Goal: Transaction & Acquisition: Purchase product/service

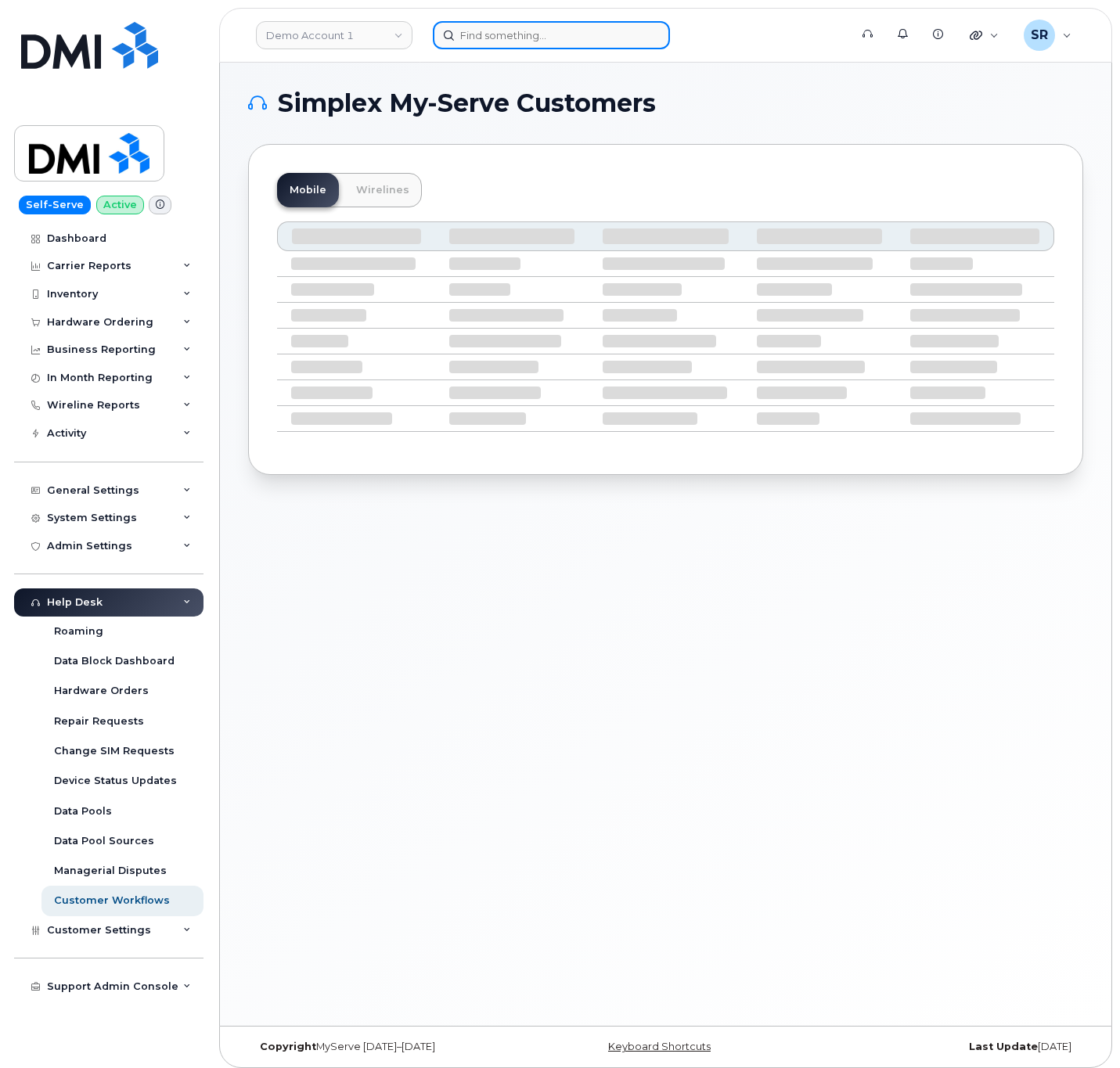
click at [520, 35] on input at bounding box center [552, 35] width 237 height 28
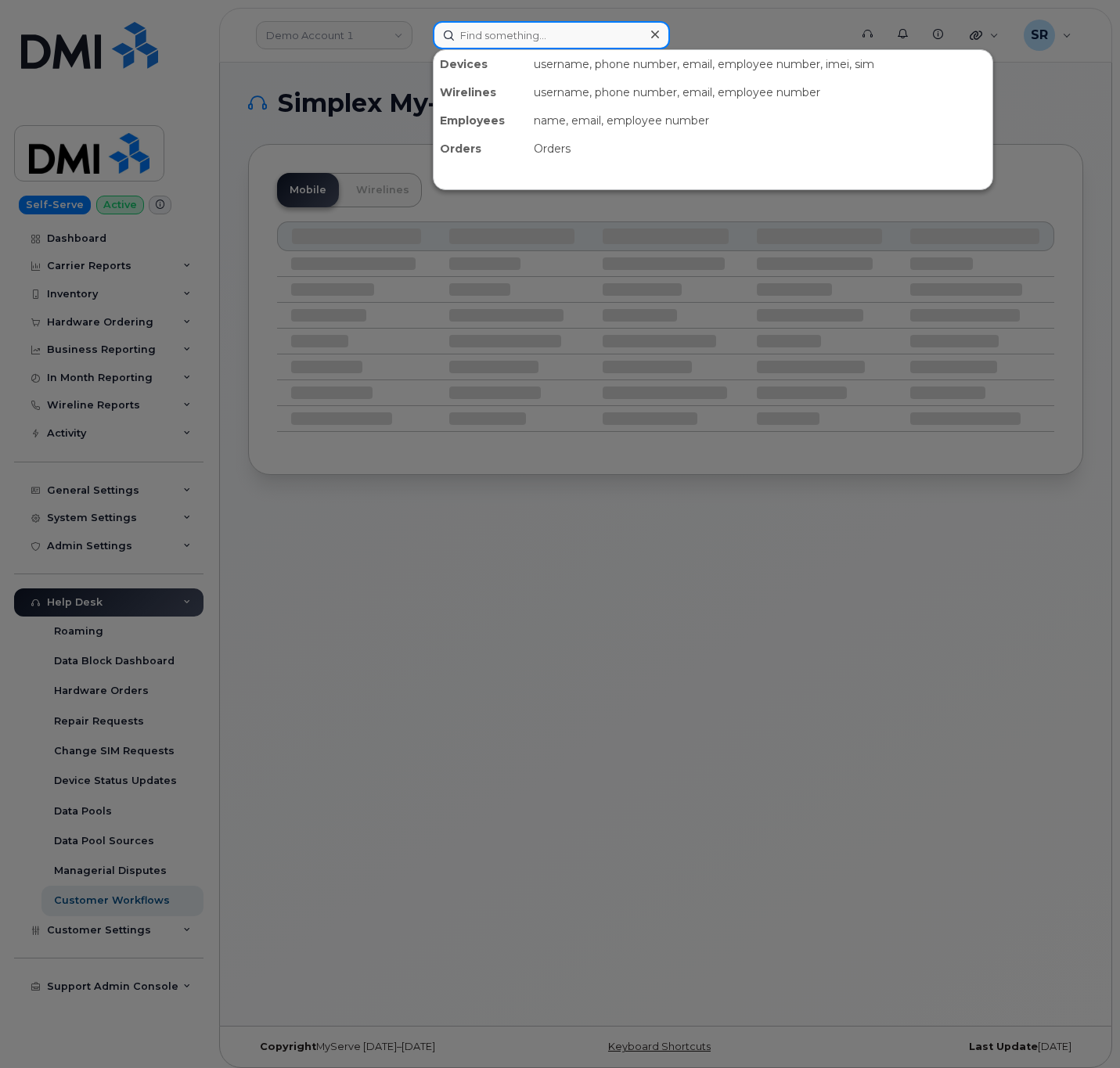
click at [593, 40] on input at bounding box center [552, 35] width 237 height 28
paste input "4023139087"
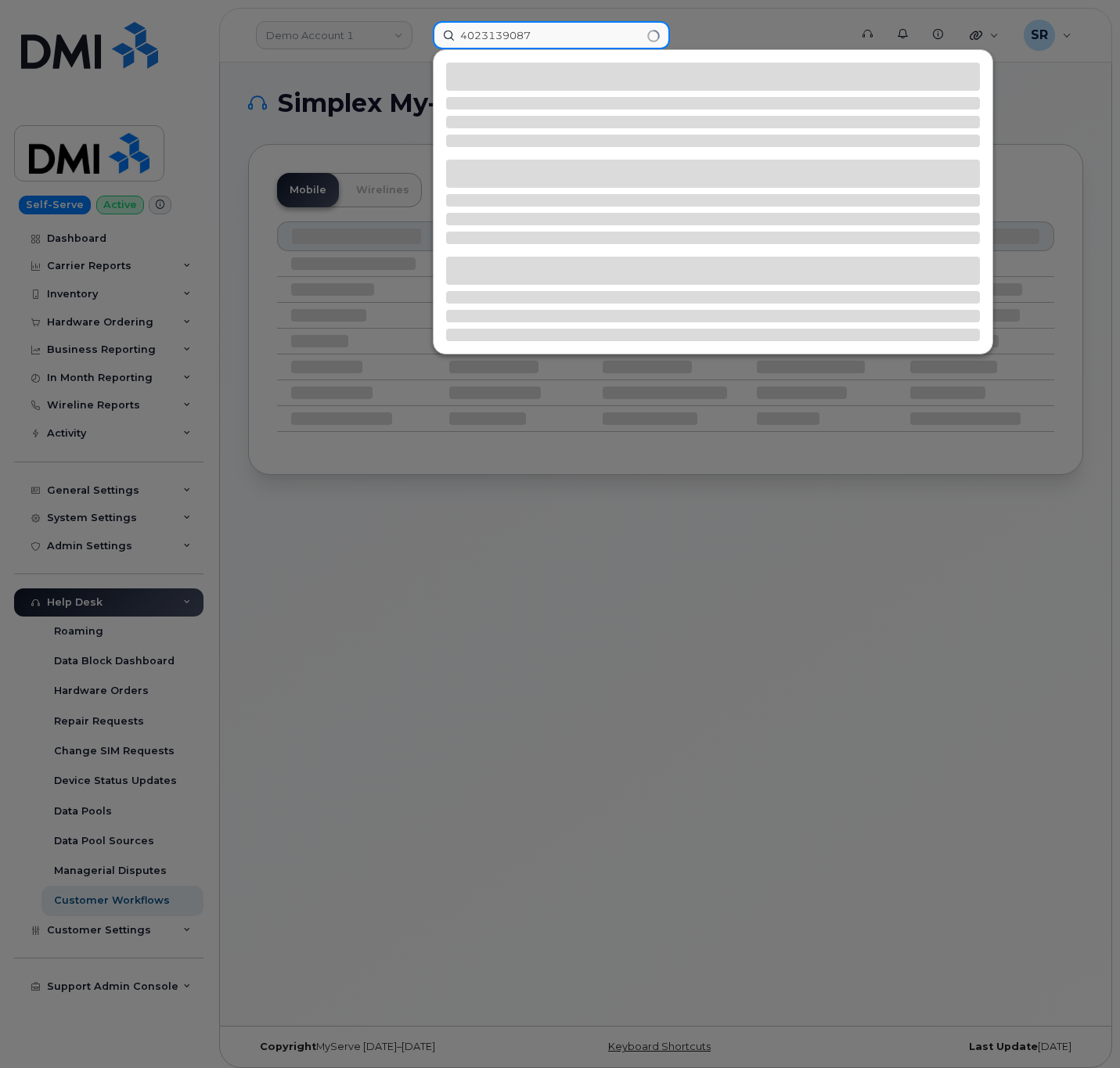
type input "4023139087"
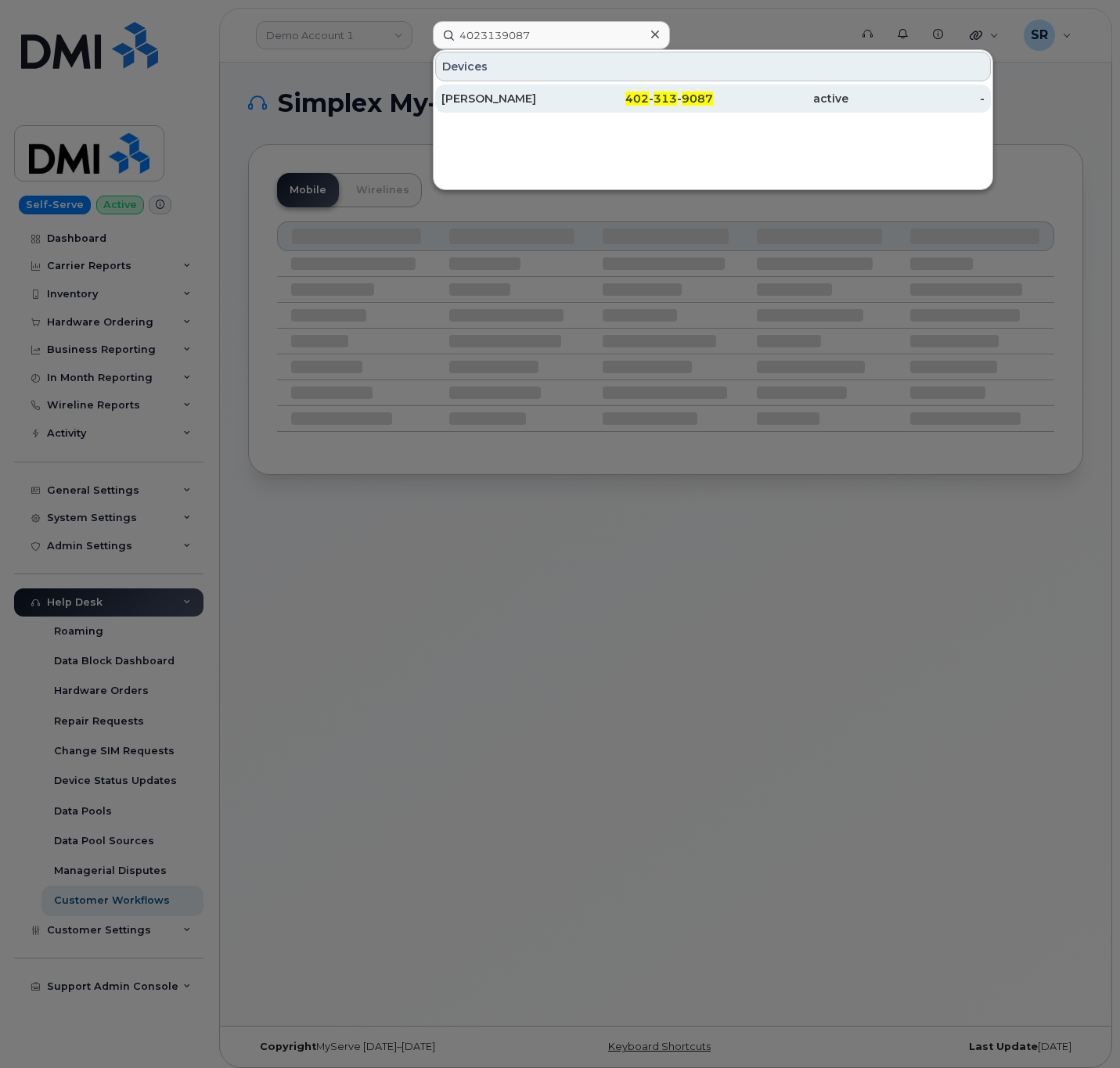
click at [726, 94] on div "active" at bounding box center [780, 98] width 135 height 16
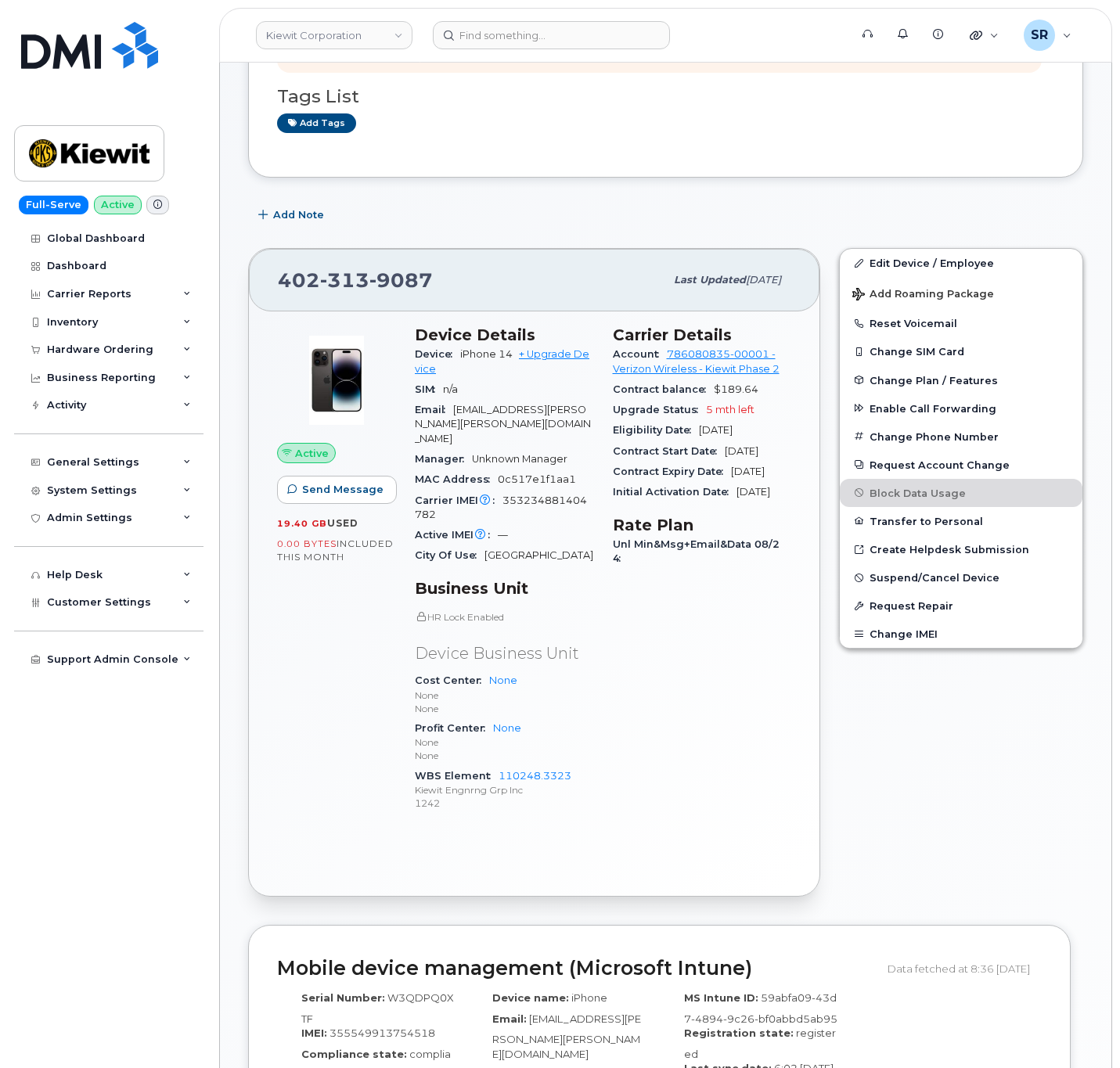
scroll to position [118, 0]
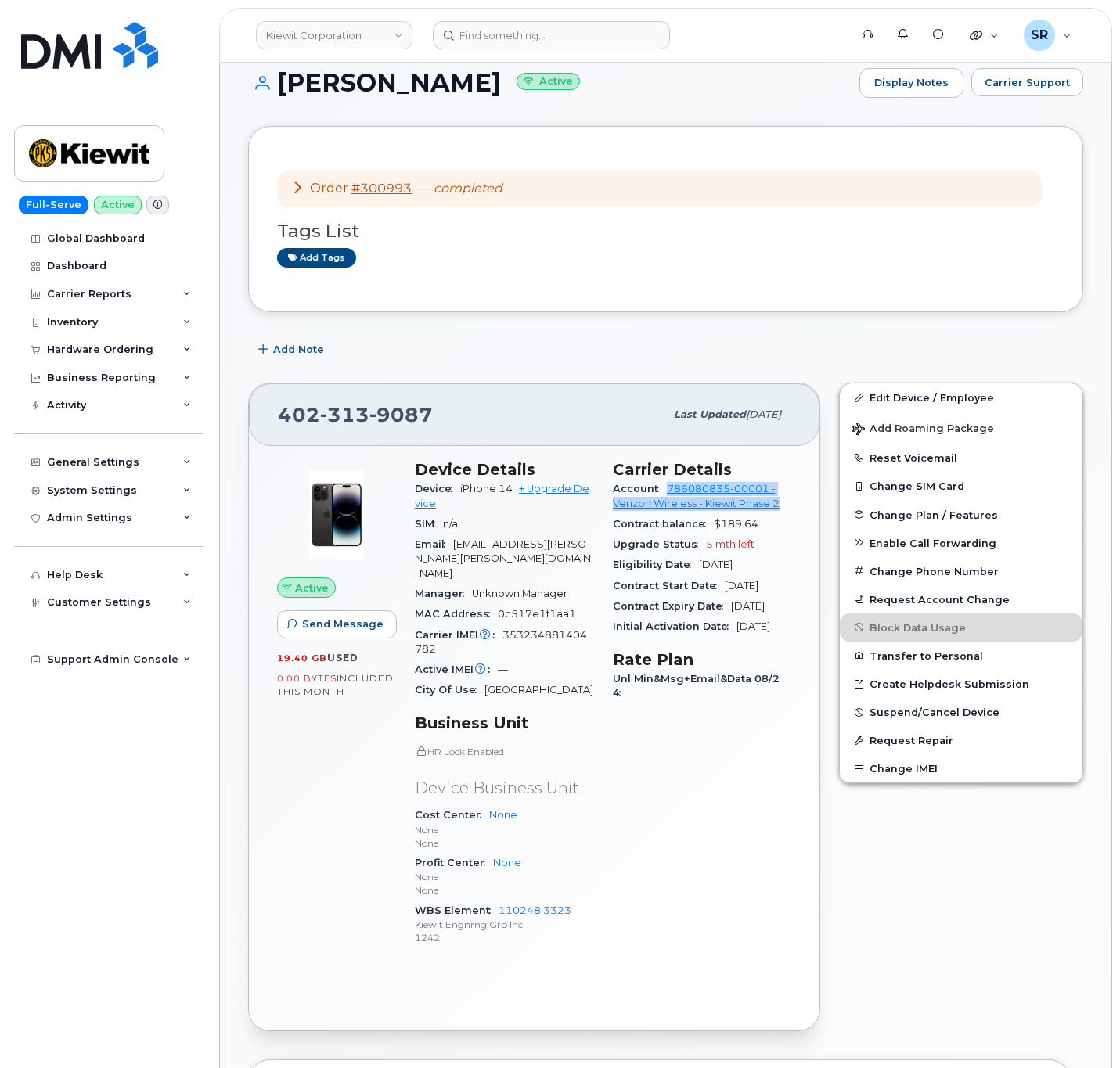
drag, startPoint x: 666, startPoint y: 491, endPoint x: 789, endPoint y: 515, distance: 125.3
click at [789, 515] on div "Account 786080835-00001 - Verizon Wireless - Kiewit Phase 2" at bounding box center [703, 496] width 179 height 35
copy link "786080835-00001 - Verizon Wireless - Kiewit Phase 2"
click at [545, 24] on input at bounding box center [552, 35] width 237 height 28
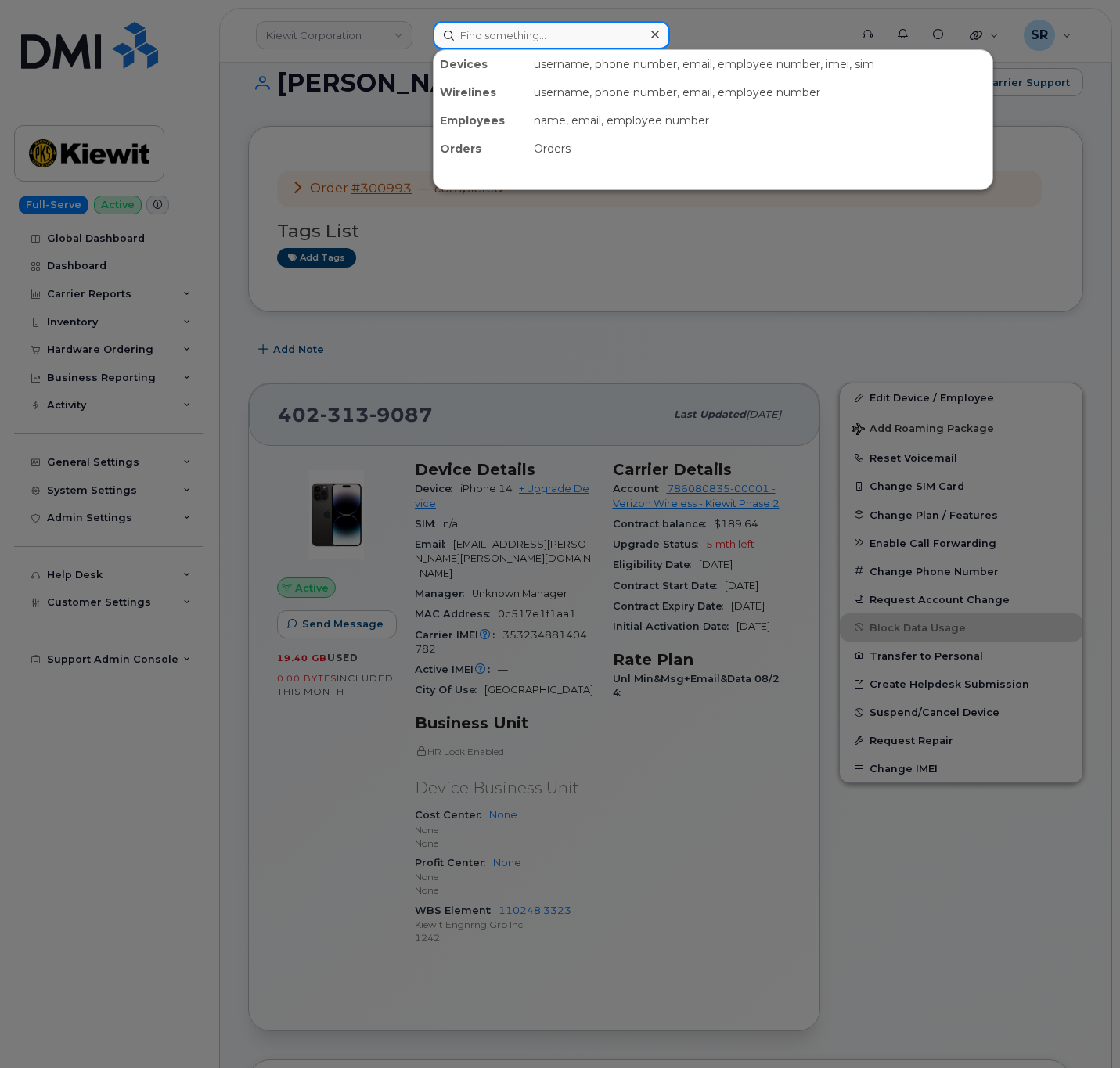
click at [545, 24] on input at bounding box center [552, 35] width 237 height 28
paste input "3376050422"
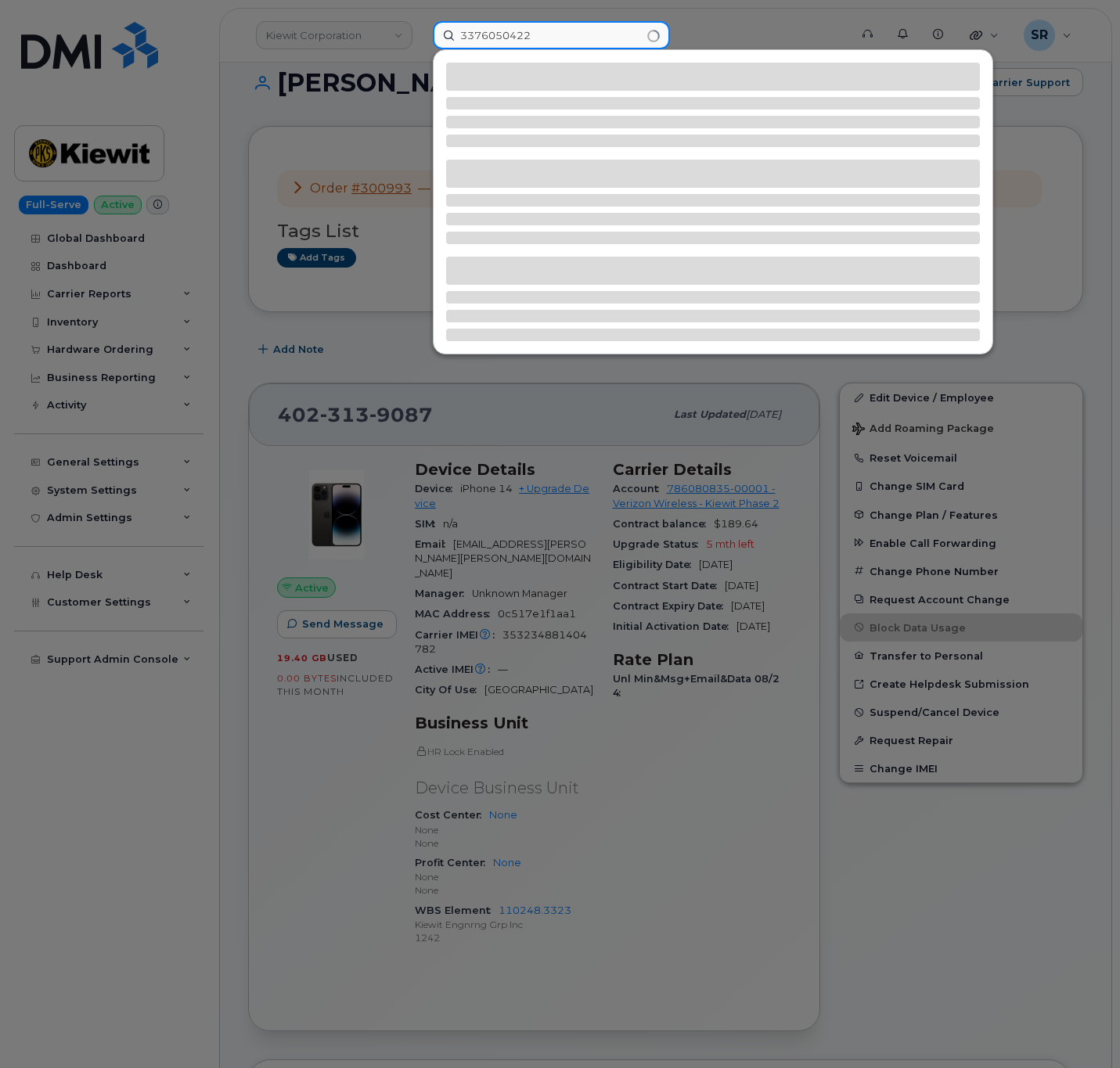
type input "3376050422"
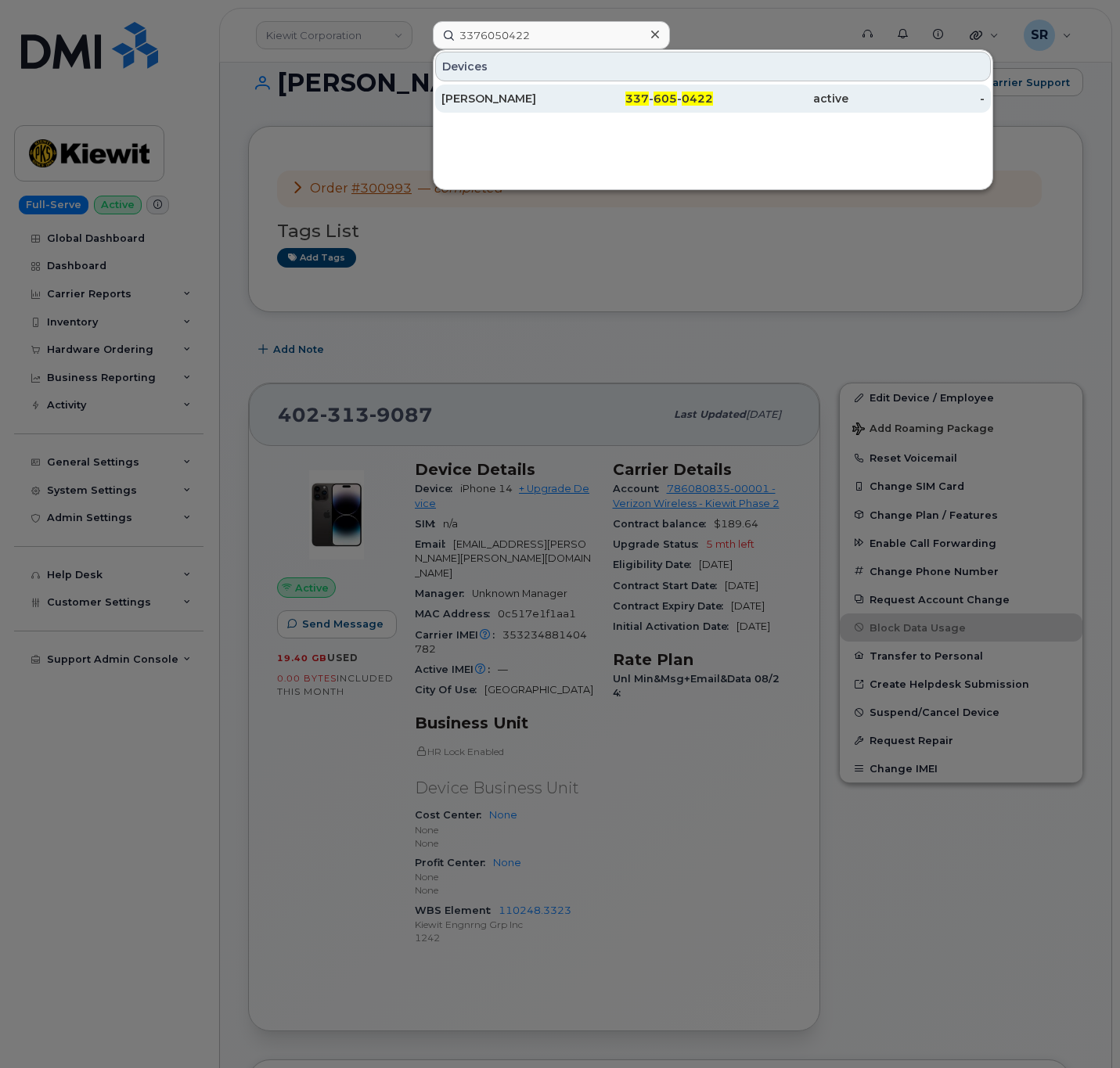
click at [596, 88] on div "337 - 605 - 0422" at bounding box center [644, 98] width 135 height 28
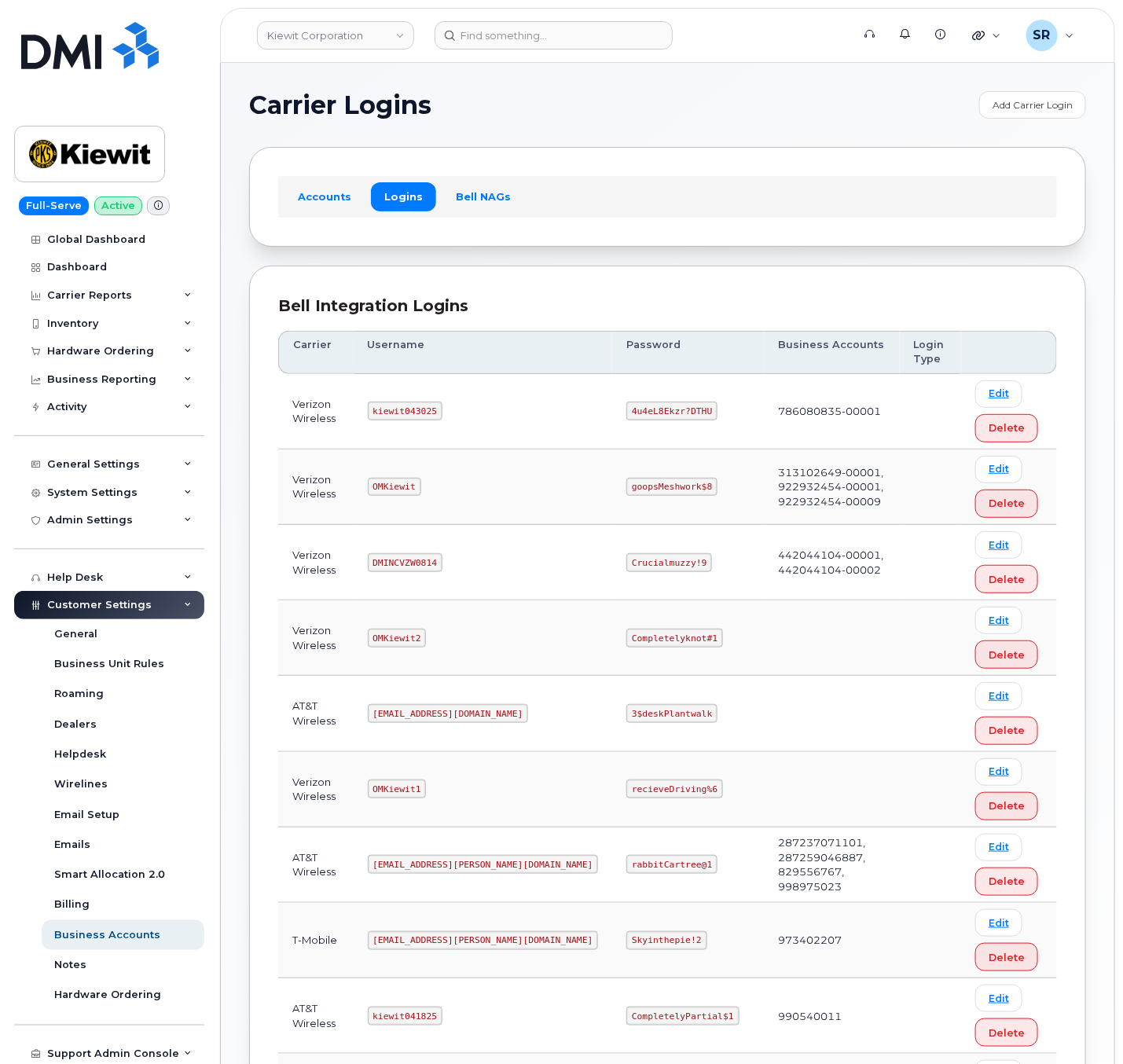
click at [412, 410] on code "kiewit043025" at bounding box center [405, 410] width 74 height 19
click at [420, 411] on code "kiewit043025" at bounding box center [405, 410] width 74 height 19
copy code "kiewit043025"
click at [635, 410] on code "4u4eL8Ekzr?DTHU" at bounding box center [671, 410] width 91 height 19
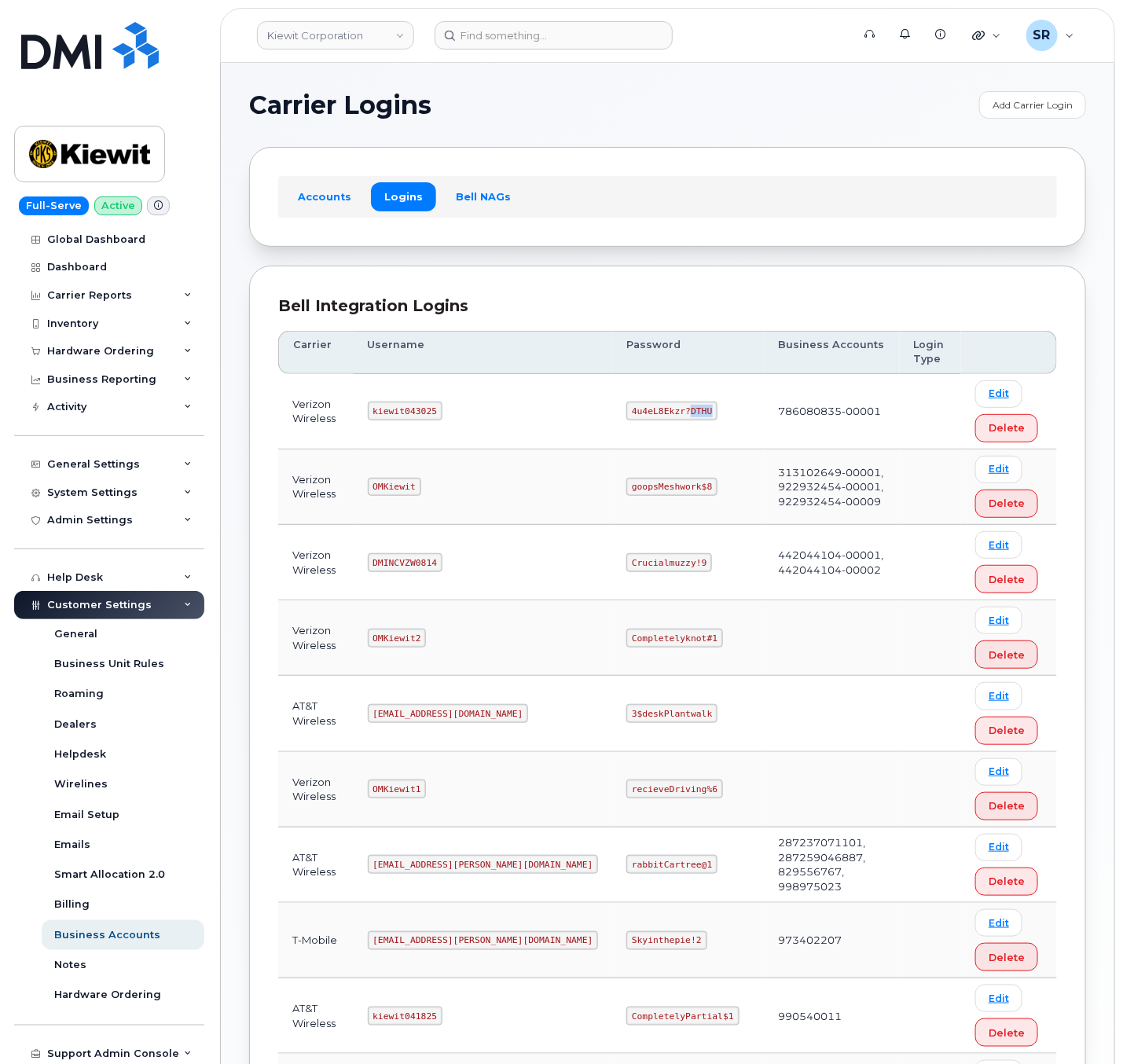
click at [635, 410] on code "4u4eL8Ekzr?DTHU" at bounding box center [671, 410] width 91 height 19
copy code "4u4eL8Ekzr?DTHU"
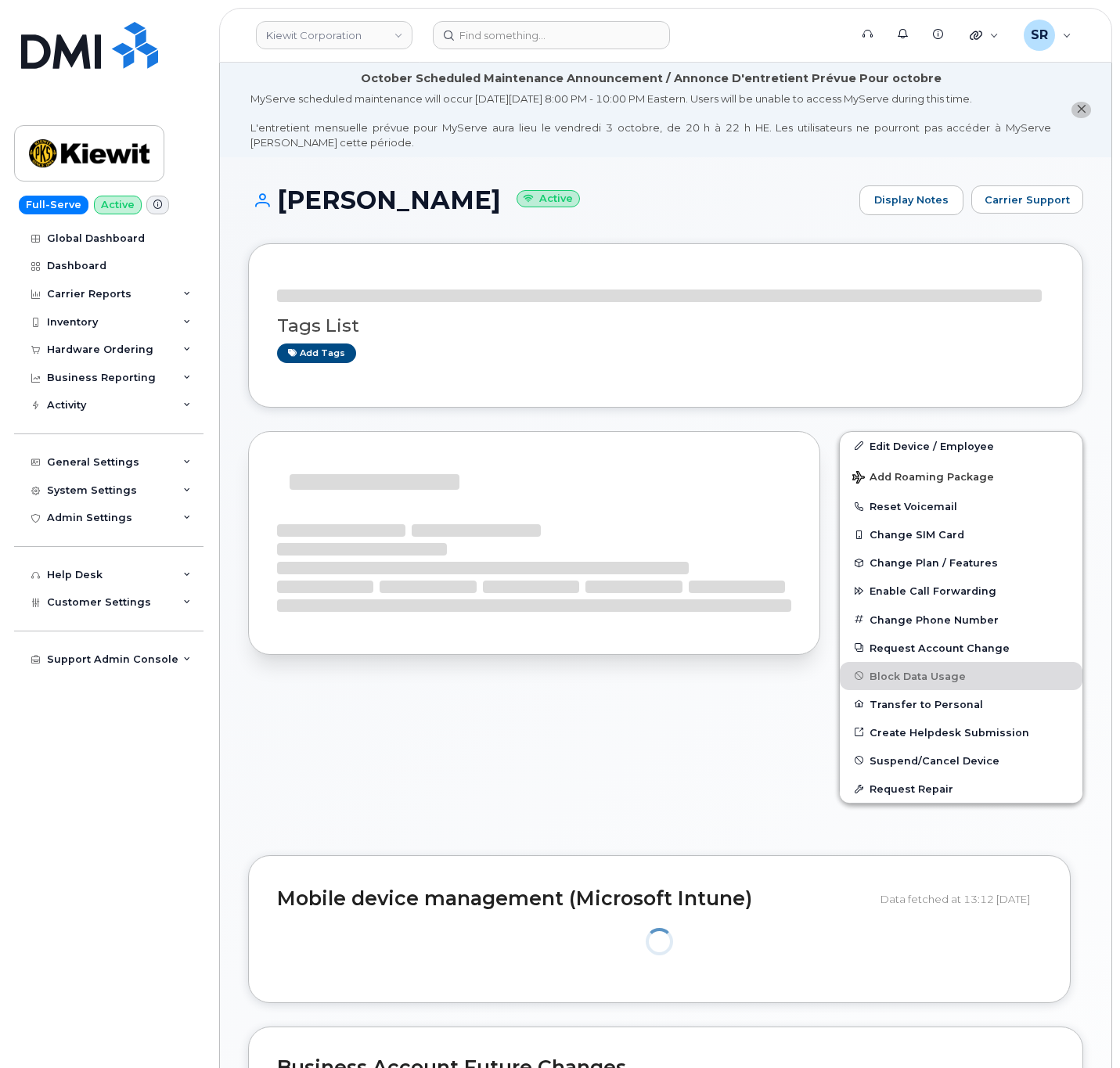
drag, startPoint x: 535, startPoint y: 103, endPoint x: 292, endPoint y: 121, distance: 243.7
click at [285, 114] on div "October Scheduled Maintenance Announcement / Annonce D'entretient Prévue Pour o…" at bounding box center [666, 902] width 892 height 1680
click at [747, 211] on h1 "JORDAN SZPEINSKI Active" at bounding box center [550, 200] width 603 height 27
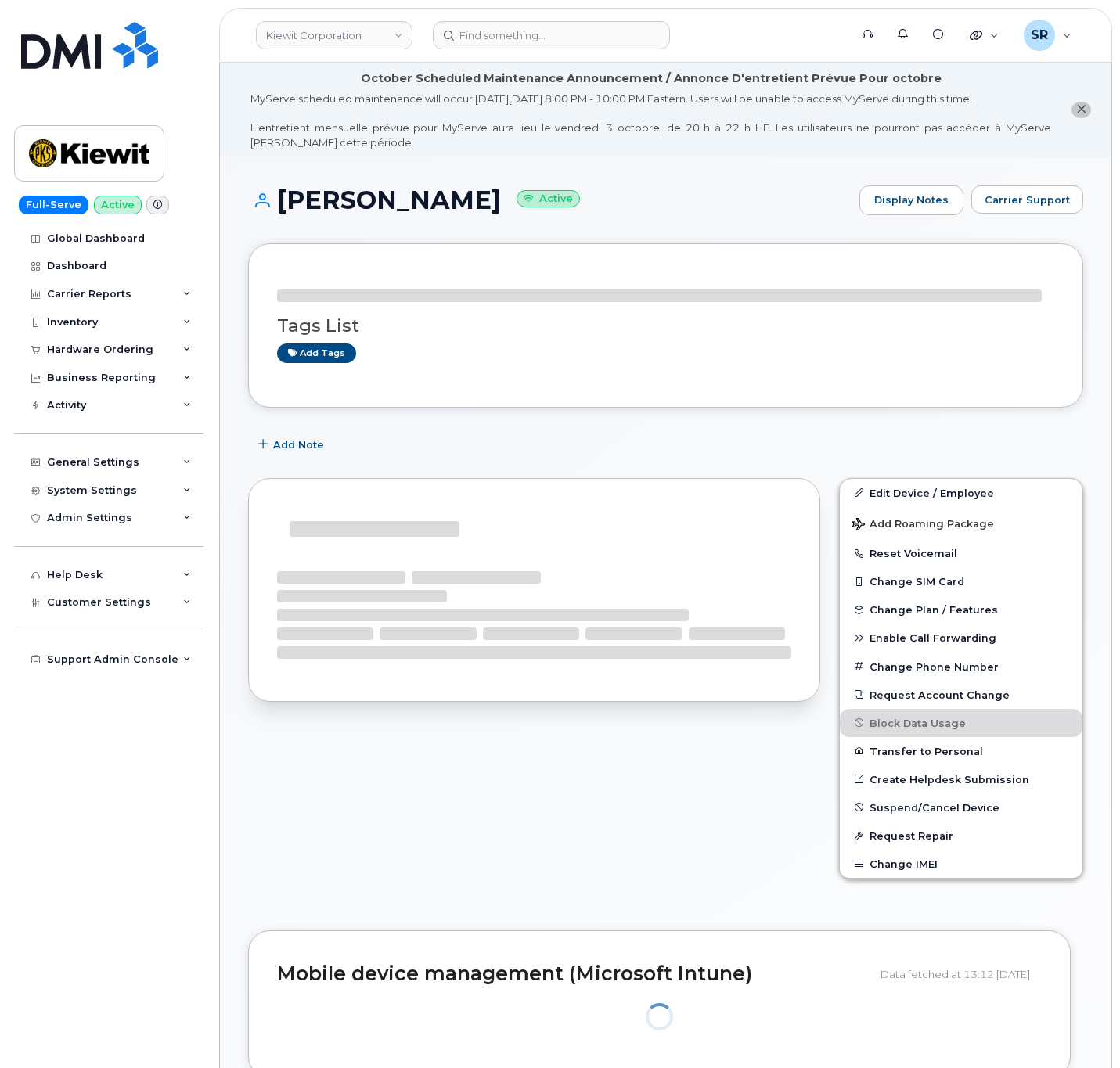
drag, startPoint x: 535, startPoint y: 199, endPoint x: 282, endPoint y: 196, distance: 253.0
click at [282, 196] on h1 "JORDAN SZPEINSKI Active" at bounding box center [550, 200] width 603 height 27
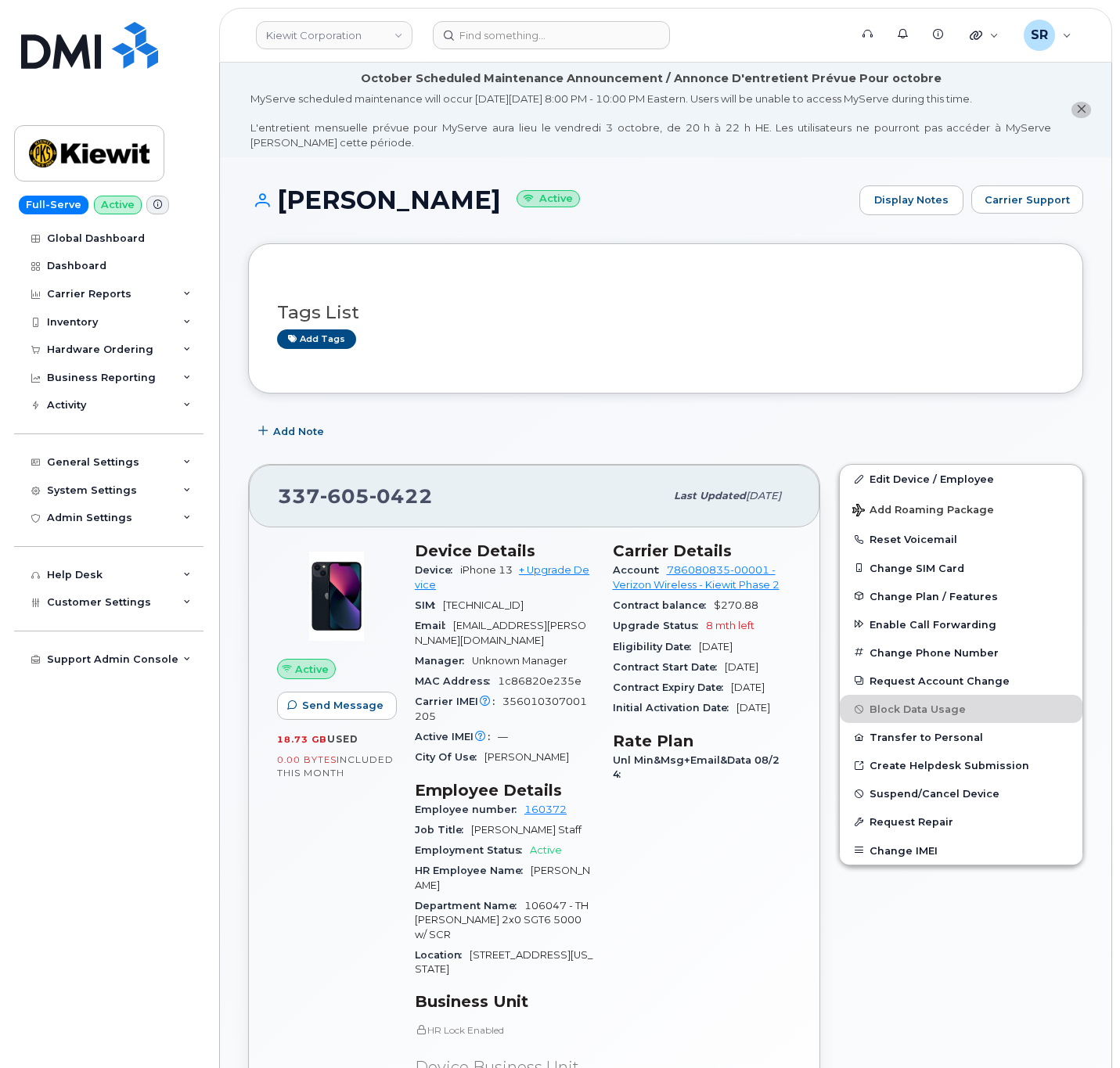
click at [701, 207] on h1 "JORDAN SZPEINSKI Active" at bounding box center [550, 200] width 603 height 27
drag, startPoint x: 533, startPoint y: 202, endPoint x: 282, endPoint y: 200, distance: 251.0
click at [282, 200] on h1 "JORDAN SZPEINSKI Active" at bounding box center [550, 200] width 603 height 27
copy h1 "[PERSON_NAME]"
drag, startPoint x: 736, startPoint y: 632, endPoint x: 744, endPoint y: 634, distance: 8.2
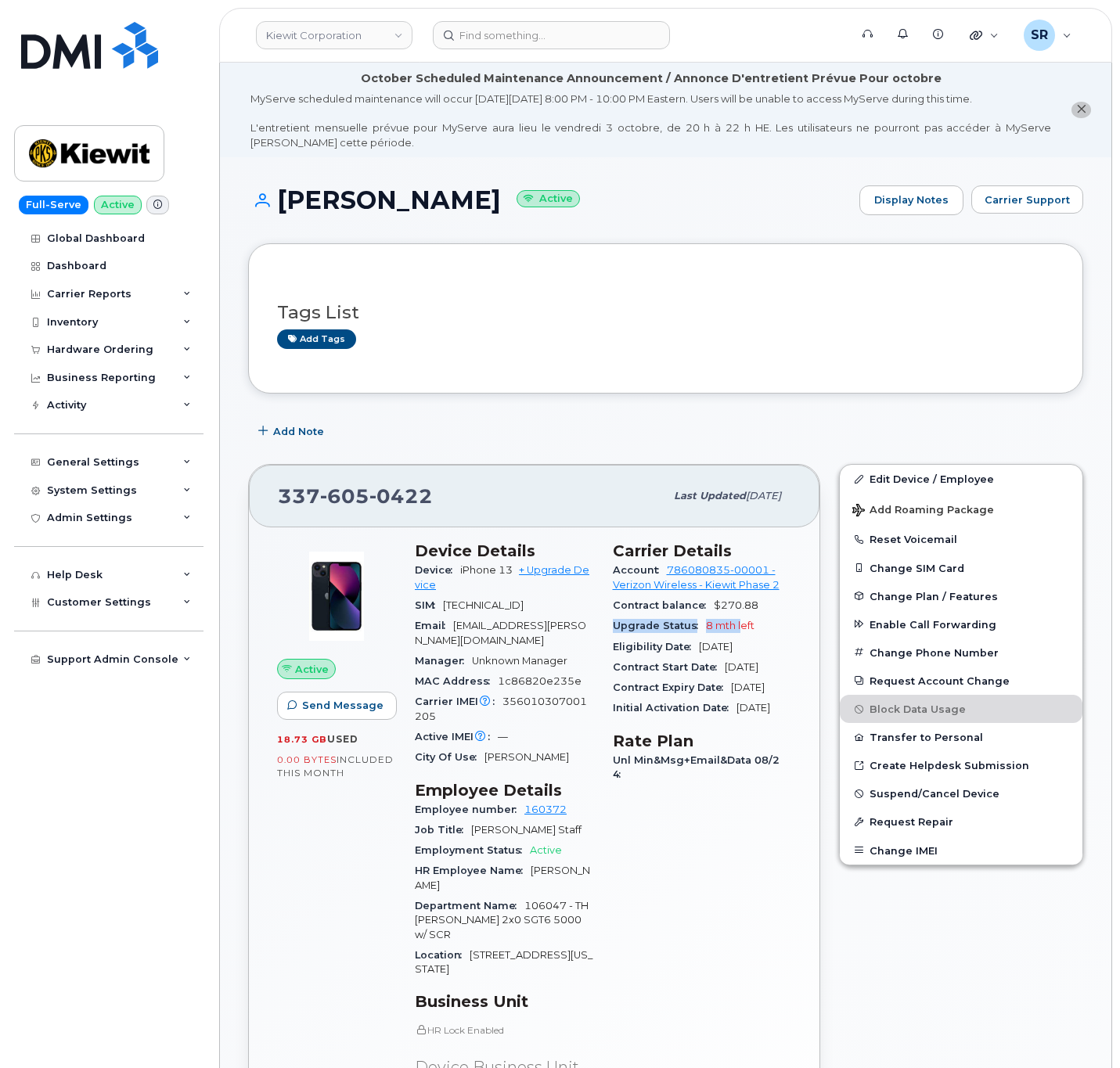
click at [742, 635] on section "Carrier Details Account 786080835-00001 - Verizon Wireless - Kiewit Phase 2 Con…" at bounding box center [703, 630] width 179 height 177
click at [759, 629] on div "Upgrade Status 8 mth left" at bounding box center [703, 625] width 179 height 20
drag, startPoint x: 759, startPoint y: 629, endPoint x: 736, endPoint y: 630, distance: 23.0
click at [736, 630] on div "Upgrade Status 8 mth left" at bounding box center [703, 625] width 179 height 20
click at [754, 627] on div "Upgrade Status 8 mth left" at bounding box center [703, 625] width 179 height 20
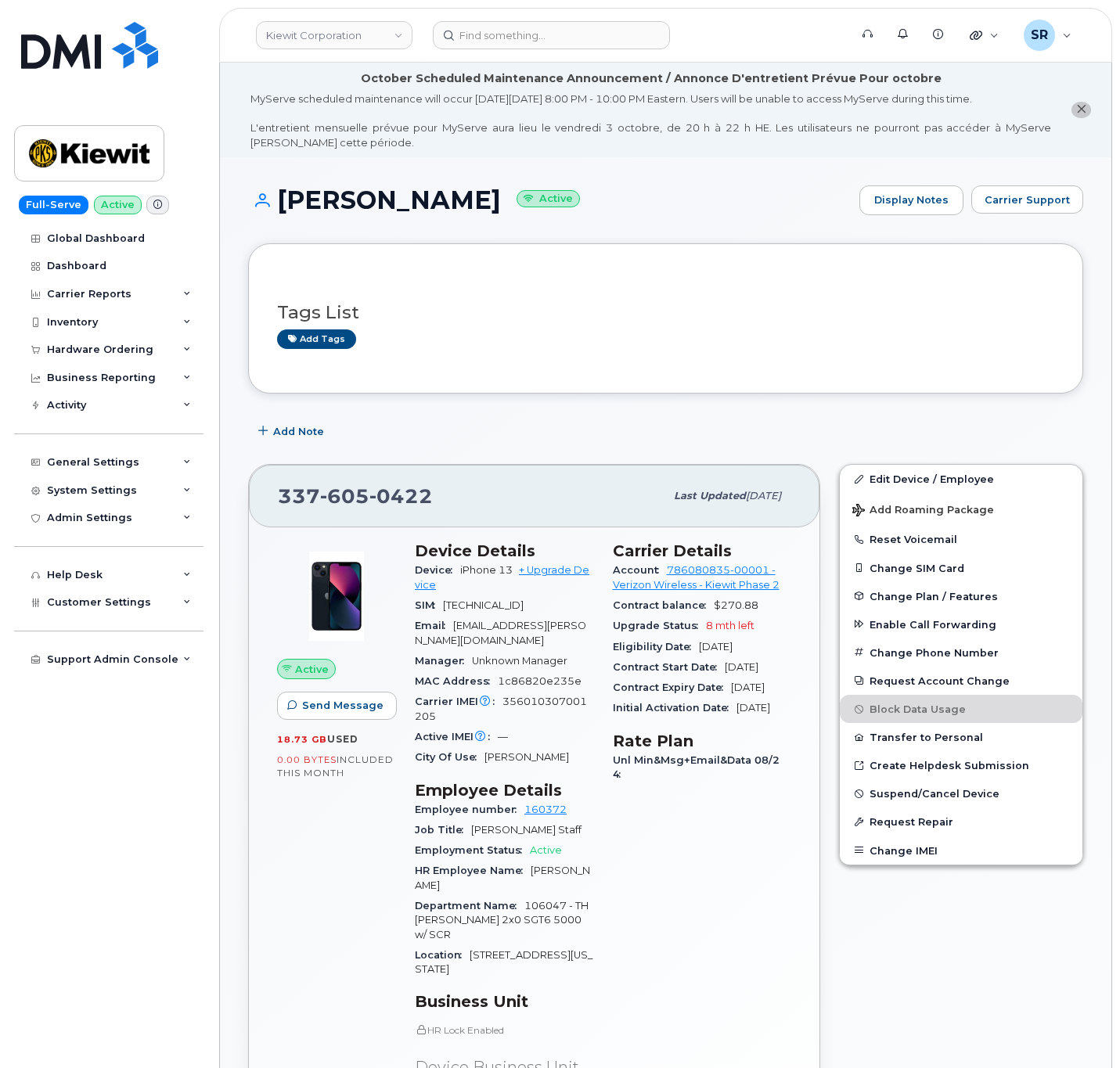
click at [764, 631] on div "Upgrade Status 8 mth left" at bounding box center [703, 625] width 179 height 20
click at [564, 568] on link "+ Upgrade Device" at bounding box center [501, 577] width 174 height 26
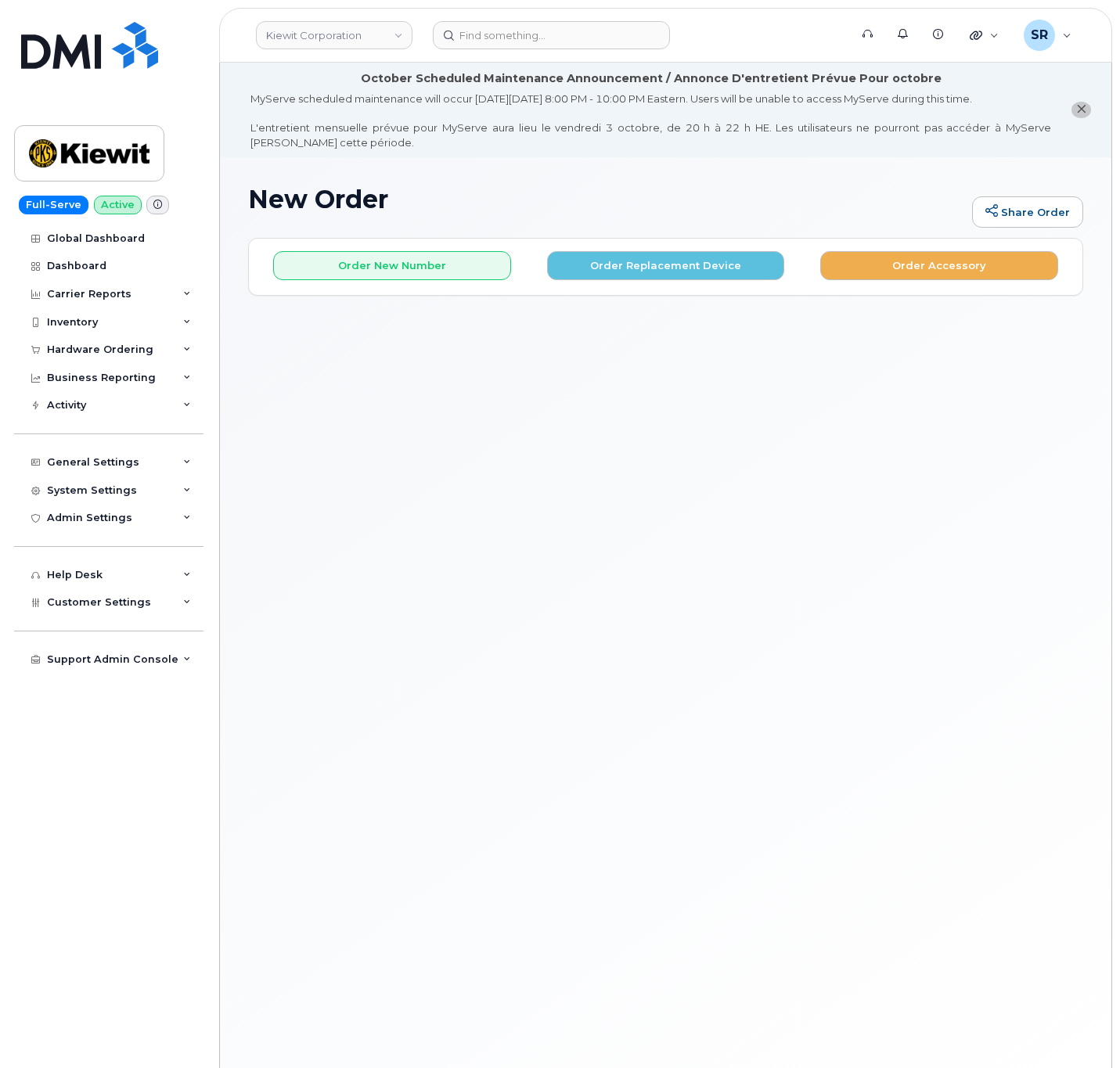
click at [736, 546] on div "New Order Share Order × Share This Order If you want to allow others to create …" at bounding box center [666, 639] width 892 height 964
click at [393, 365] on div "New Order Share Order × Share This Order If you want to allow others to create …" at bounding box center [666, 639] width 892 height 964
click at [604, 273] on button "Order Replacement Device" at bounding box center [666, 266] width 238 height 29
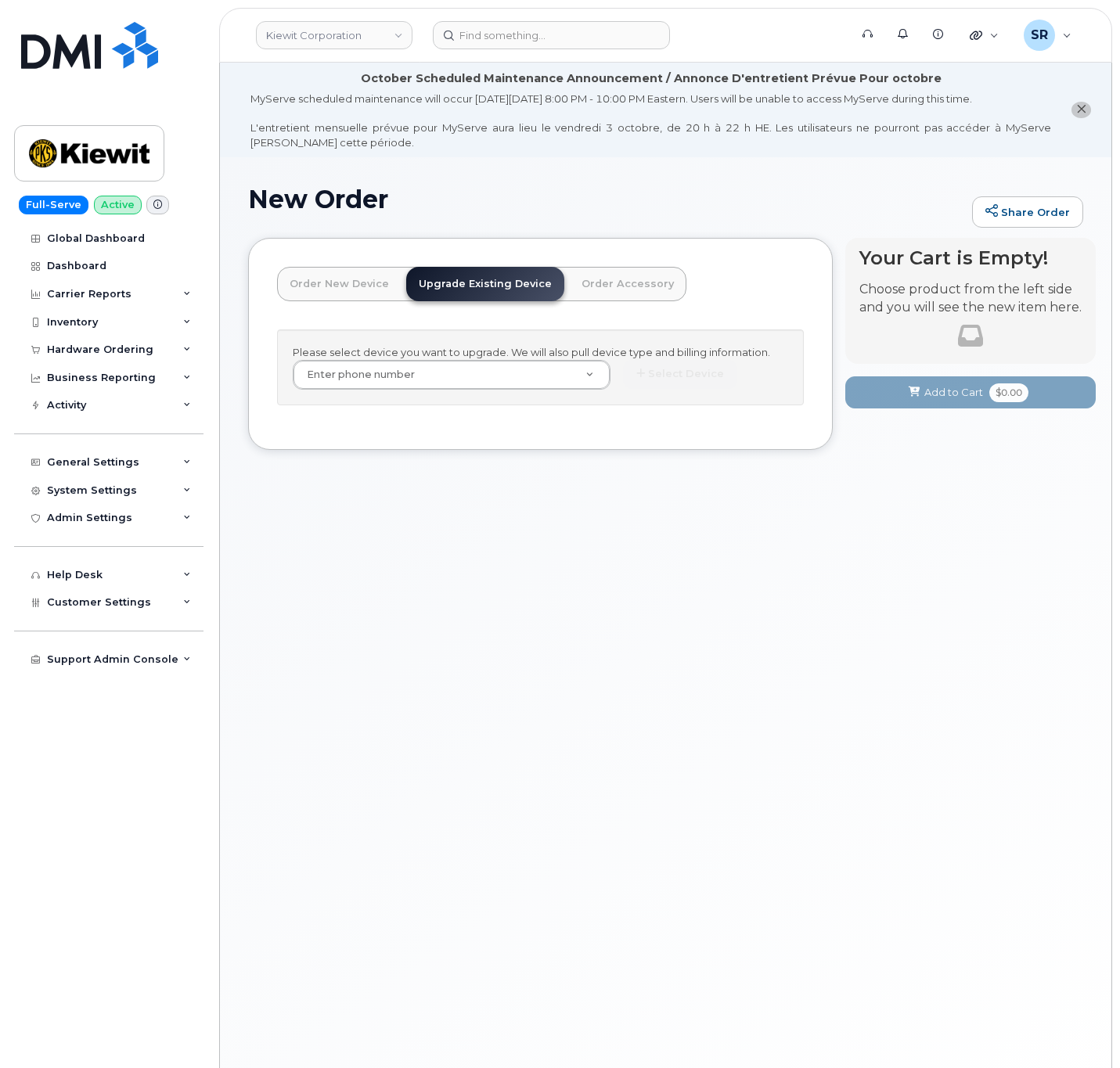
click at [433, 392] on div "Please select device you want to upgrade. We will also pull device type and bil…" at bounding box center [541, 368] width 527 height 76
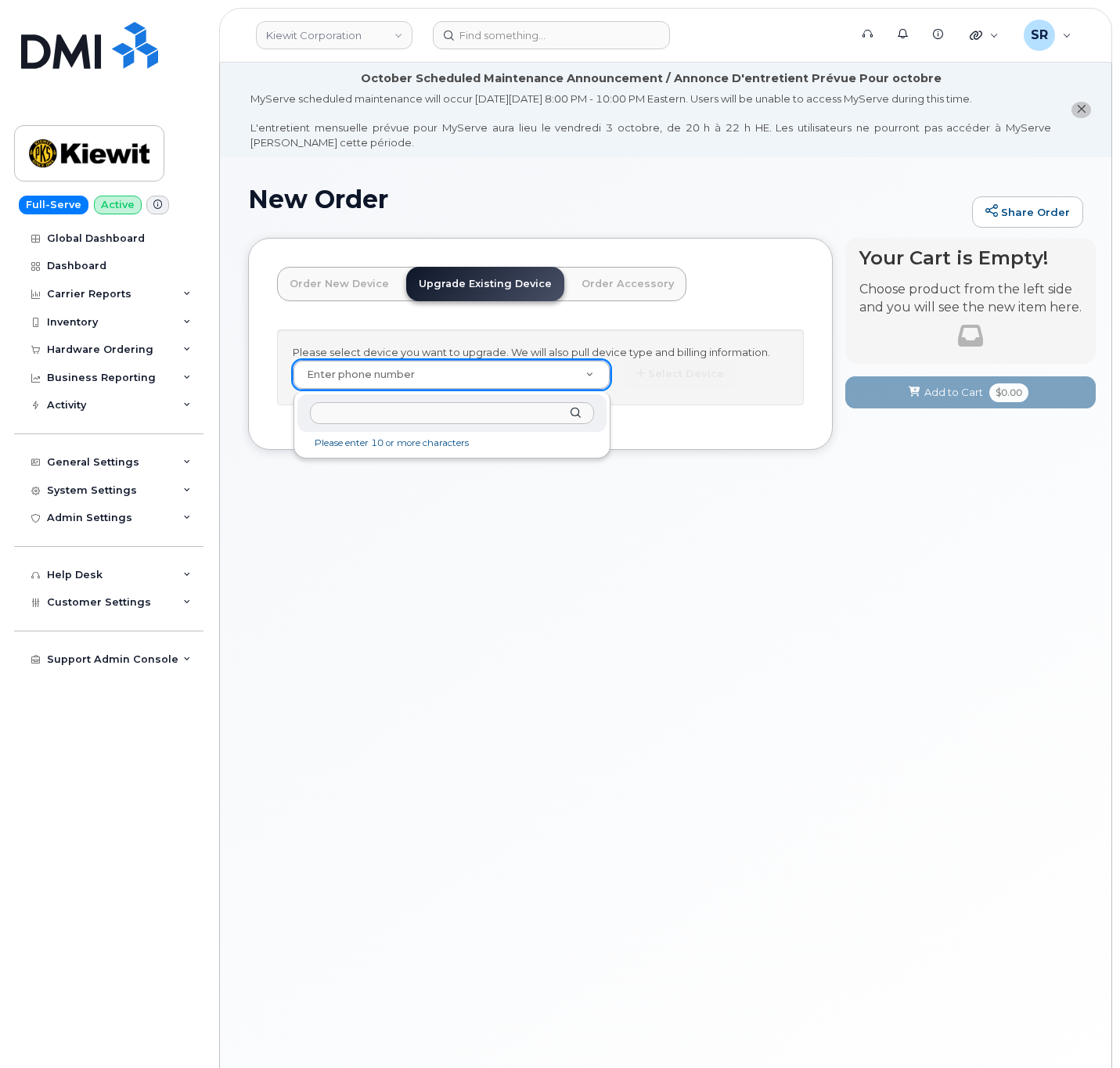
click at [418, 414] on input "text" at bounding box center [452, 413] width 283 height 22
paste input "3376050422"
click at [475, 420] on input "text" at bounding box center [452, 413] width 283 height 22
paste input "3376050422"
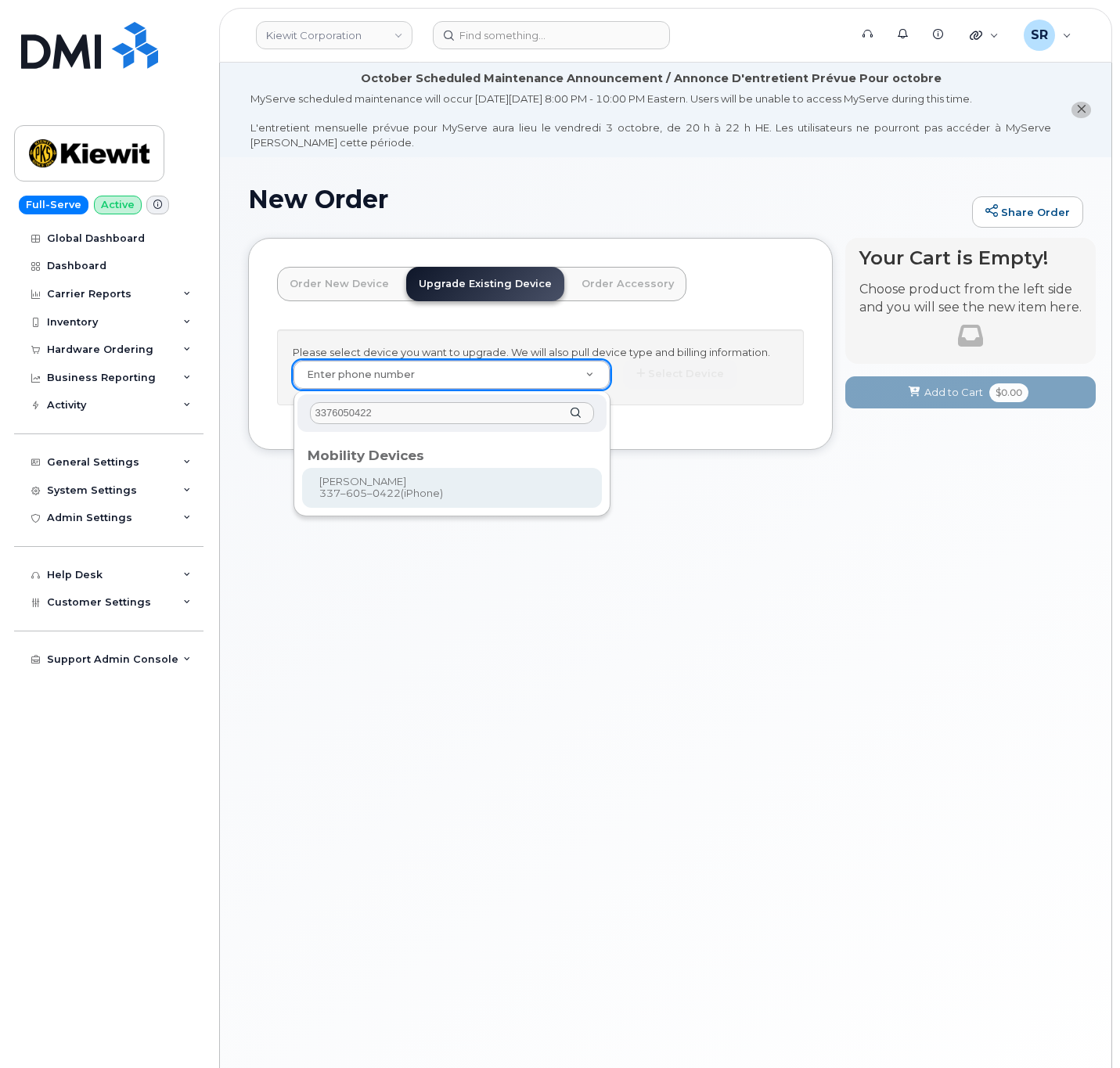
type input "3376050422"
type input "1166643"
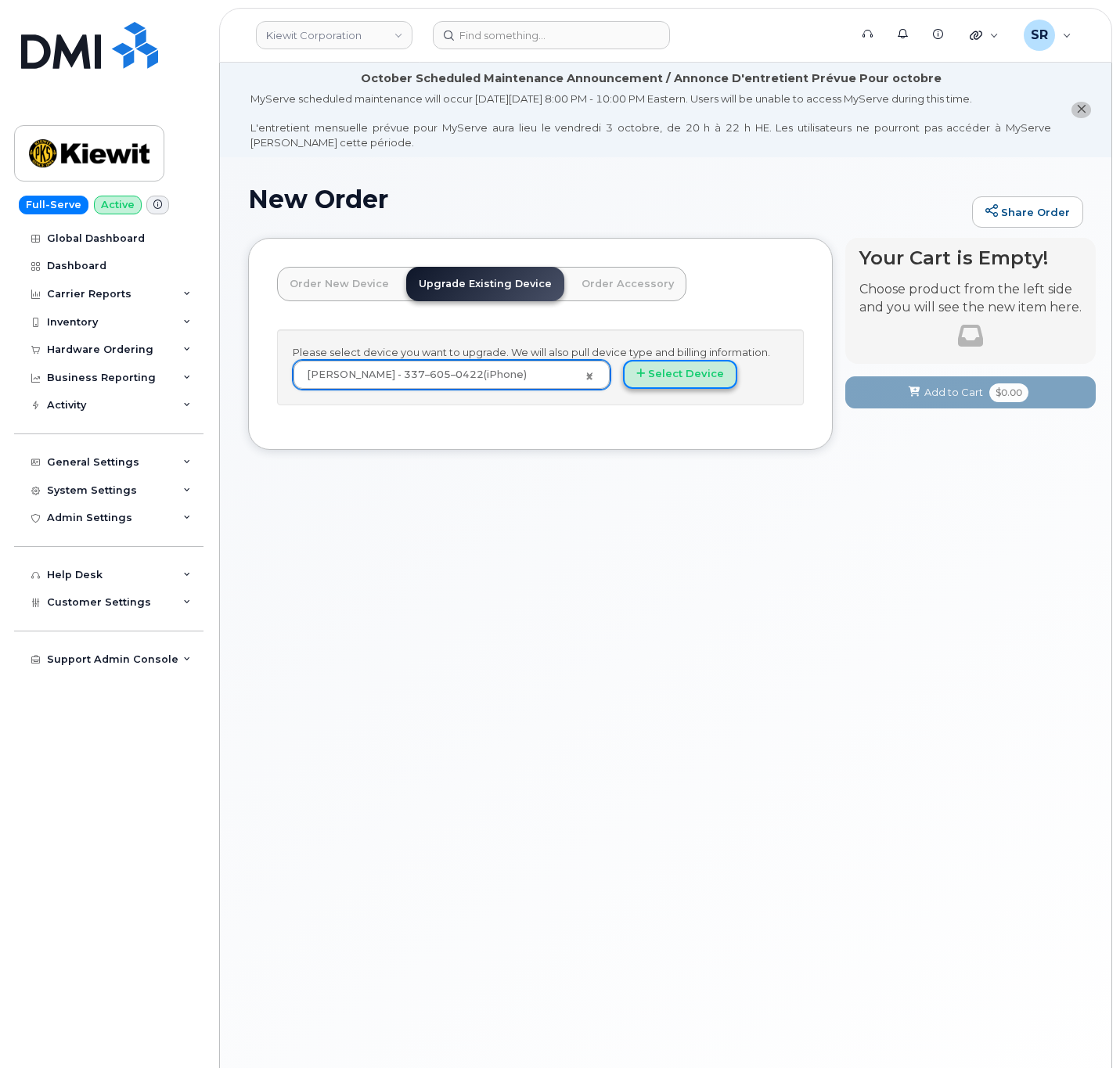
click at [661, 370] on button "Select Device" at bounding box center [680, 374] width 114 height 29
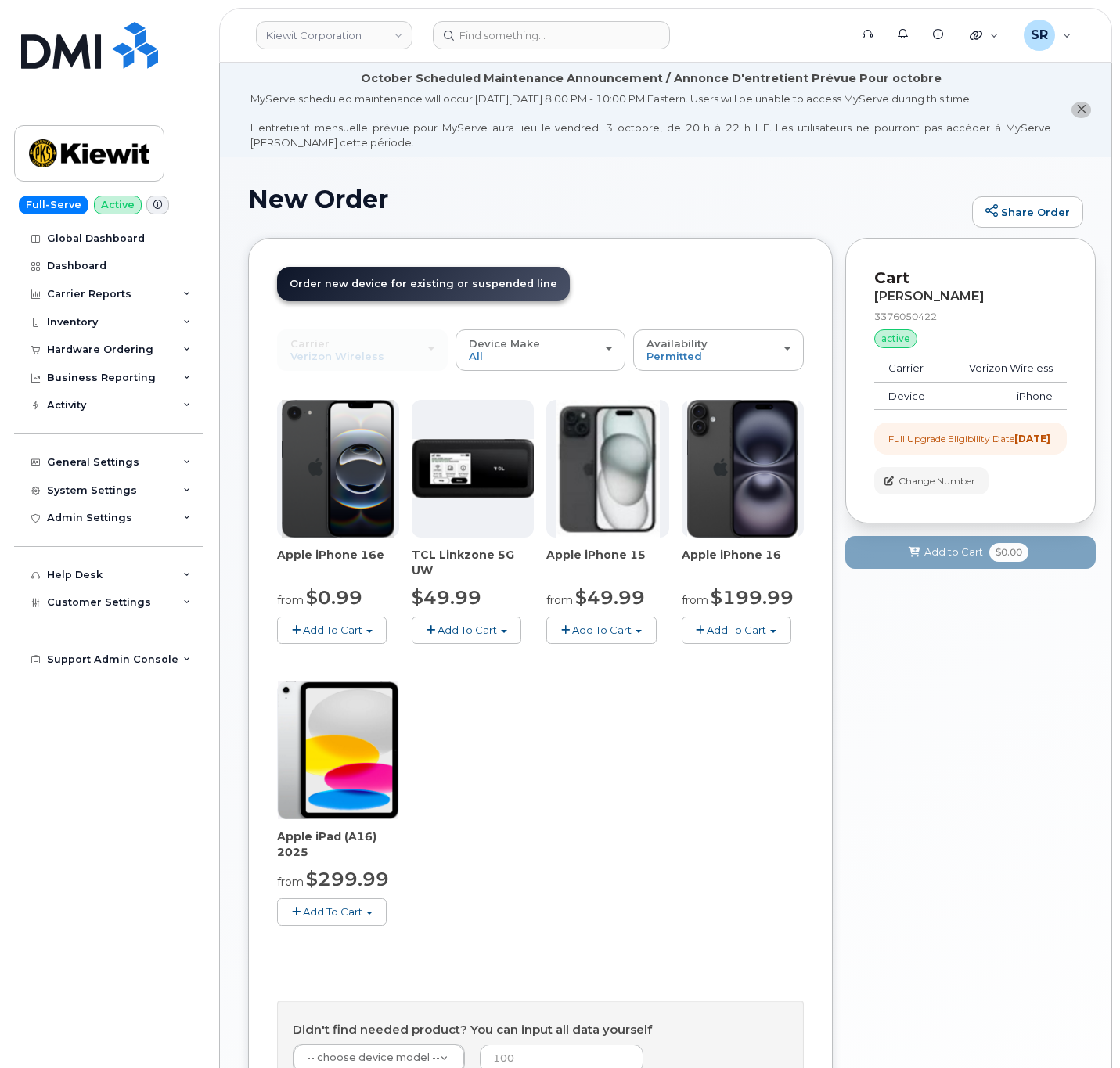
click at [346, 620] on button "Add To Cart" at bounding box center [332, 630] width 110 height 27
click at [666, 707] on div "Apple iPhone 16e from $0.99 Add To Cart $0.99 - 2 Year Upgrade (128GB) $599.99 …" at bounding box center [541, 675] width 527 height 551
click at [742, 631] on span "Add To Cart" at bounding box center [737, 629] width 59 height 13
click at [588, 695] on div "Apple iPhone 16e from $0.99 Add To Cart $0.99 - 2 Year Upgrade (128GB) $599.99 …" at bounding box center [541, 675] width 527 height 551
click at [747, 641] on button "Add To Cart" at bounding box center [737, 630] width 110 height 27
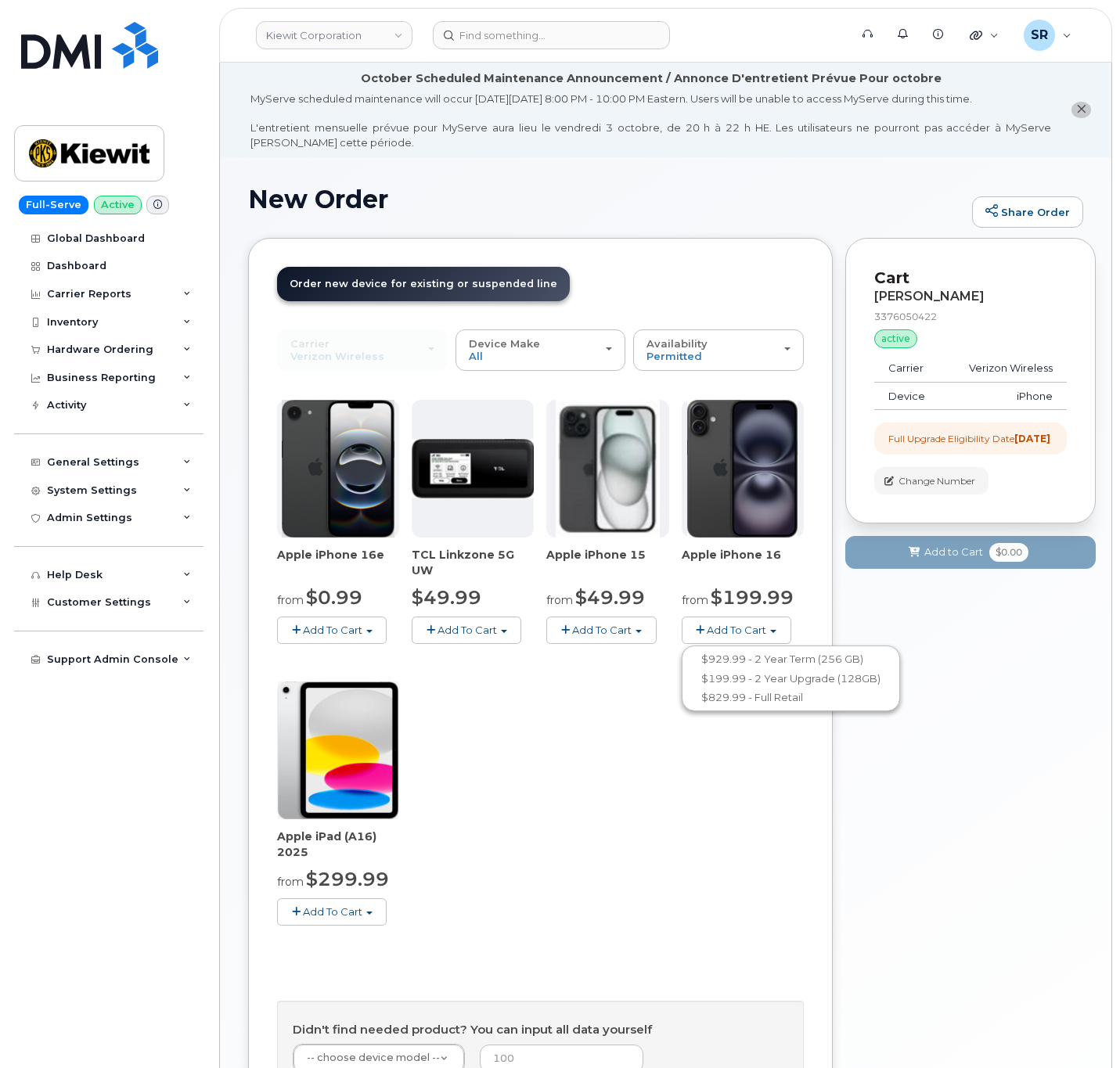
click at [560, 728] on div "Apple iPhone 16e from $0.99 Add To Cart $0.99 - 2 Year Upgrade (128GB) $599.99 …" at bounding box center [541, 675] width 527 height 551
click at [736, 625] on span "Add To Cart" at bounding box center [737, 629] width 59 height 13
click at [817, 703] on link "$829.99 - Full Retail" at bounding box center [791, 697] width 210 height 19
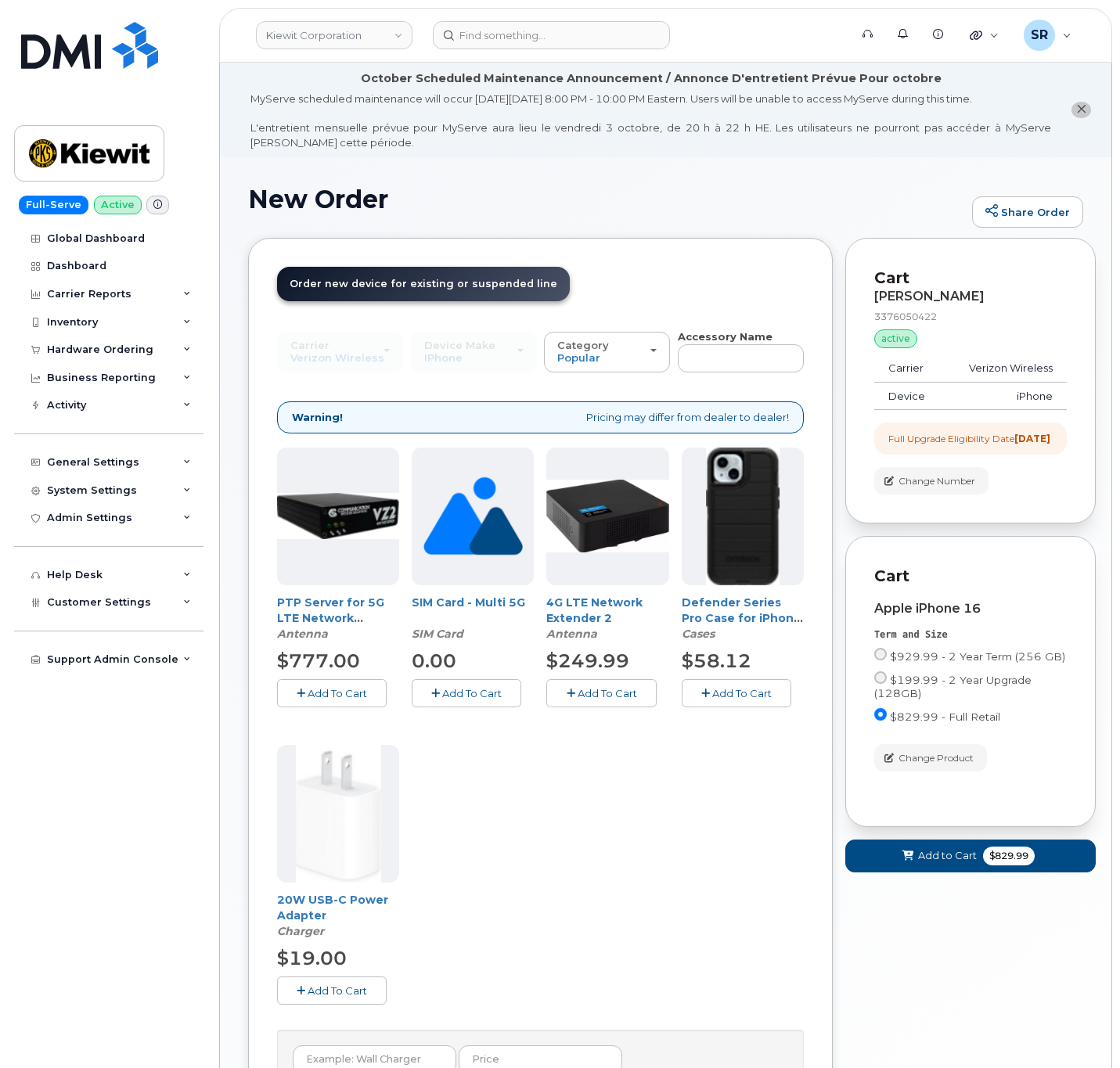
click at [745, 694] on span "Add To Cart" at bounding box center [741, 693] width 59 height 13
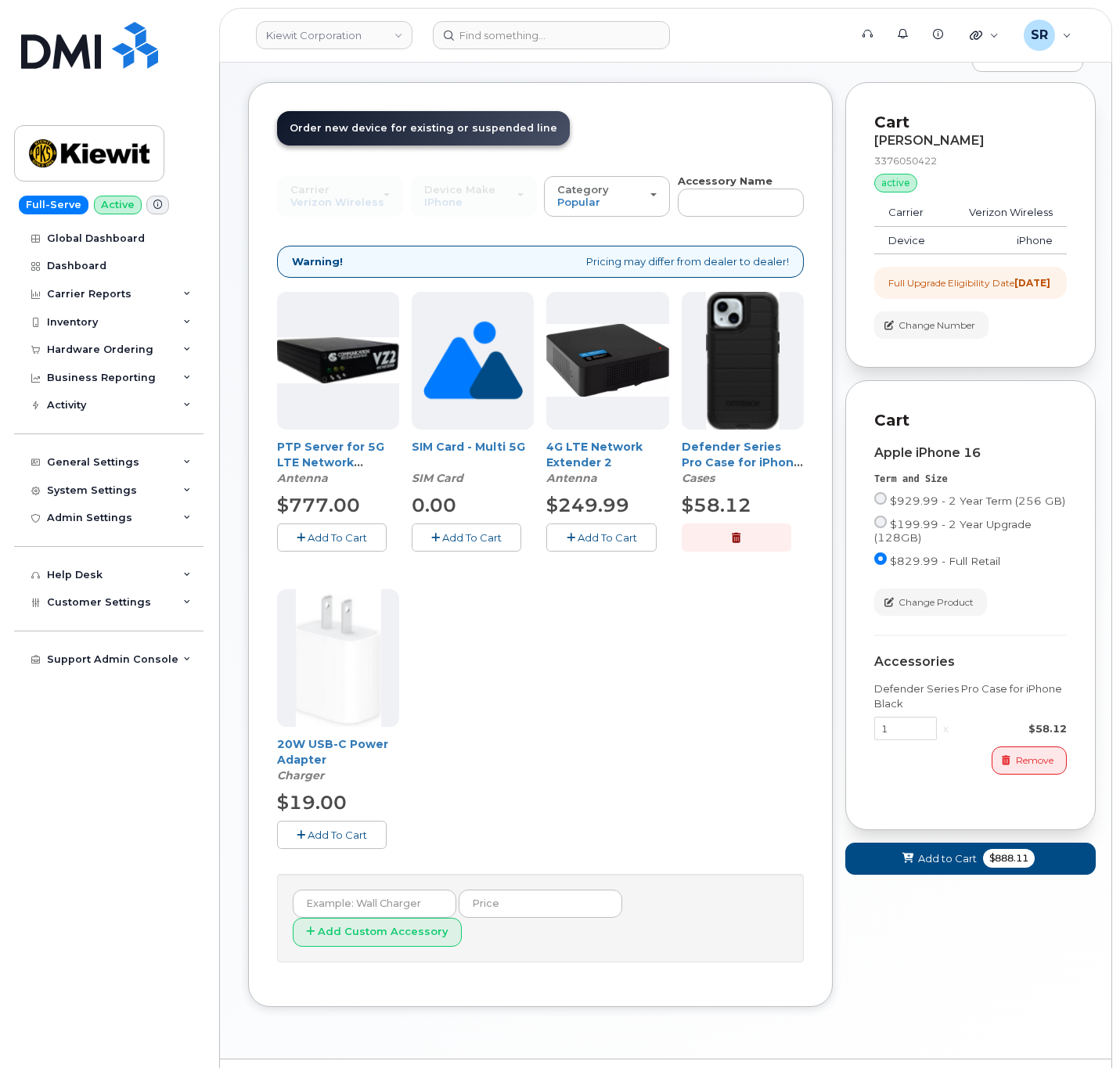
scroll to position [174, 0]
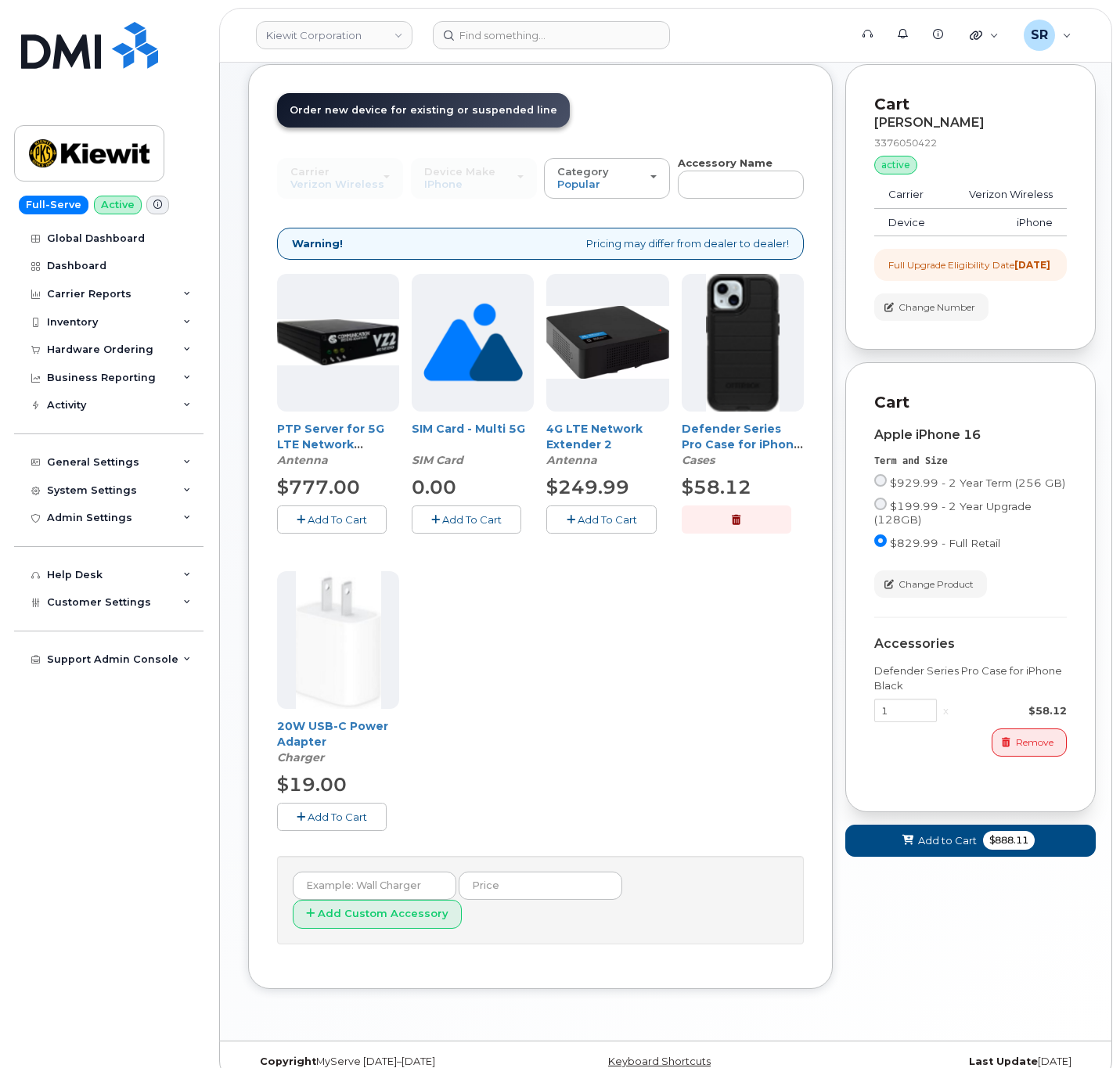
click at [322, 822] on span "Add To Cart" at bounding box center [337, 817] width 59 height 13
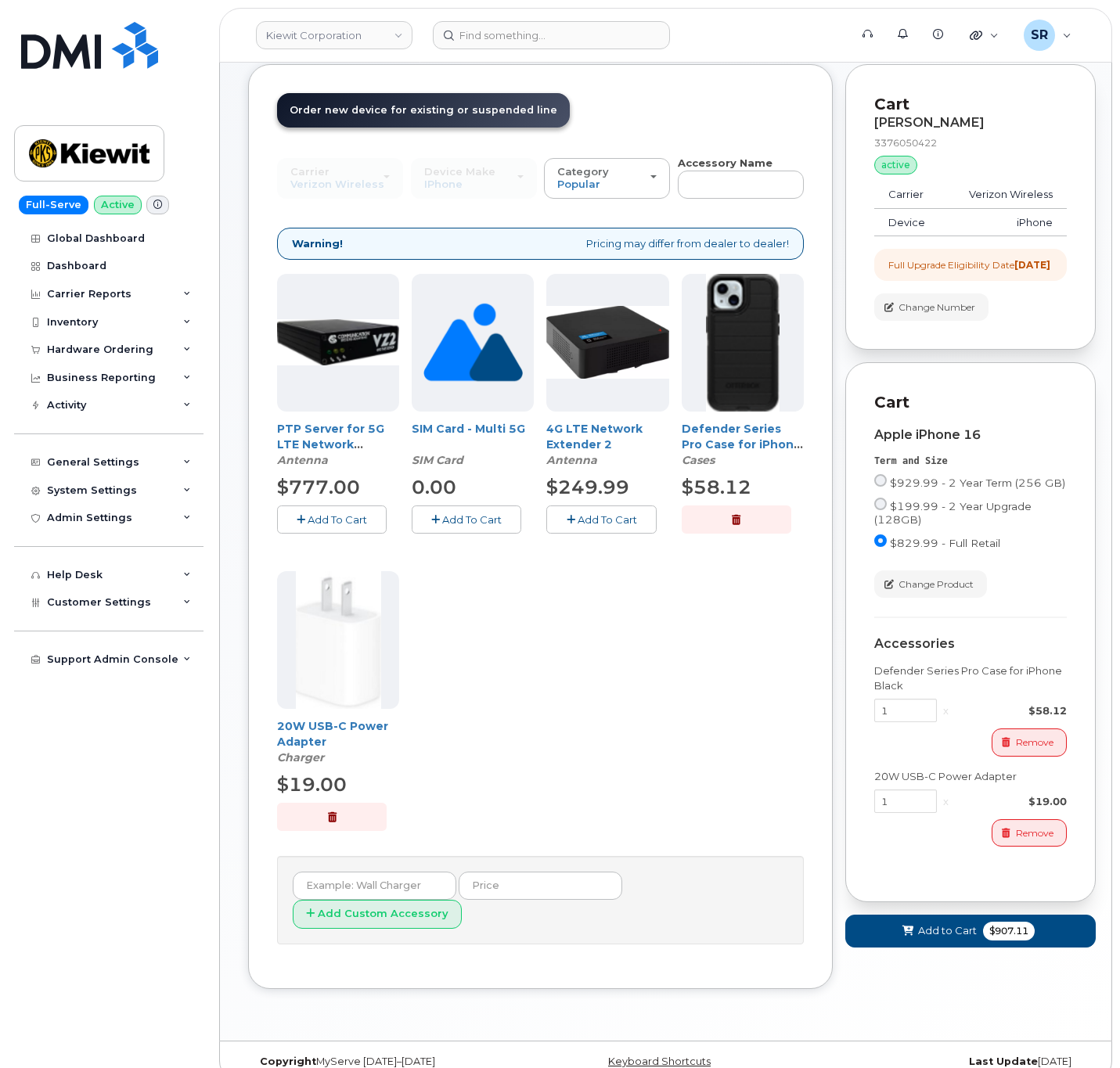
scroll to position [178, 0]
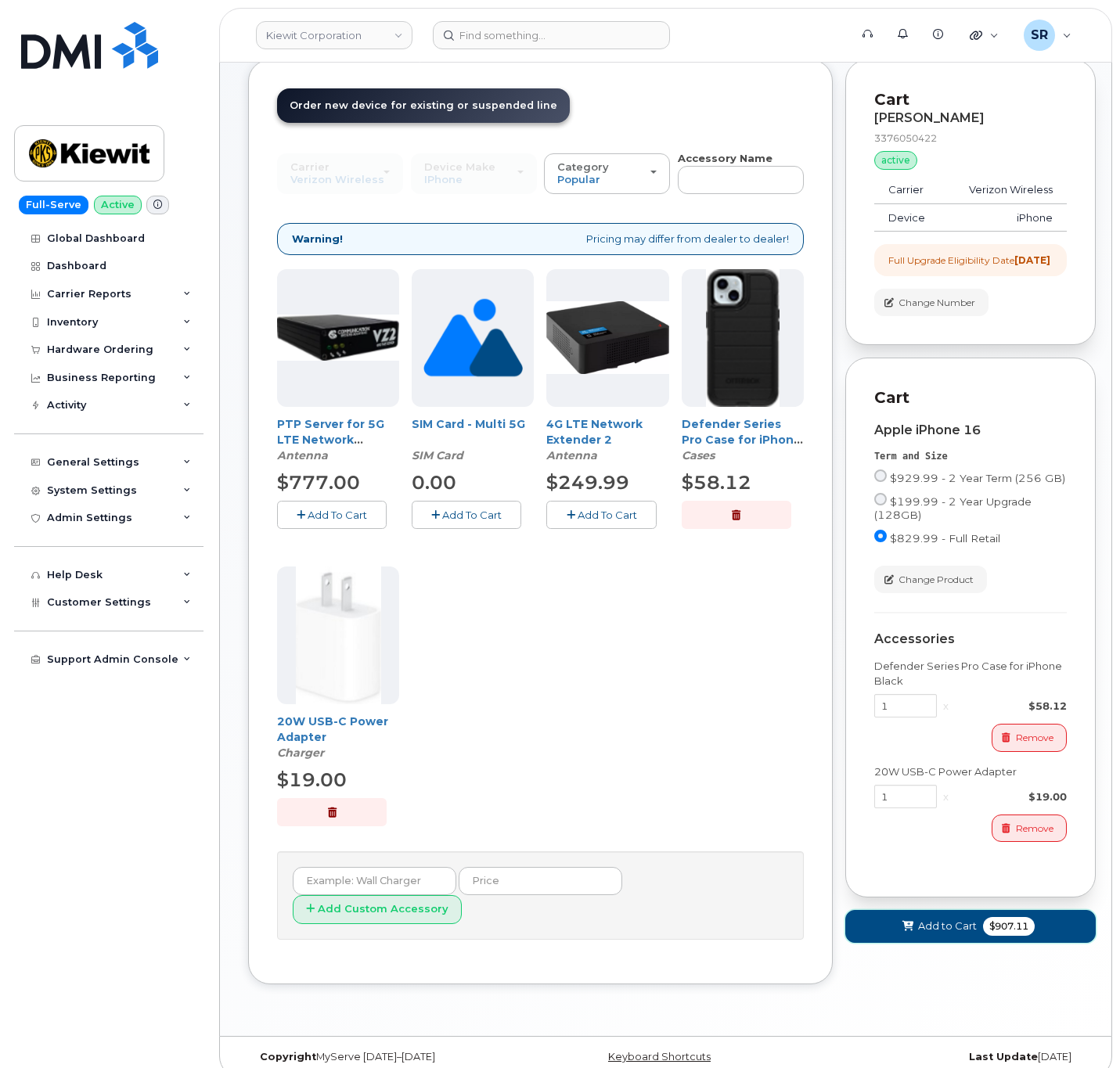
click at [948, 934] on span "Add to Cart" at bounding box center [948, 926] width 58 height 15
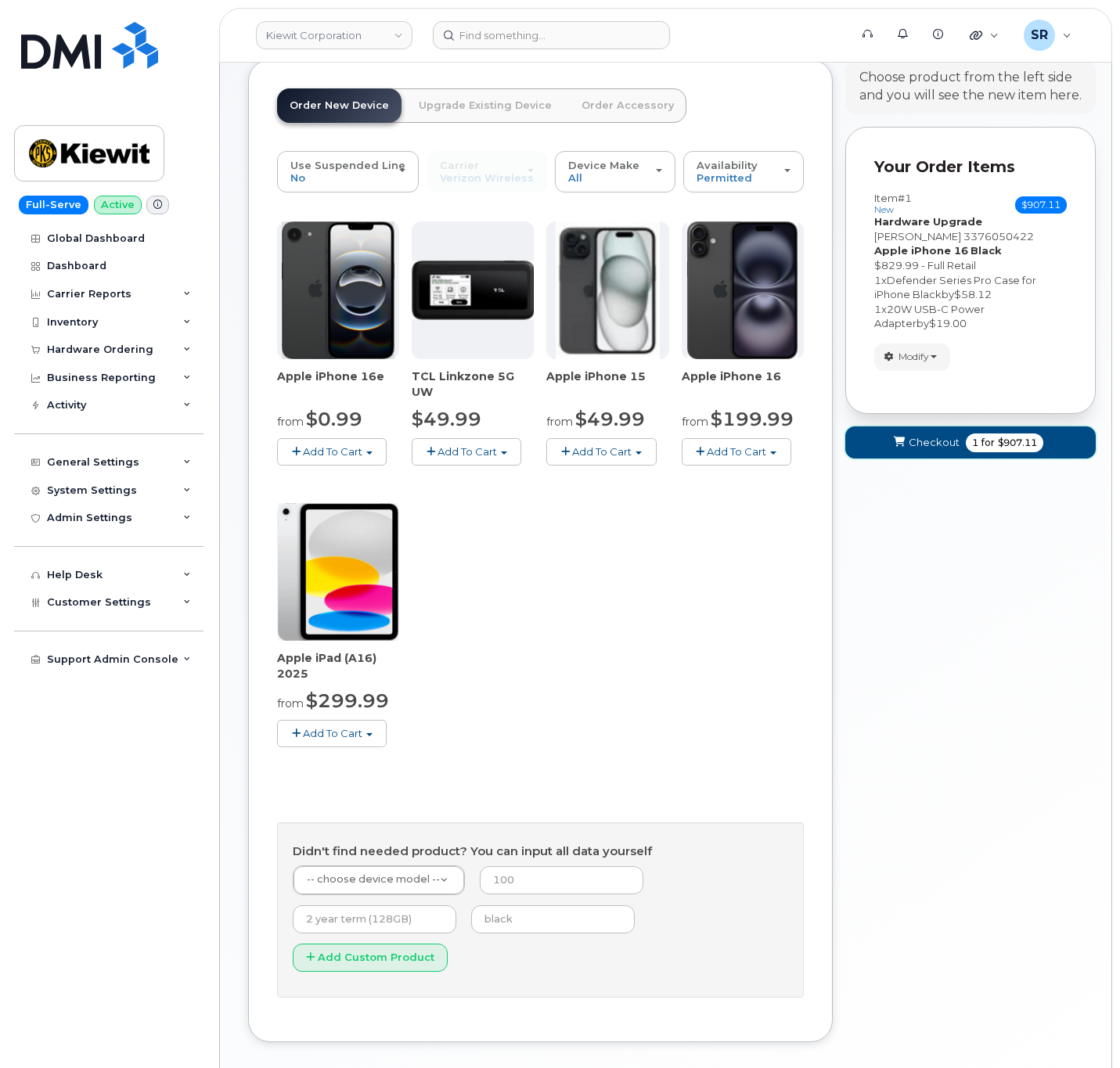
click at [1086, 445] on button "Checkout 1 for $907.11" at bounding box center [970, 443] width 250 height 32
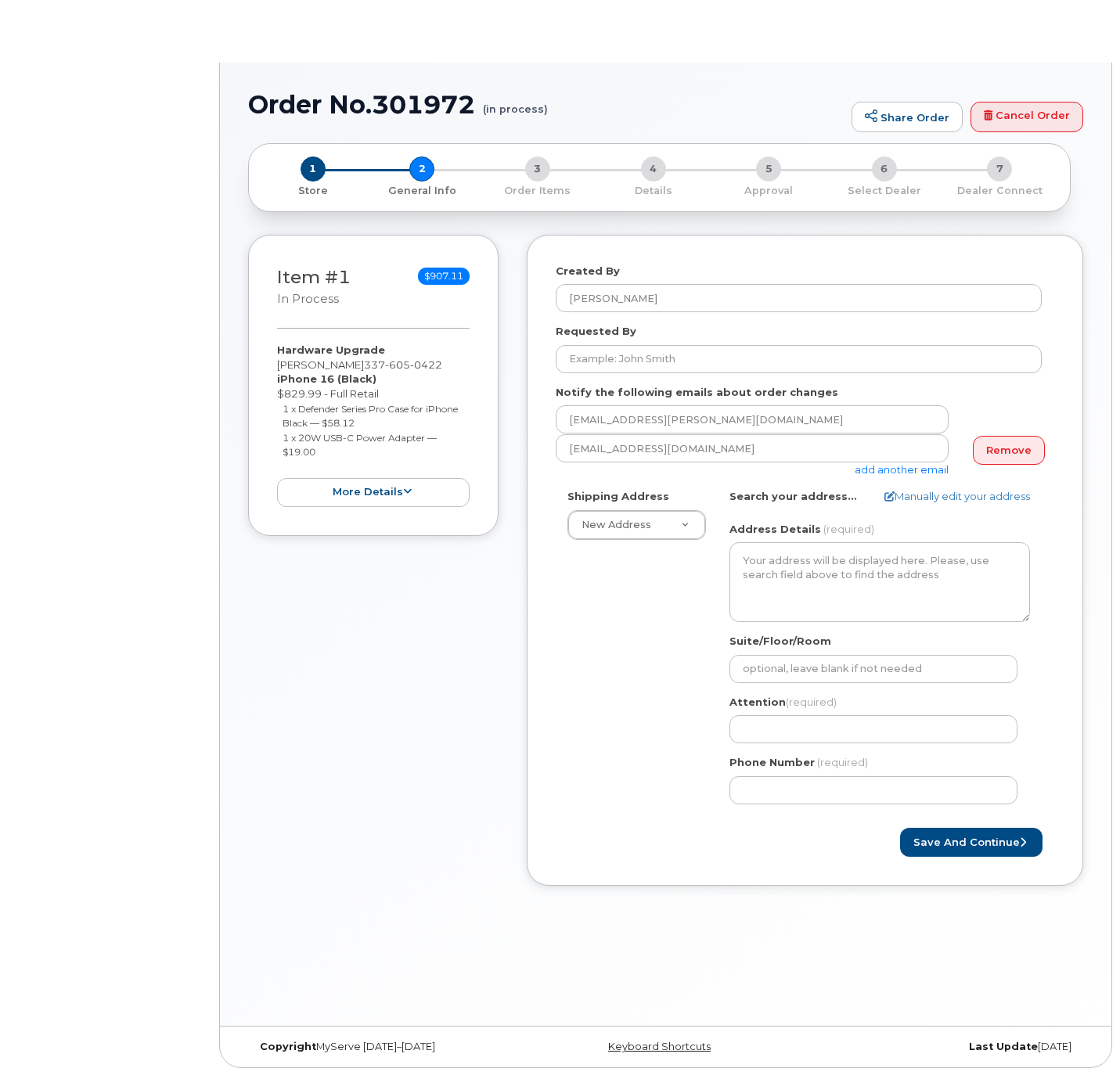
select select
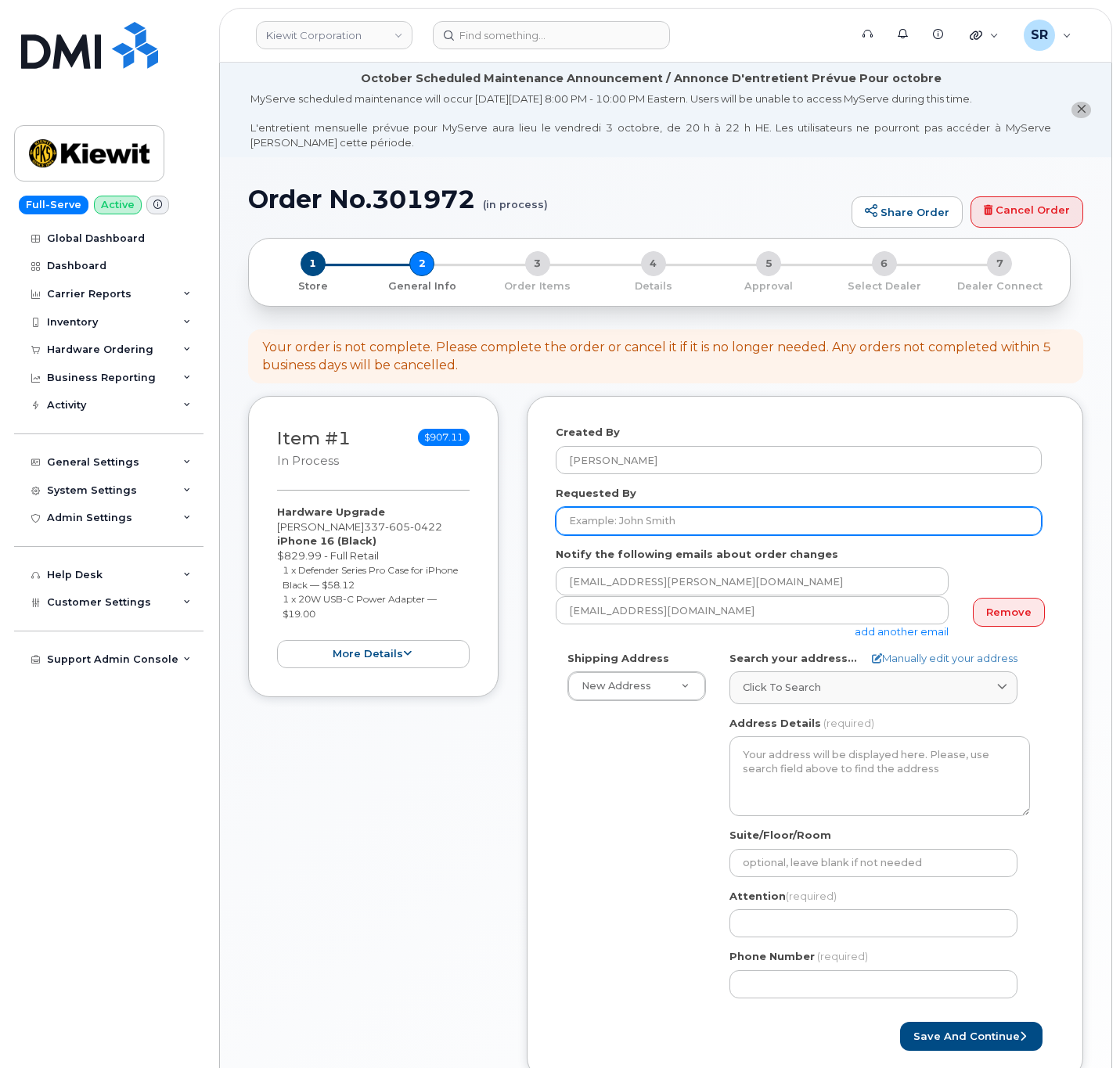
click at [709, 420] on div "Created By [PERSON_NAME] Requested By Notify the following emails about order c…" at bounding box center [806, 737] width 557 height 683
click at [641, 517] on input "Requested By" at bounding box center [799, 520] width 487 height 28
paste input "[PERSON_NAME]"
type input "[PERSON_NAME]"
click at [566, 810] on div "Shipping Address New Address New Address [STREET_ADDRESS][GEOGRAPHIC_DATA][PERS…" at bounding box center [799, 830] width 487 height 359
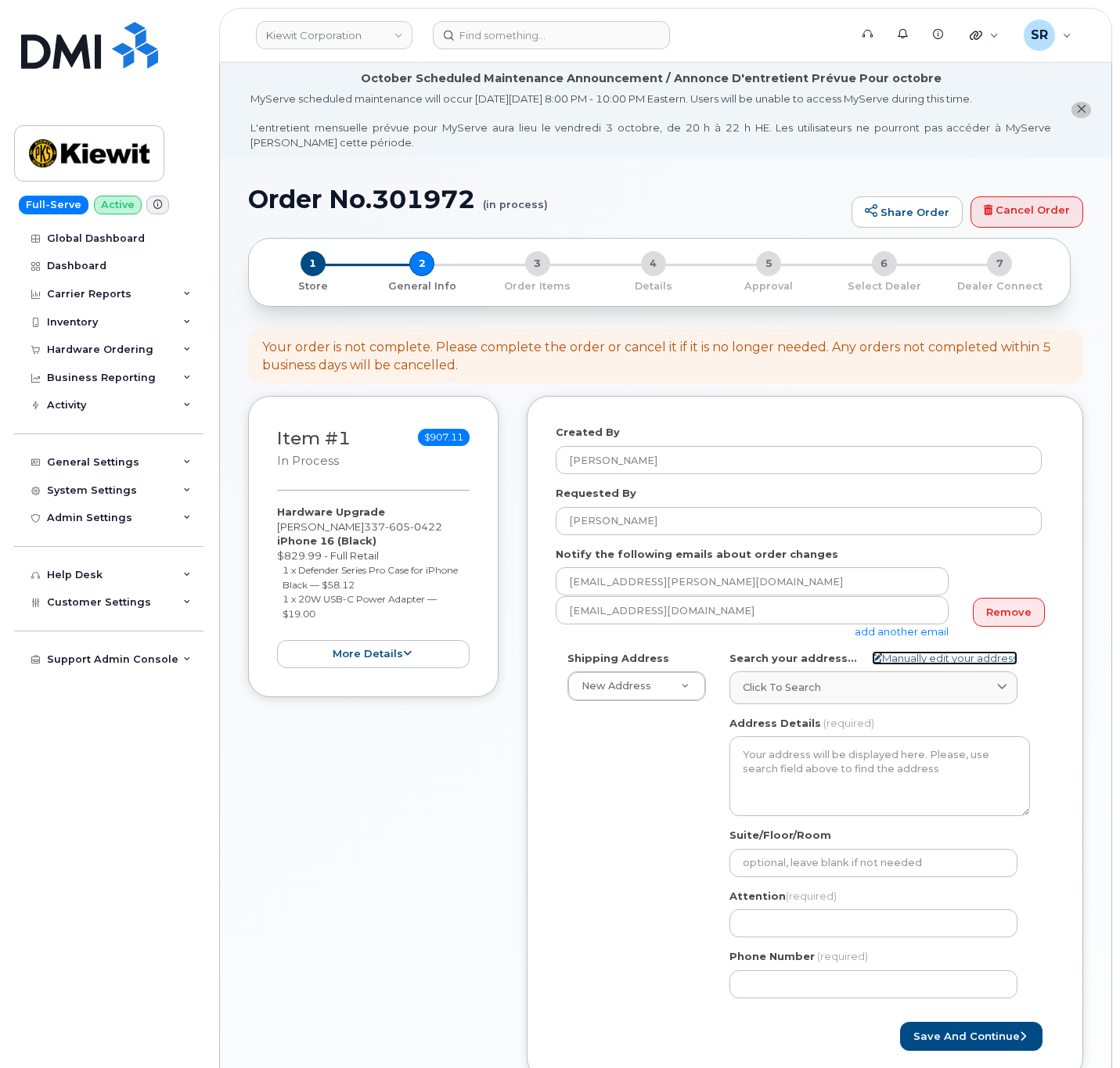
click at [902, 658] on link "Manually edit your address" at bounding box center [945, 658] width 146 height 15
select select
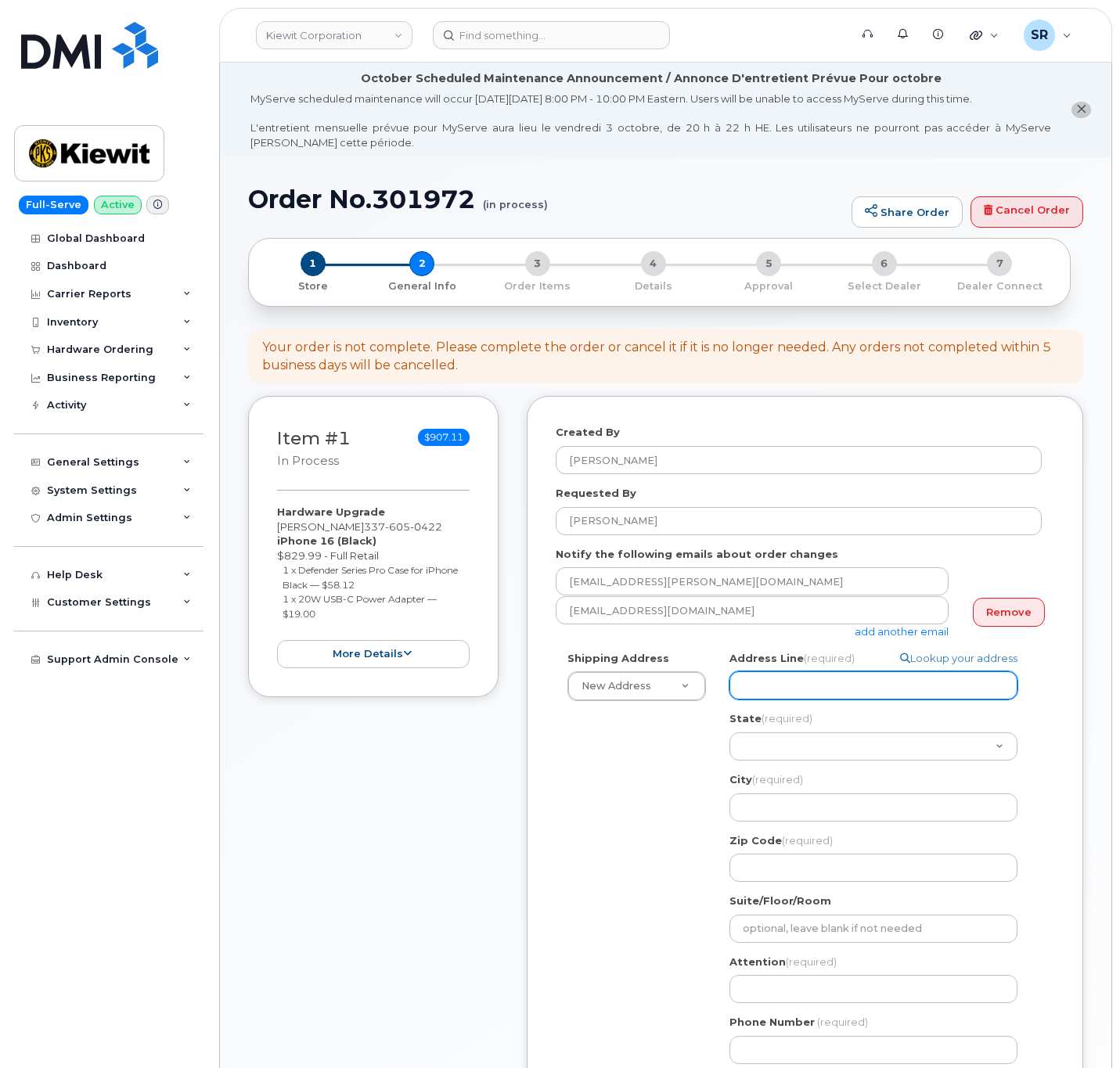
click at [772, 683] on input "Address Line (required)" at bounding box center [874, 685] width 288 height 28
paste input "[STREET_ADDRESS][PERSON_NAME]"
select select
type input "[STREET_ADDRESS][PERSON_NAME]"
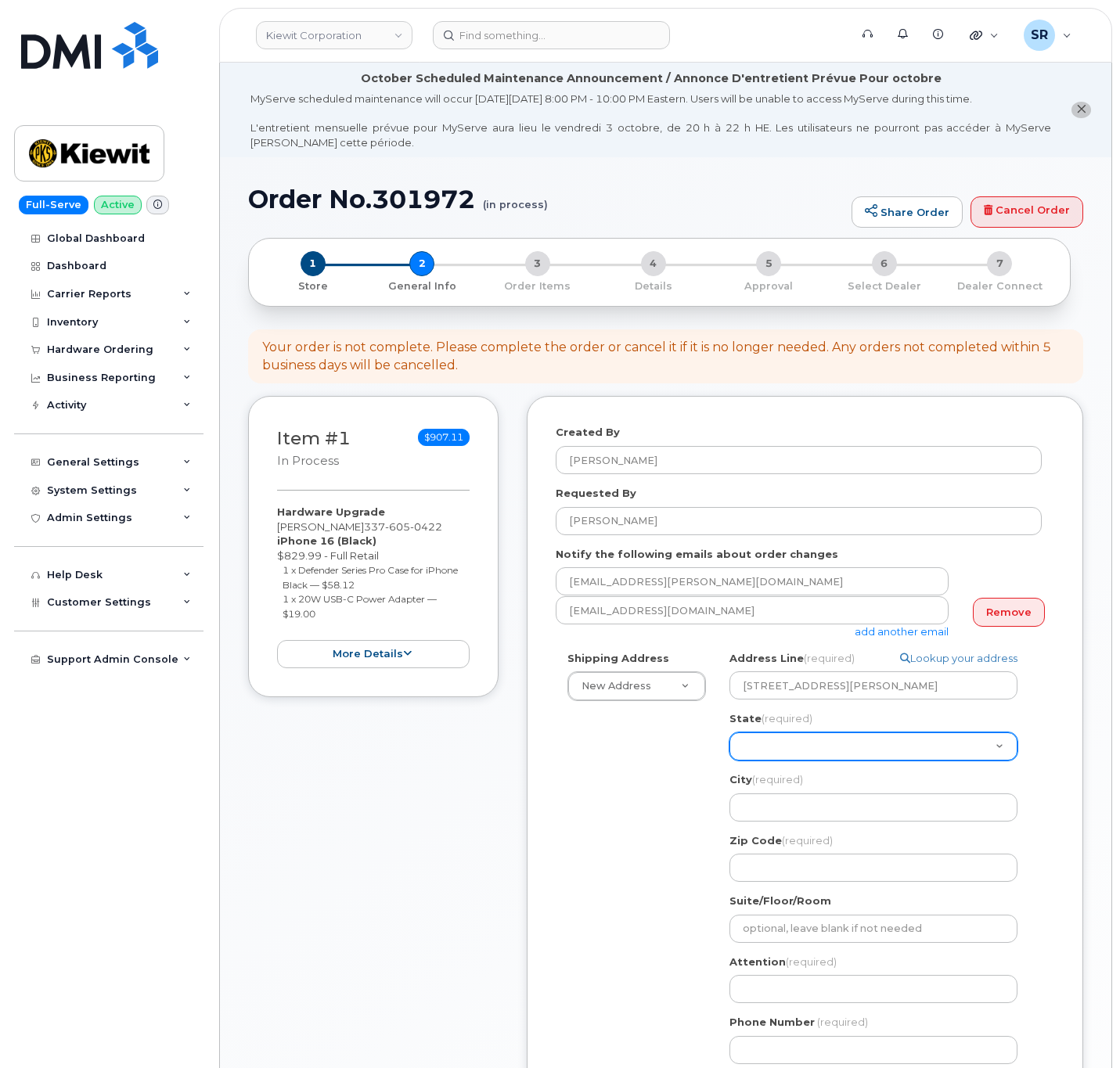
click at [790, 745] on select "[US_STATE] [US_STATE] [US_STATE] [US_STATE] [US_STATE] [US_STATE] [US_STATE] [U…" at bounding box center [874, 746] width 288 height 28
select select "[GEOGRAPHIC_DATA]"
click at [730, 733] on select "[US_STATE] [US_STATE] [US_STATE] [US_STATE] [US_STATE] [US_STATE] [US_STATE] [U…" at bounding box center [874, 746] width 288 height 28
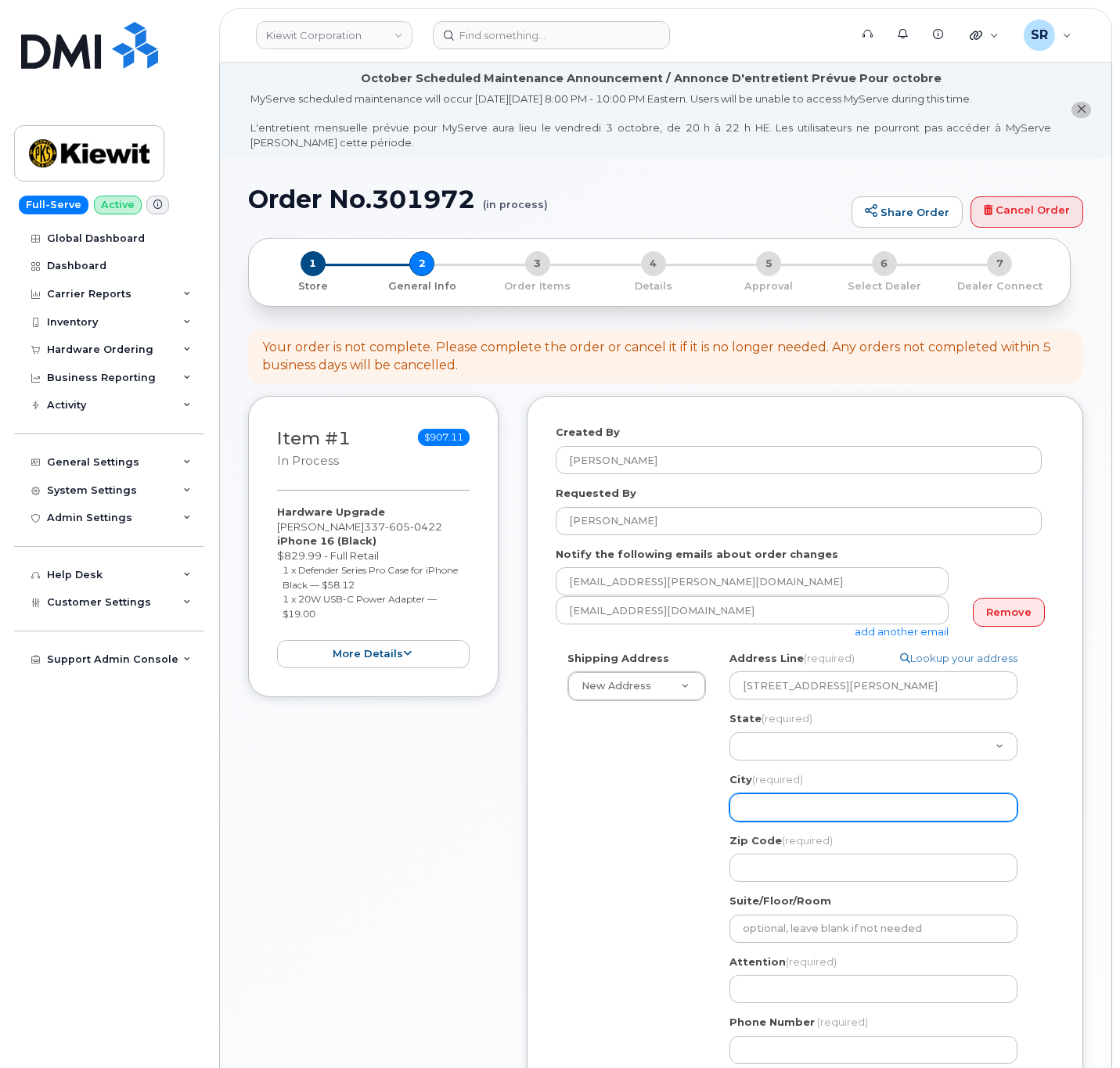
click at [804, 803] on input "City (required)" at bounding box center [874, 807] width 288 height 28
select select
type input "E"
select select
type input "Ed"
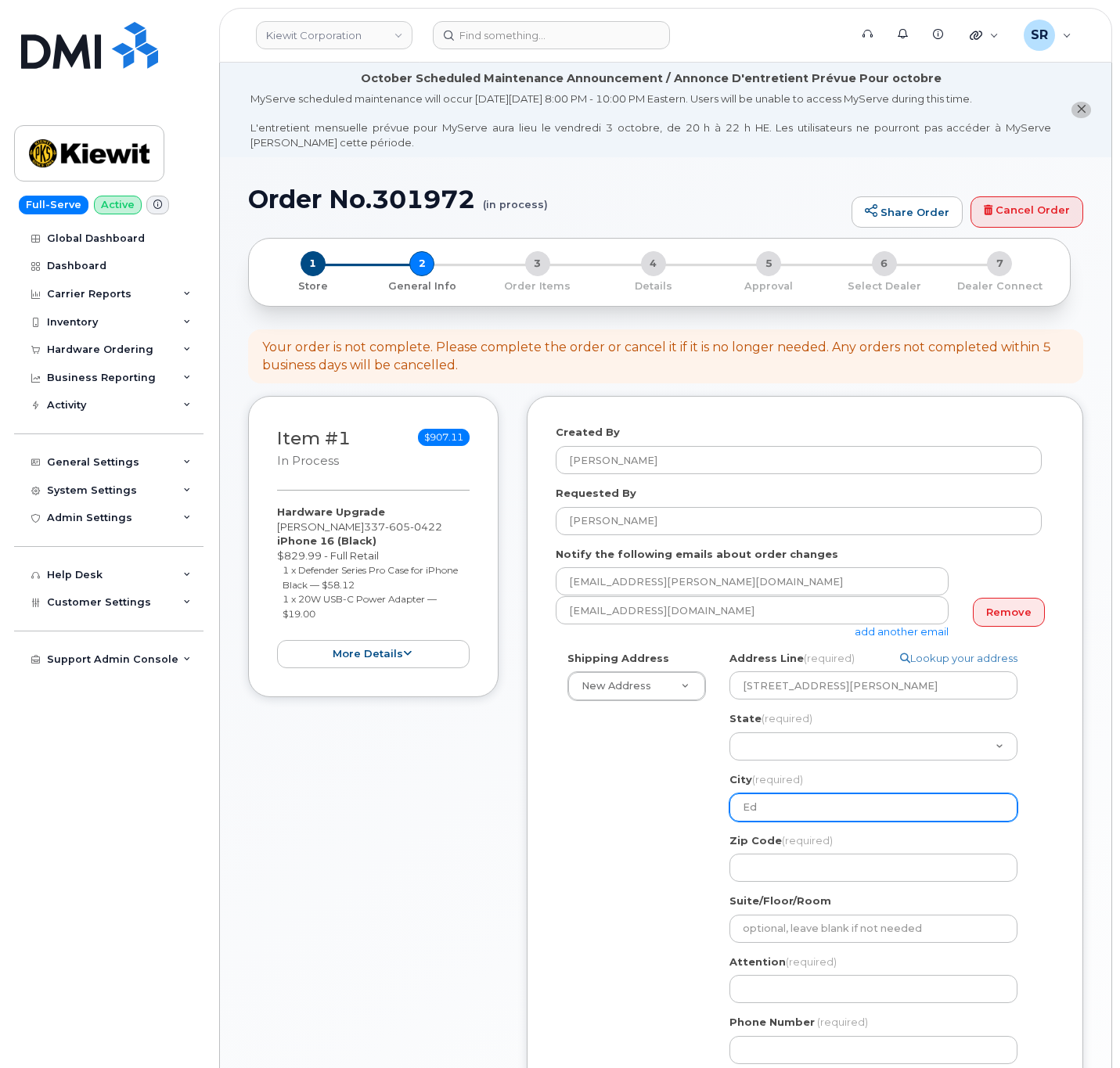
select select
type input "Edd"
select select
type input "[PERSON_NAME]"
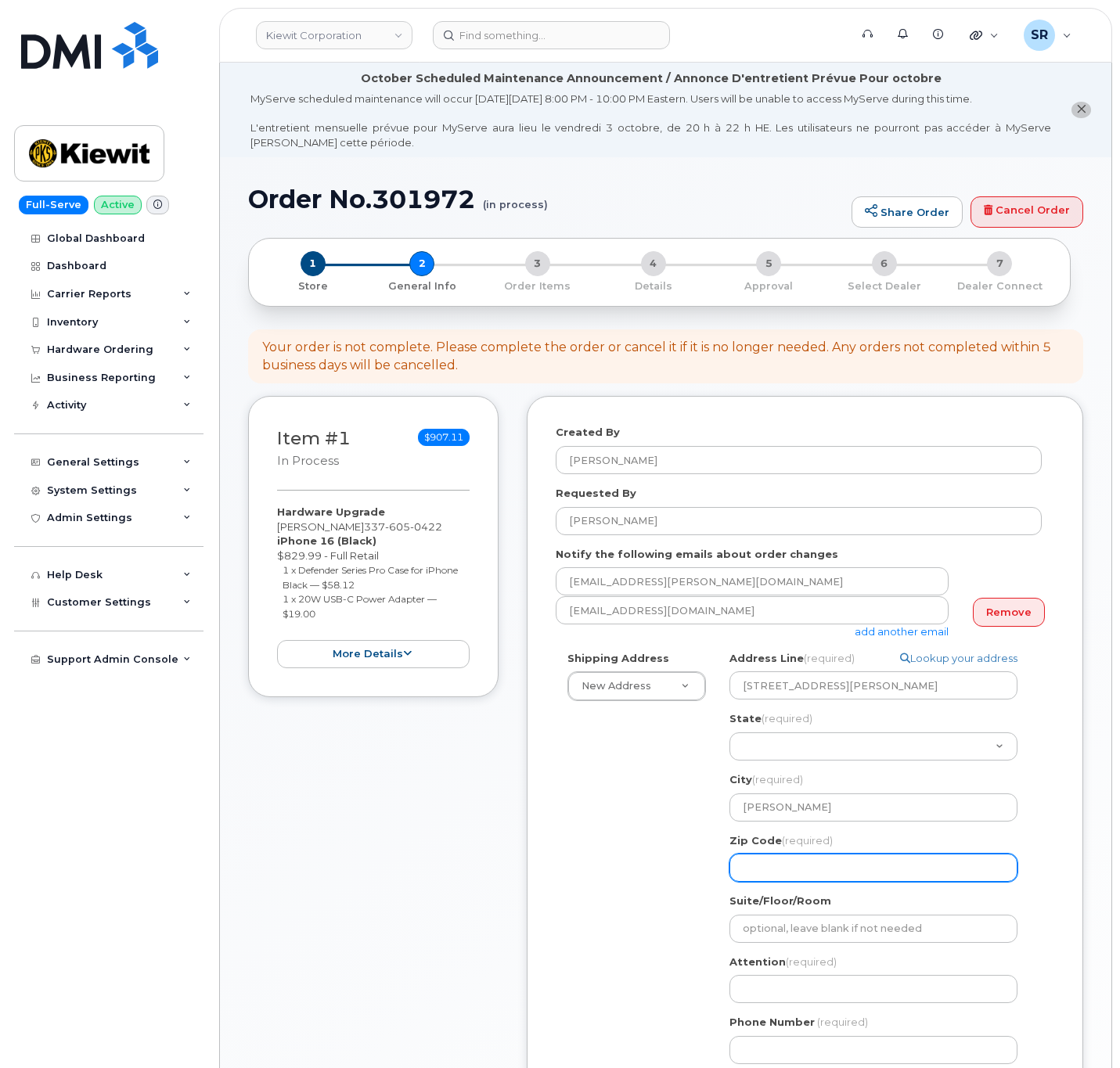
click at [825, 872] on input "Zip Code (required)" at bounding box center [874, 868] width 288 height 28
select select
type input "7"
select select
type input "76"
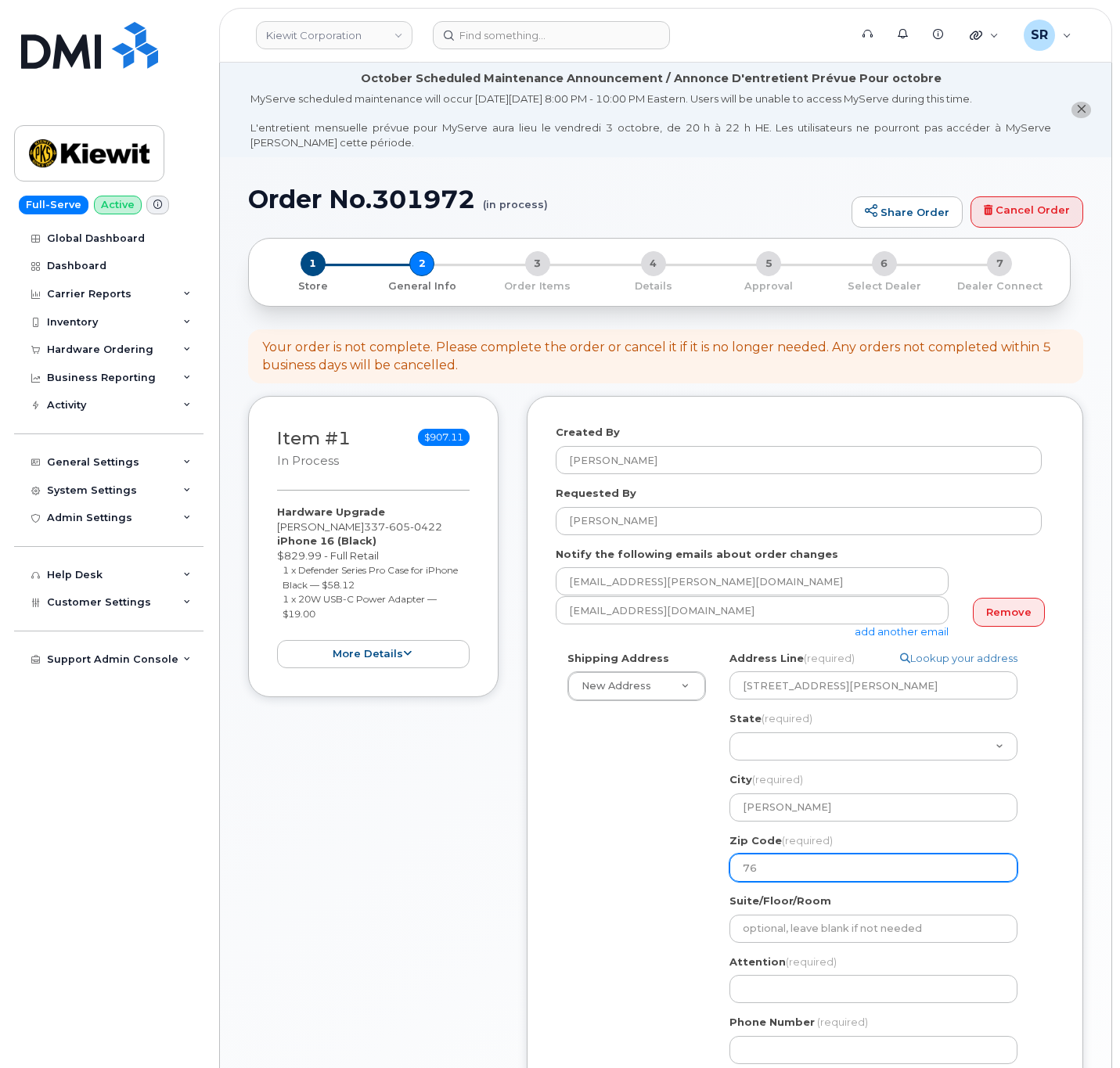
select select
type input "765"
select select
type input "7652"
select select
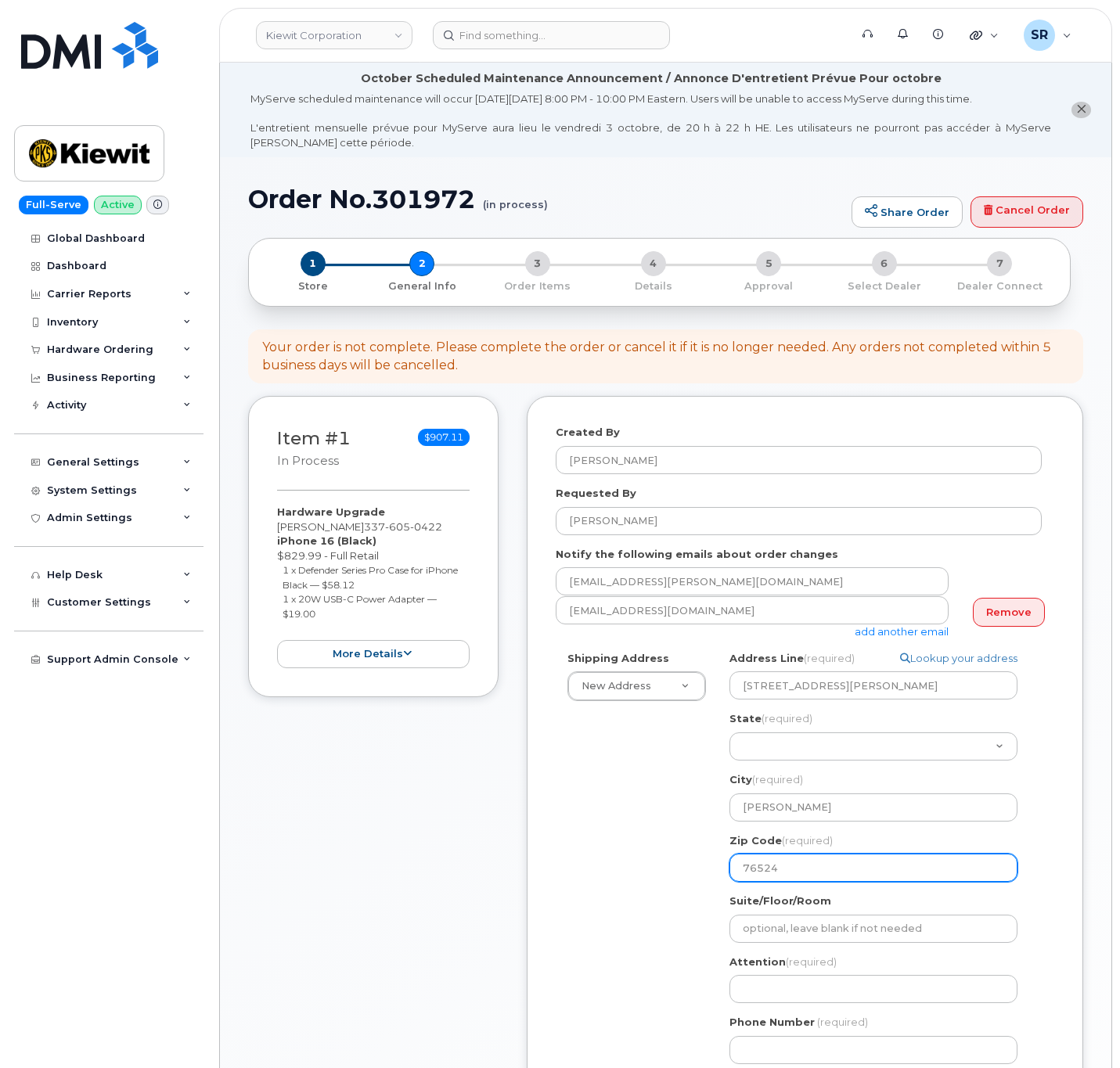
type input "76524"
drag, startPoint x: 668, startPoint y: 853, endPoint x: 762, endPoint y: 911, distance: 110.5
click at [668, 853] on div "Shipping Address New Address New Address 2306 foreman rd 6747 Old Us highway 27…" at bounding box center [799, 863] width 487 height 425
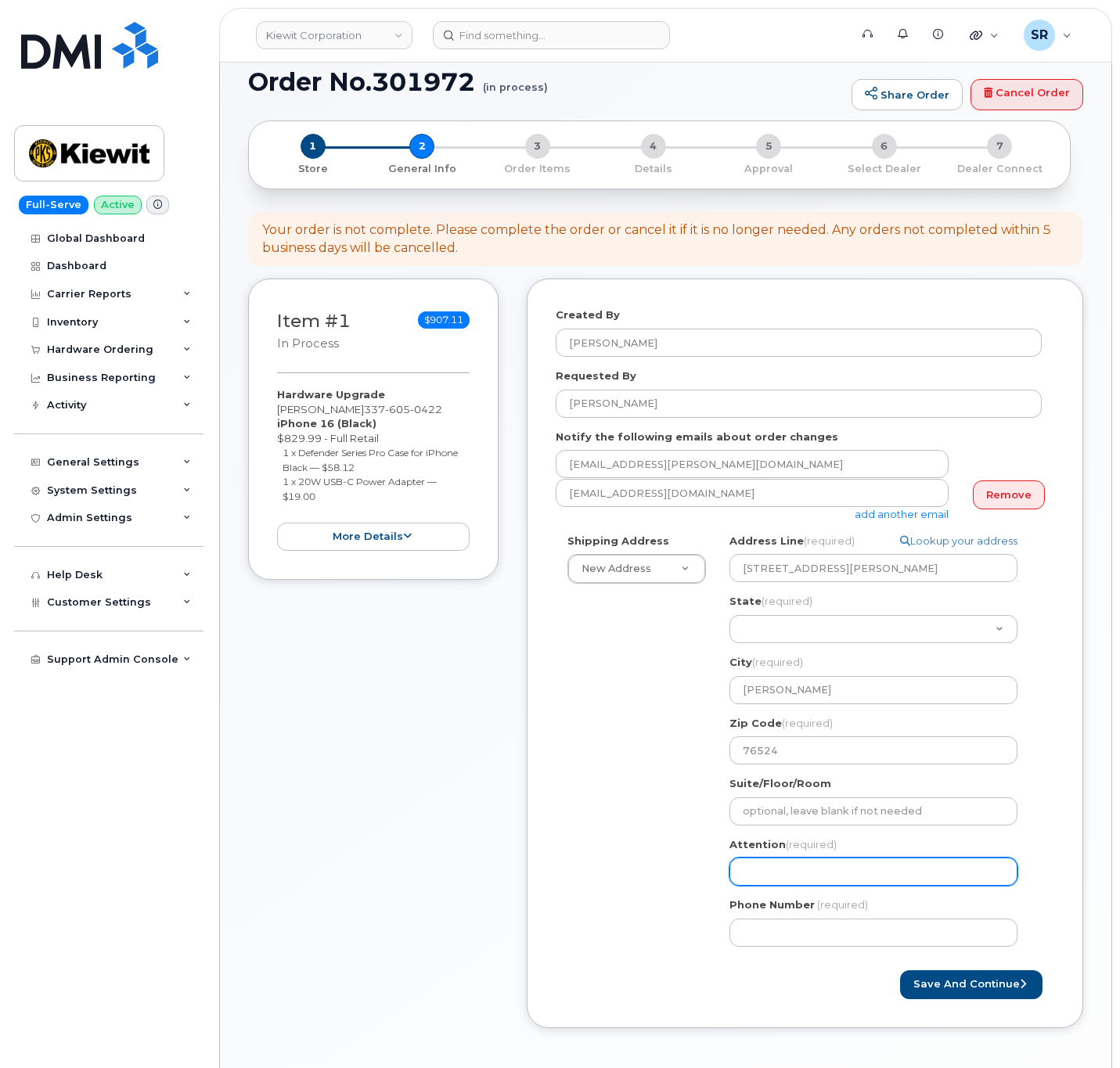
click at [799, 868] on input "Attention (required)" at bounding box center [874, 872] width 288 height 28
click at [782, 864] on input "Attention (required)" at bounding box center [874, 872] width 288 height 28
click at [659, 837] on div "Shipping Address New Address New Address 2306 foreman rd 6747 Old Us highway 27…" at bounding box center [799, 746] width 487 height 425
click at [792, 892] on div "TX Eddy Search your address... Manually edit your address Click to search No av…" at bounding box center [880, 746] width 324 height 425
click at [792, 880] on input "Attention (required)" at bounding box center [874, 872] width 288 height 28
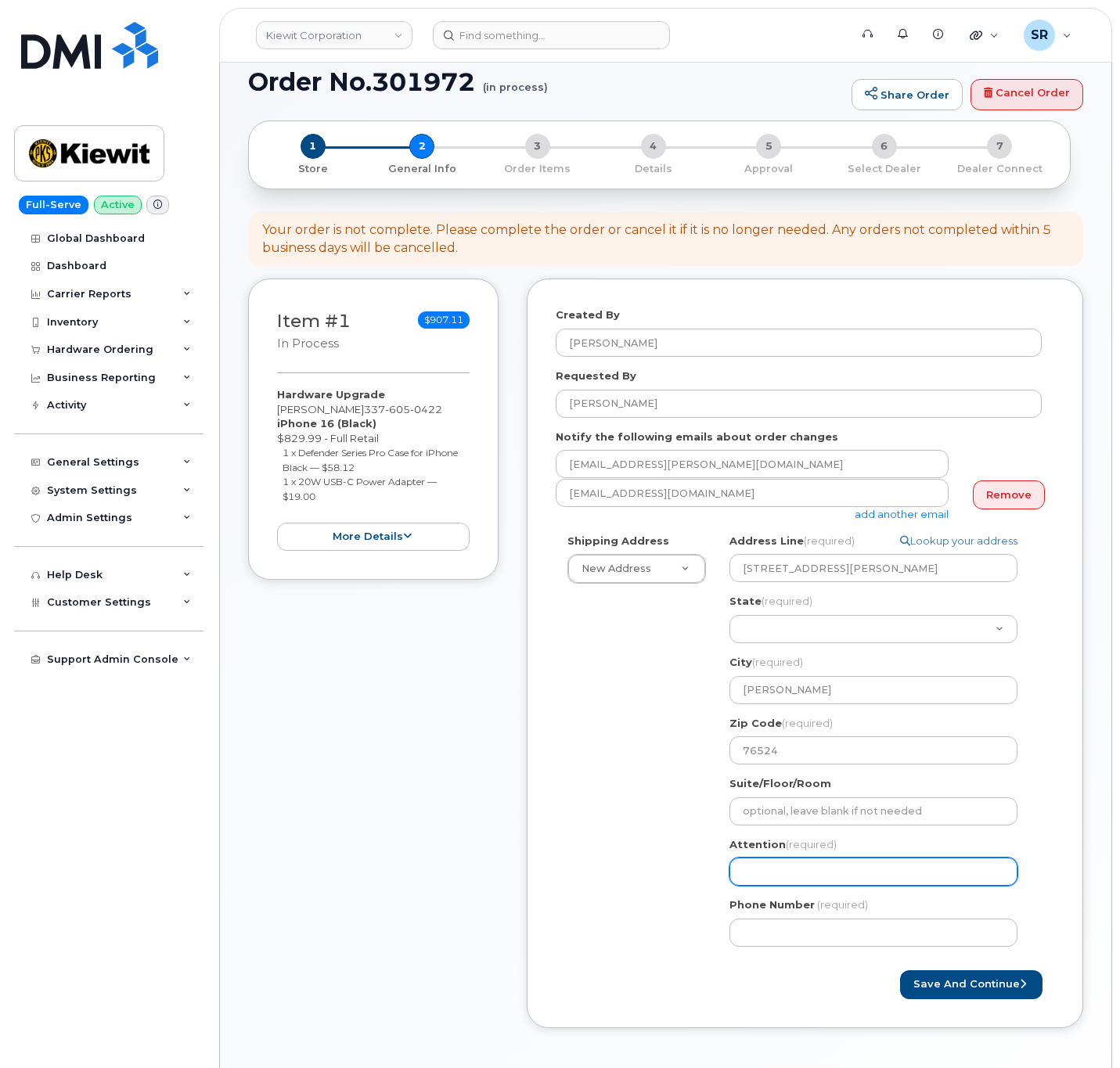
paste input "[PERSON_NAME]"
select select
type input "[PERSON_NAME]"
drag, startPoint x: 642, startPoint y: 820, endPoint x: 631, endPoint y: 900, distance: 80.8
click at [631, 898] on div "Shipping Address New Address New Address 2306 foreman rd 6747 Old Us highway 27…" at bounding box center [799, 746] width 487 height 425
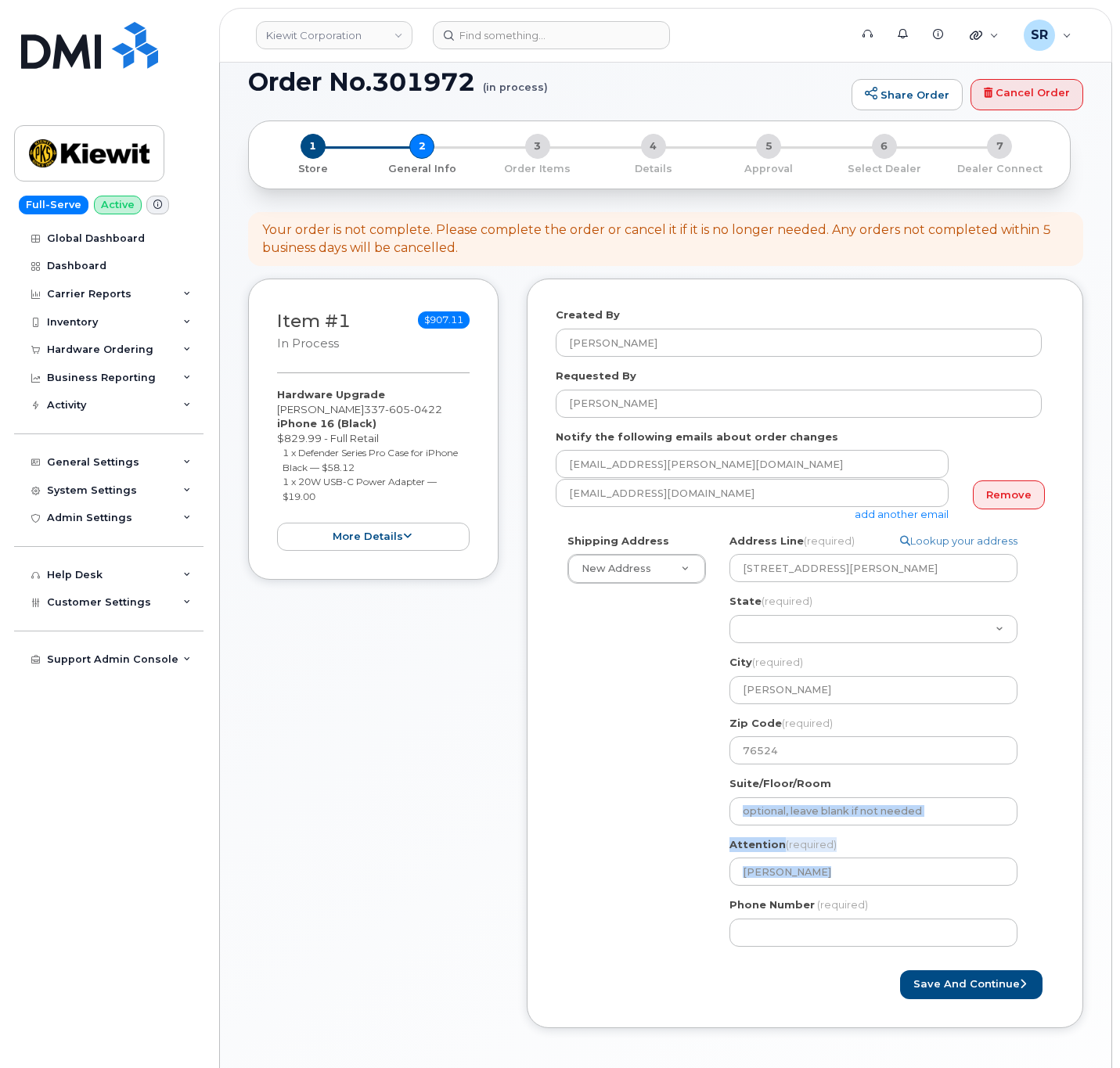
click at [625, 874] on div "Shipping Address New Address New Address 2306 foreman rd 6747 Old Us highway 27…" at bounding box center [799, 746] width 487 height 425
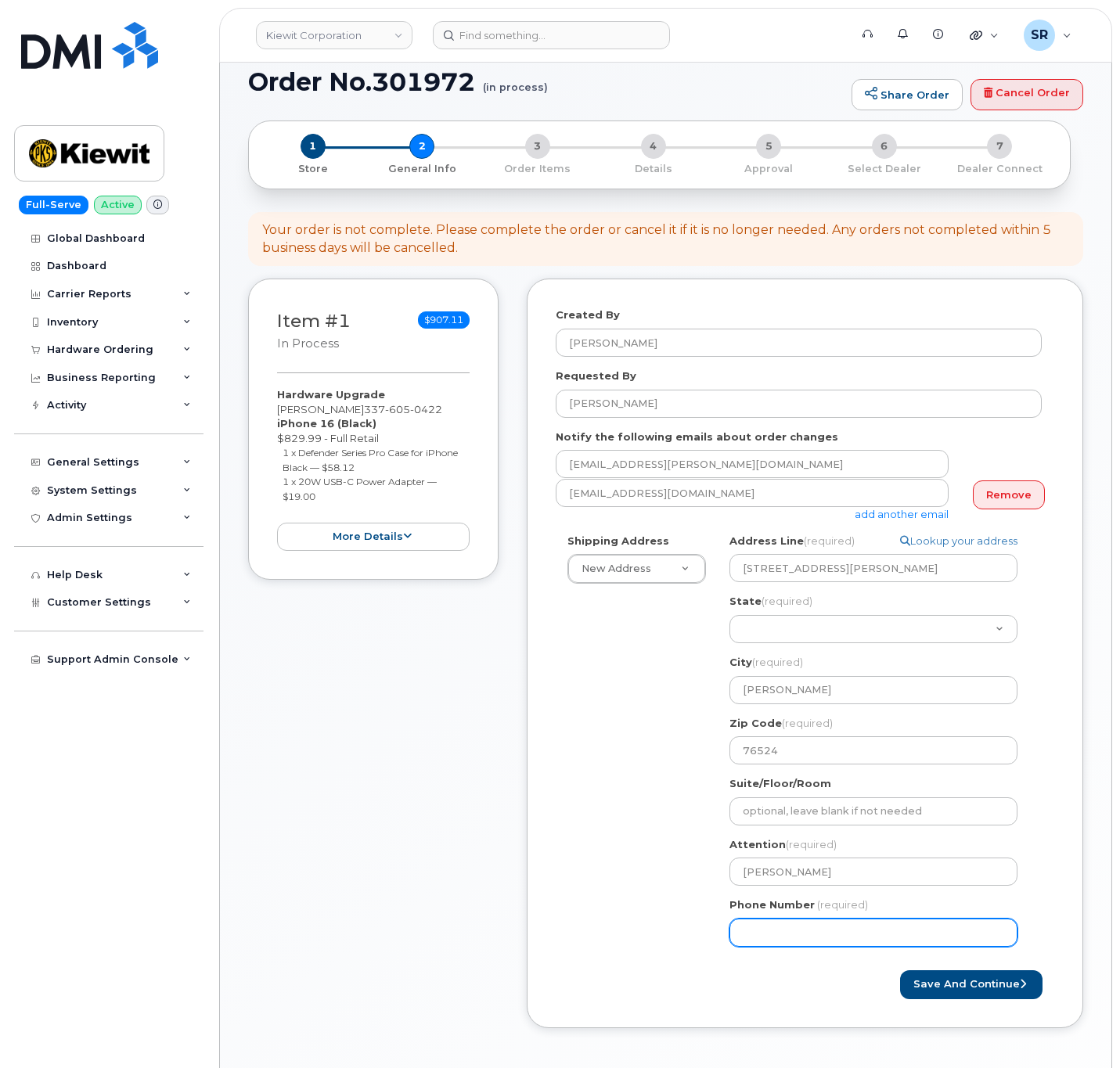
click at [844, 932] on input "Phone Number" at bounding box center [874, 933] width 288 height 28
paste input "3376050422"
select select
type input "3376050422"
click at [653, 876] on div "Shipping Address New Address New Address 2306 foreman rd 6747 Old Us highway 27…" at bounding box center [799, 746] width 487 height 425
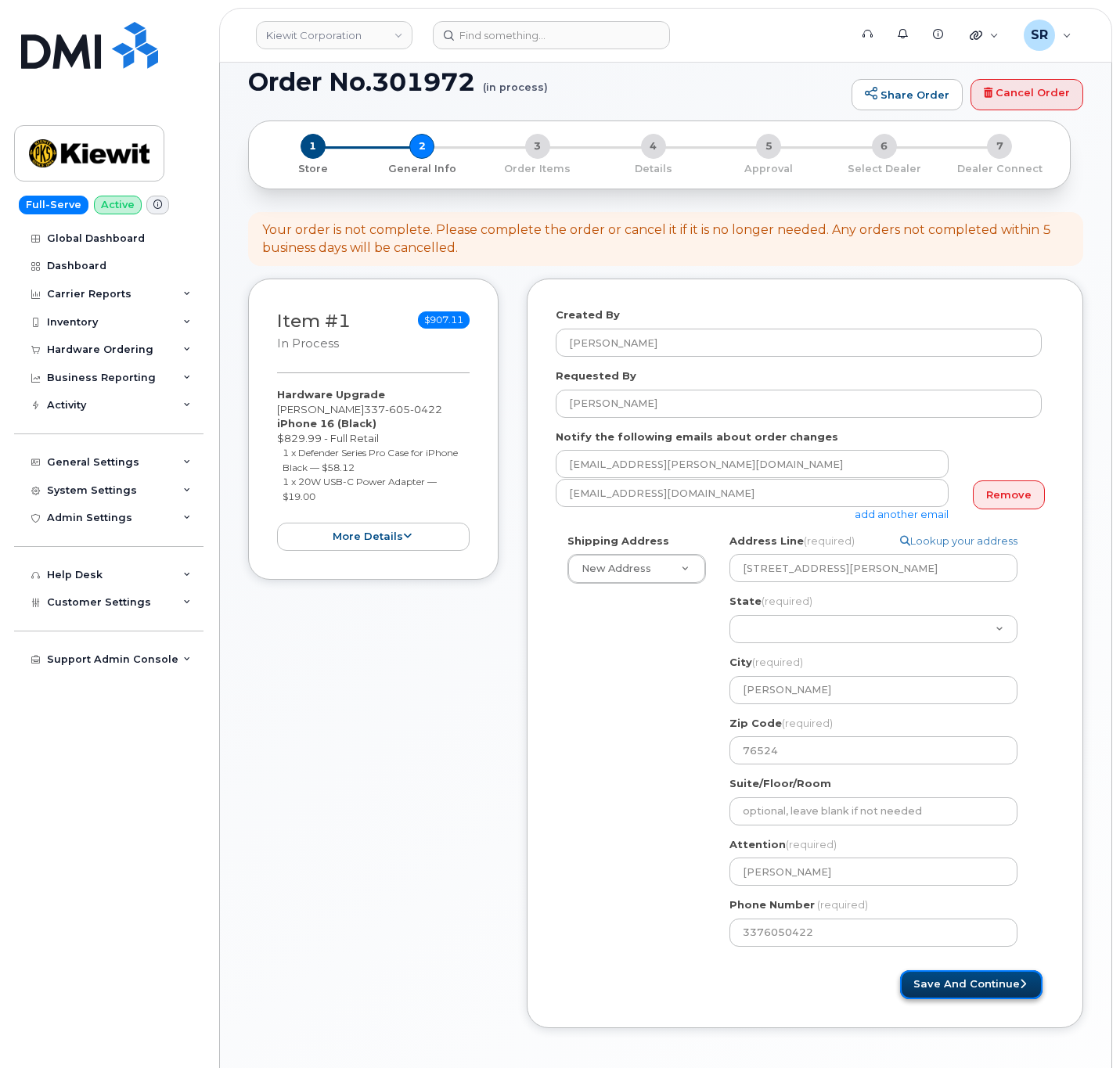
click at [943, 992] on button "Save and Continue" at bounding box center [971, 985] width 142 height 29
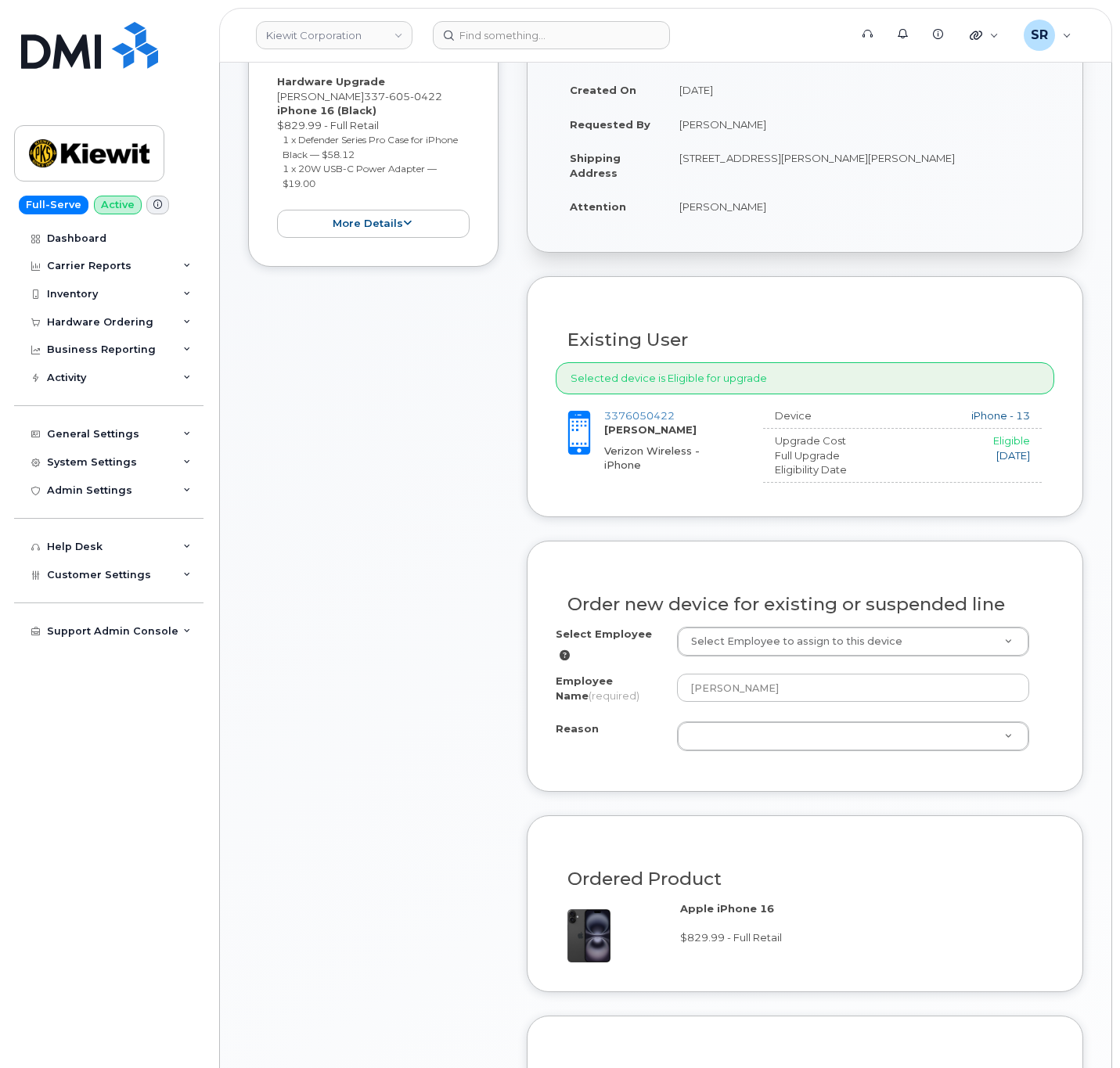
scroll to position [470, 0]
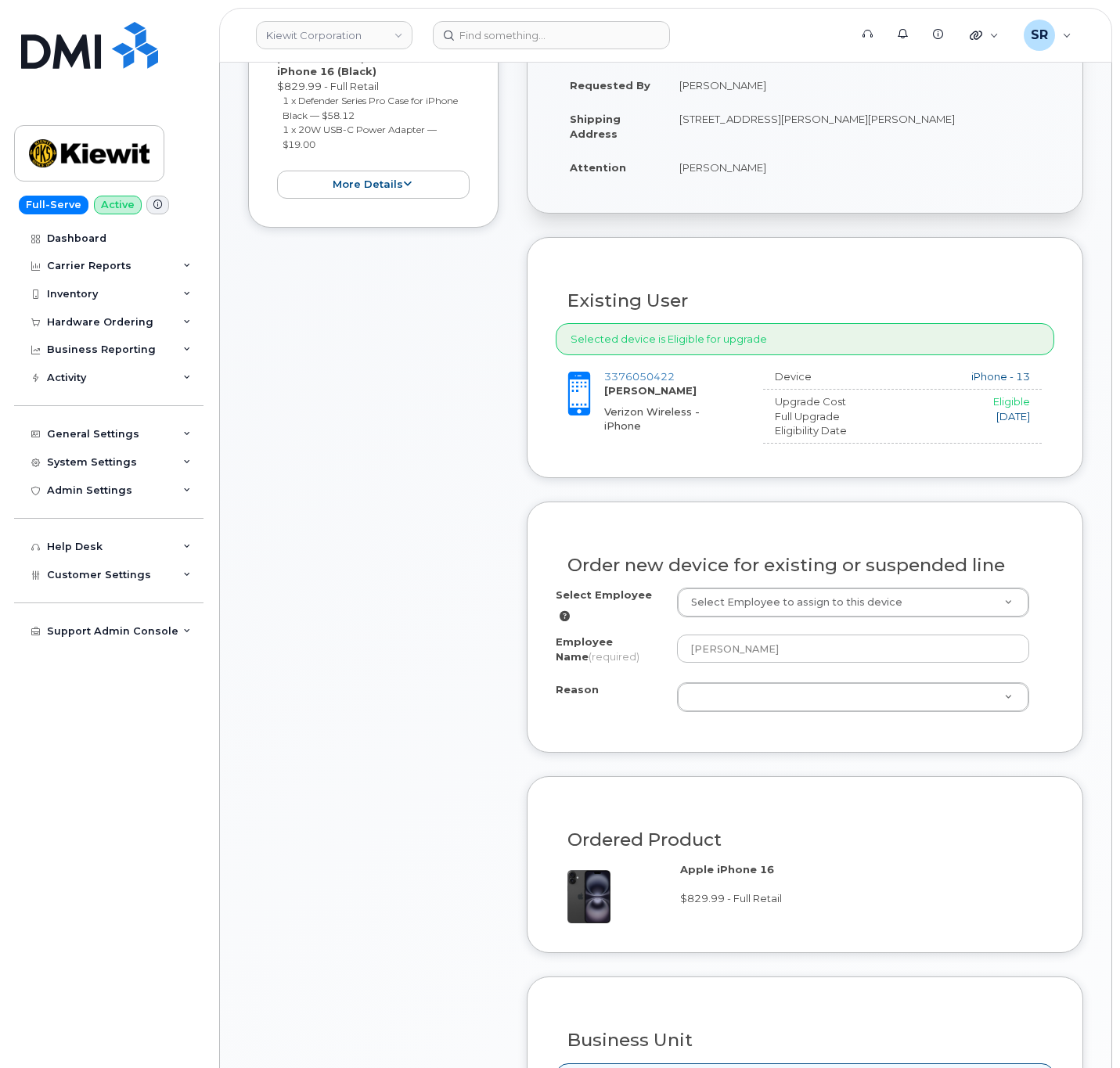
click at [881, 587] on div "Order new device for existing or suspended line" at bounding box center [805, 559] width 499 height 57
click at [896, 653] on input "[PERSON_NAME]" at bounding box center [853, 649] width 352 height 28
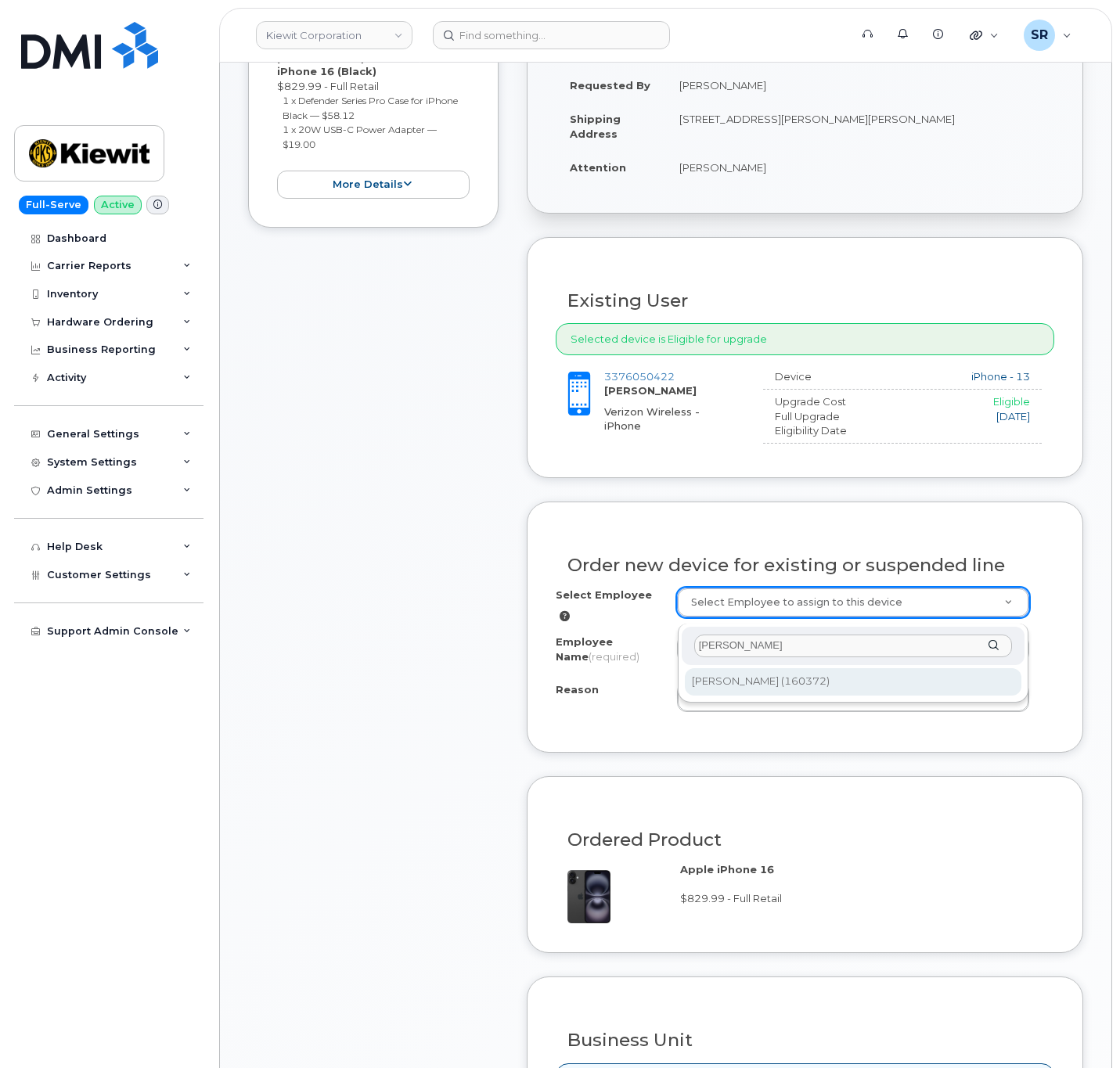
type input "[PERSON_NAME]"
type input "2147108"
type input "[PERSON_NAME]"
select select
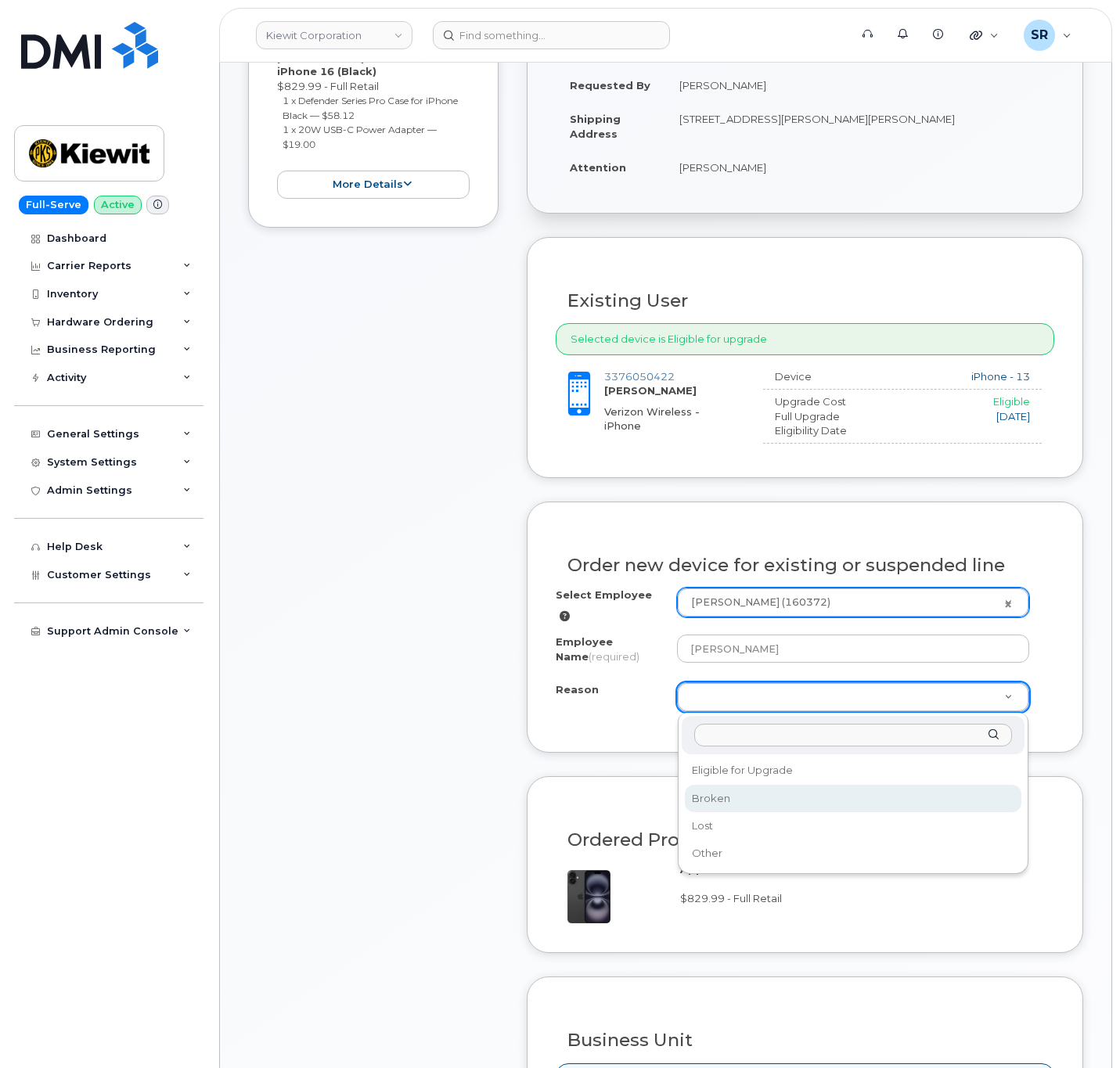
select select "broken"
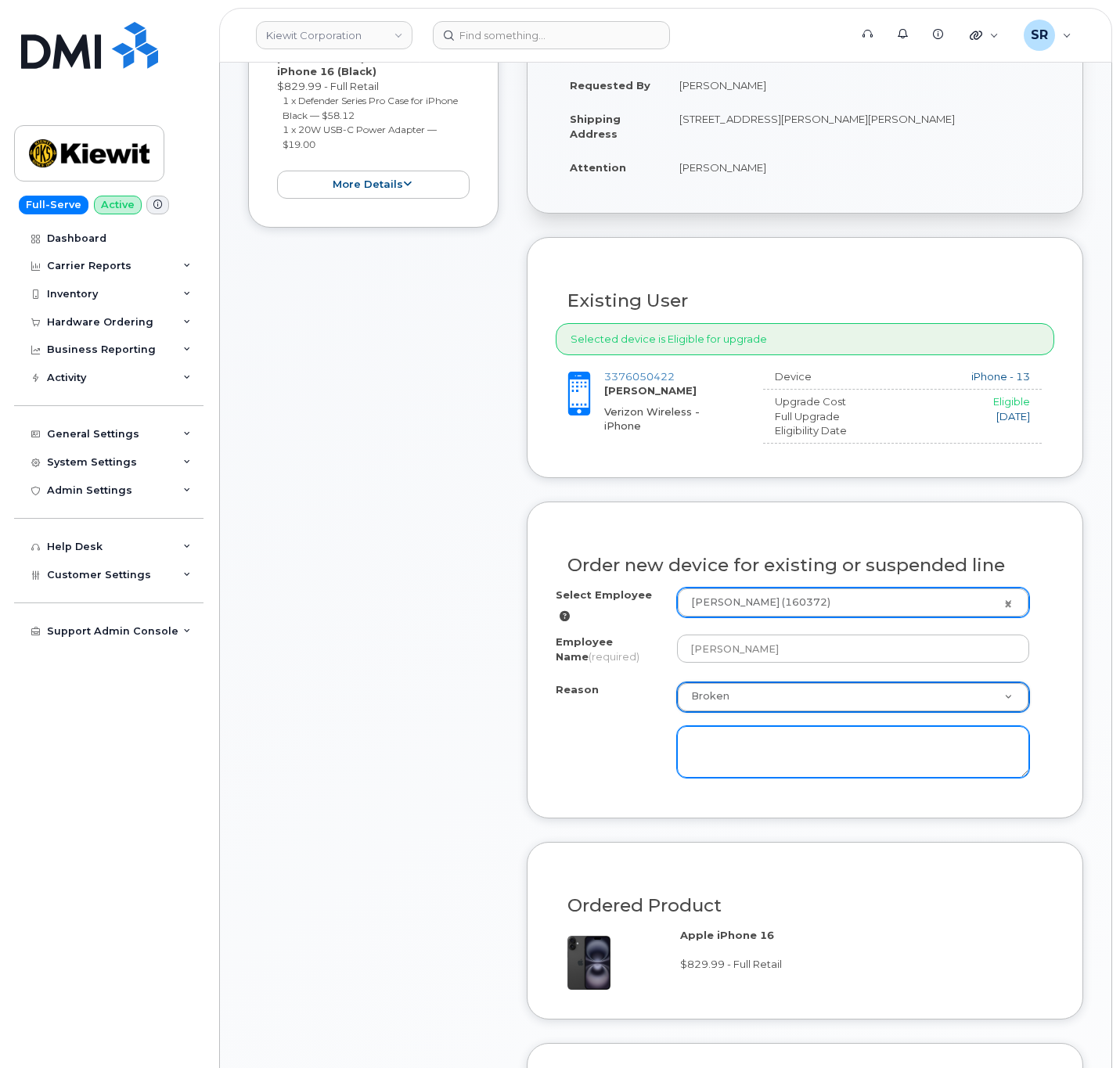
click at [783, 747] on textarea at bounding box center [853, 752] width 352 height 52
click at [780, 752] on textarea at bounding box center [853, 752] width 352 height 52
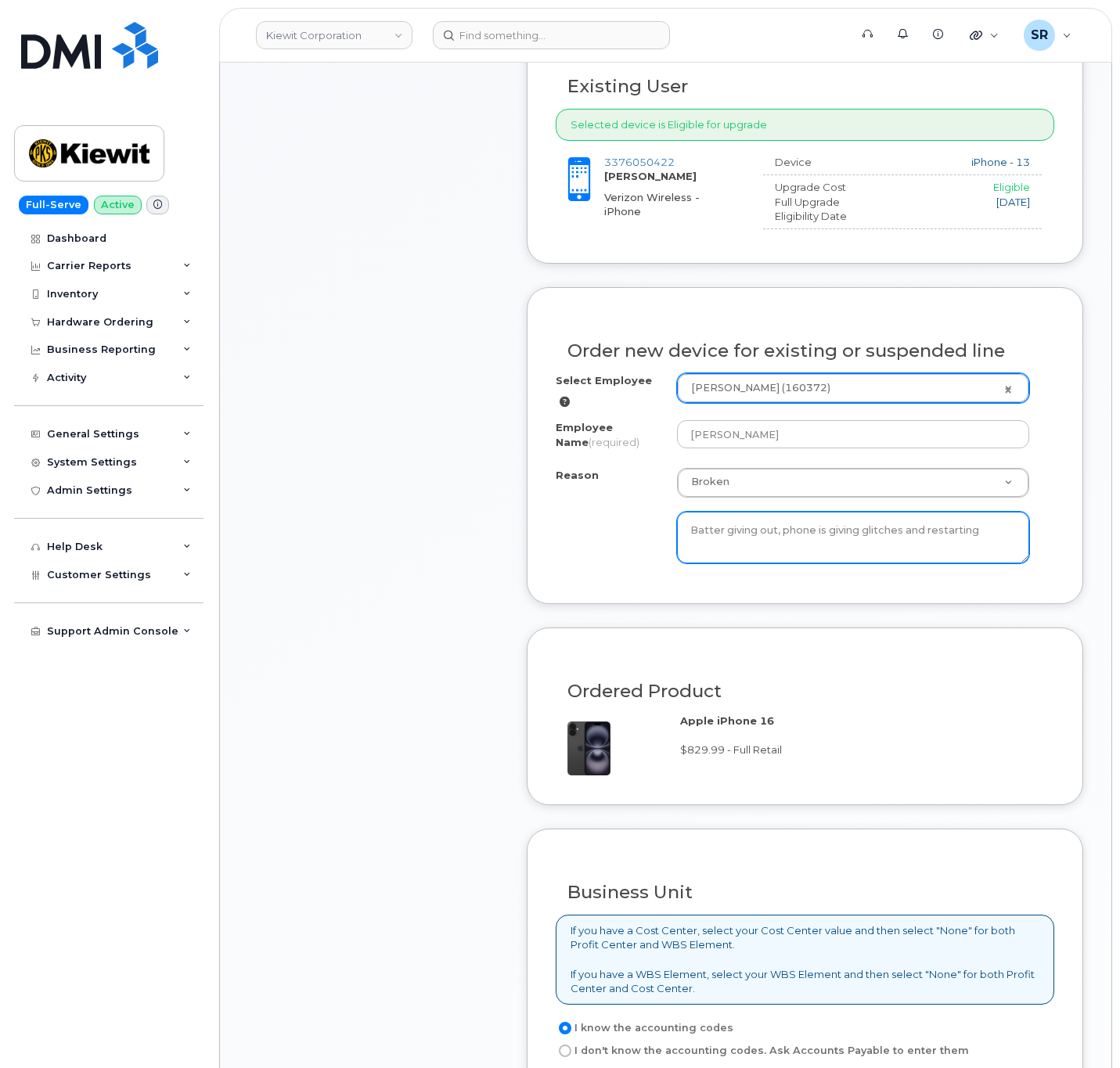
scroll to position [704, 0]
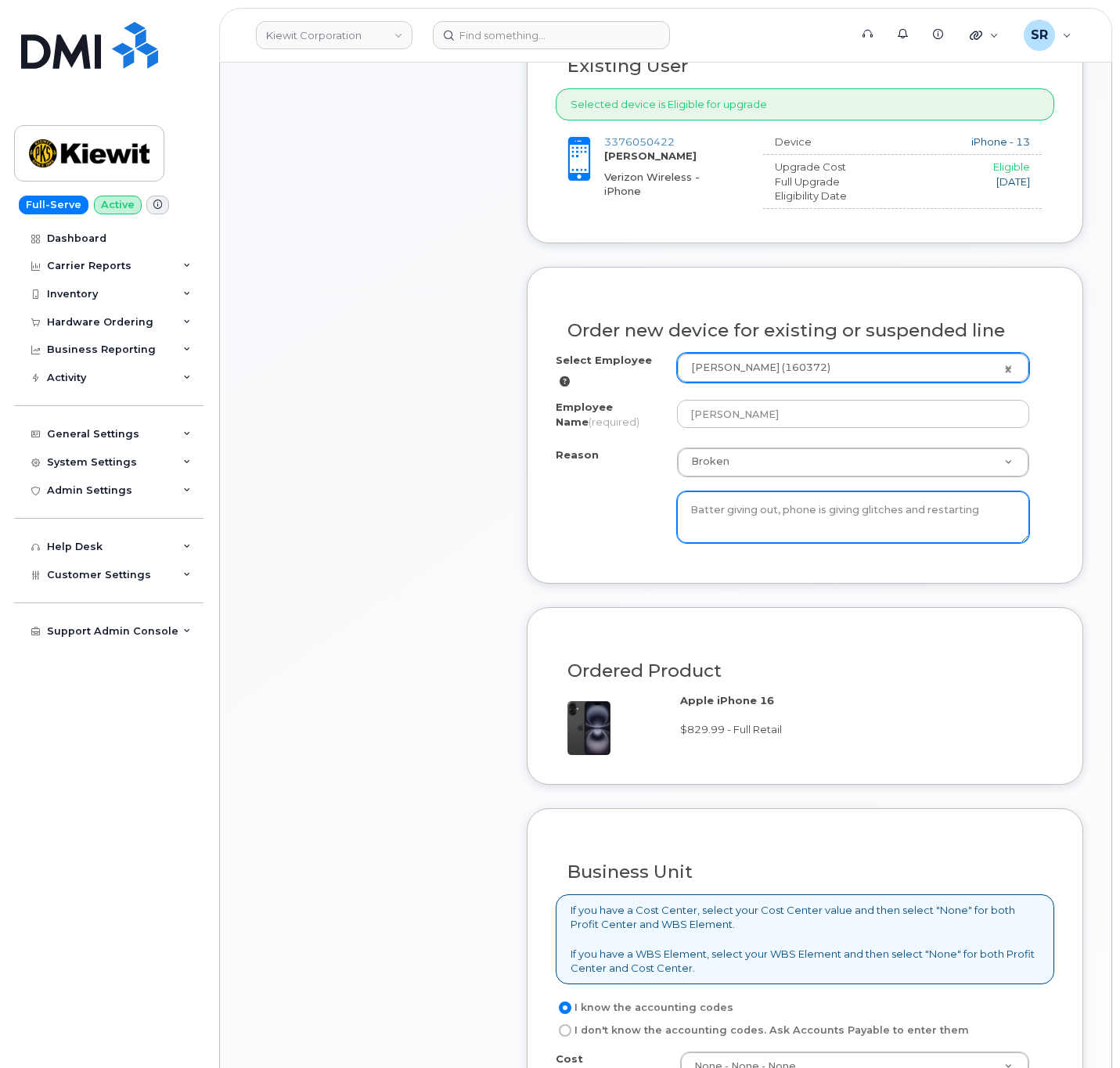
type textarea "Batter giving out, phone is giving glitches and restarting"
click at [1063, 555] on div "Order new device for existing or suspended line Select Employee Jordan Szpeinsk…" at bounding box center [806, 425] width 557 height 317
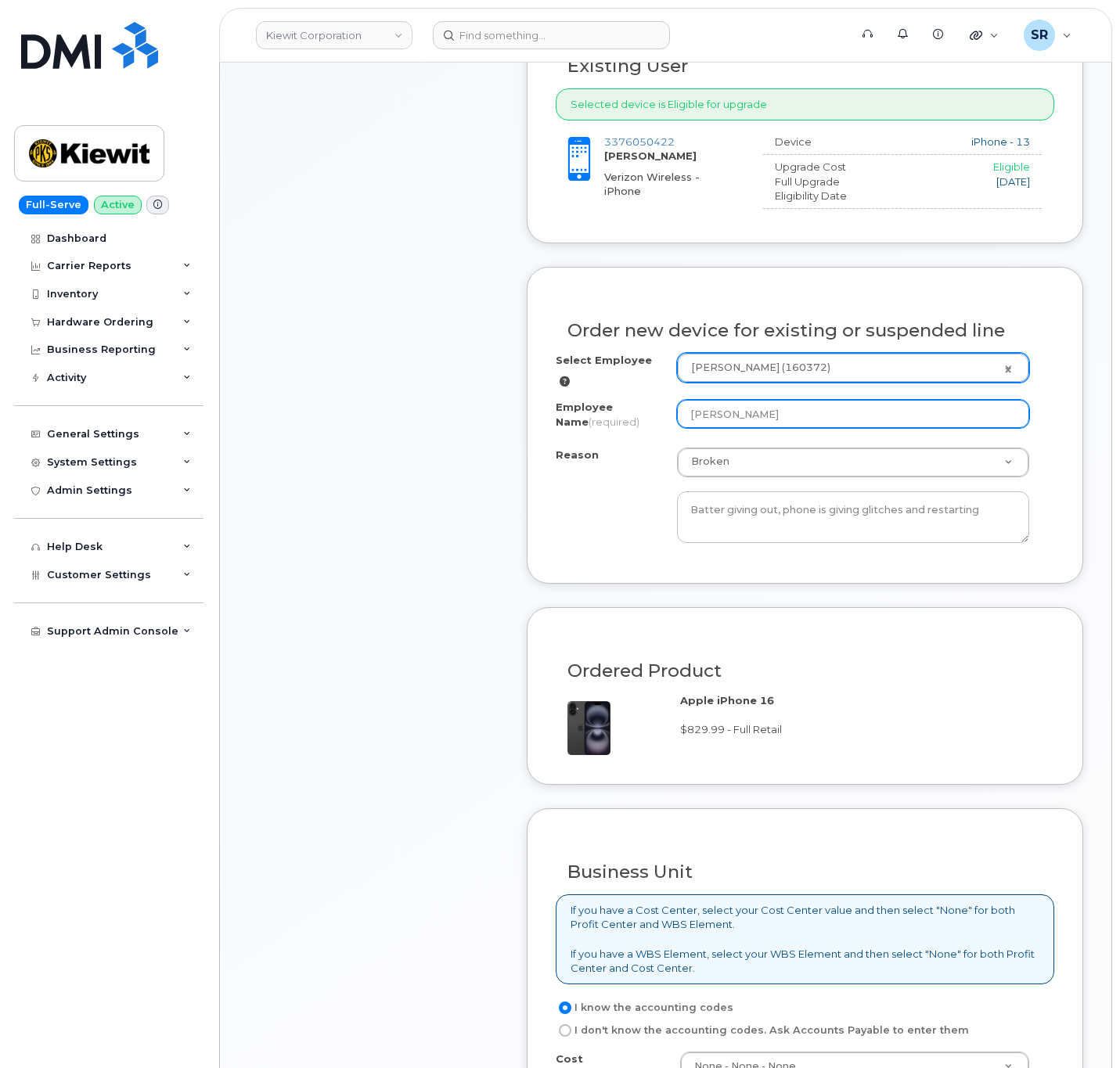
click at [900, 416] on input "[PERSON_NAME]" at bounding box center [853, 413] width 352 height 28
type input "Jordan Szpeinski"
click at [1025, 707] on div "Apple iPhone 16 $829.99 - Full Retail" at bounding box center [861, 715] width 362 height 44
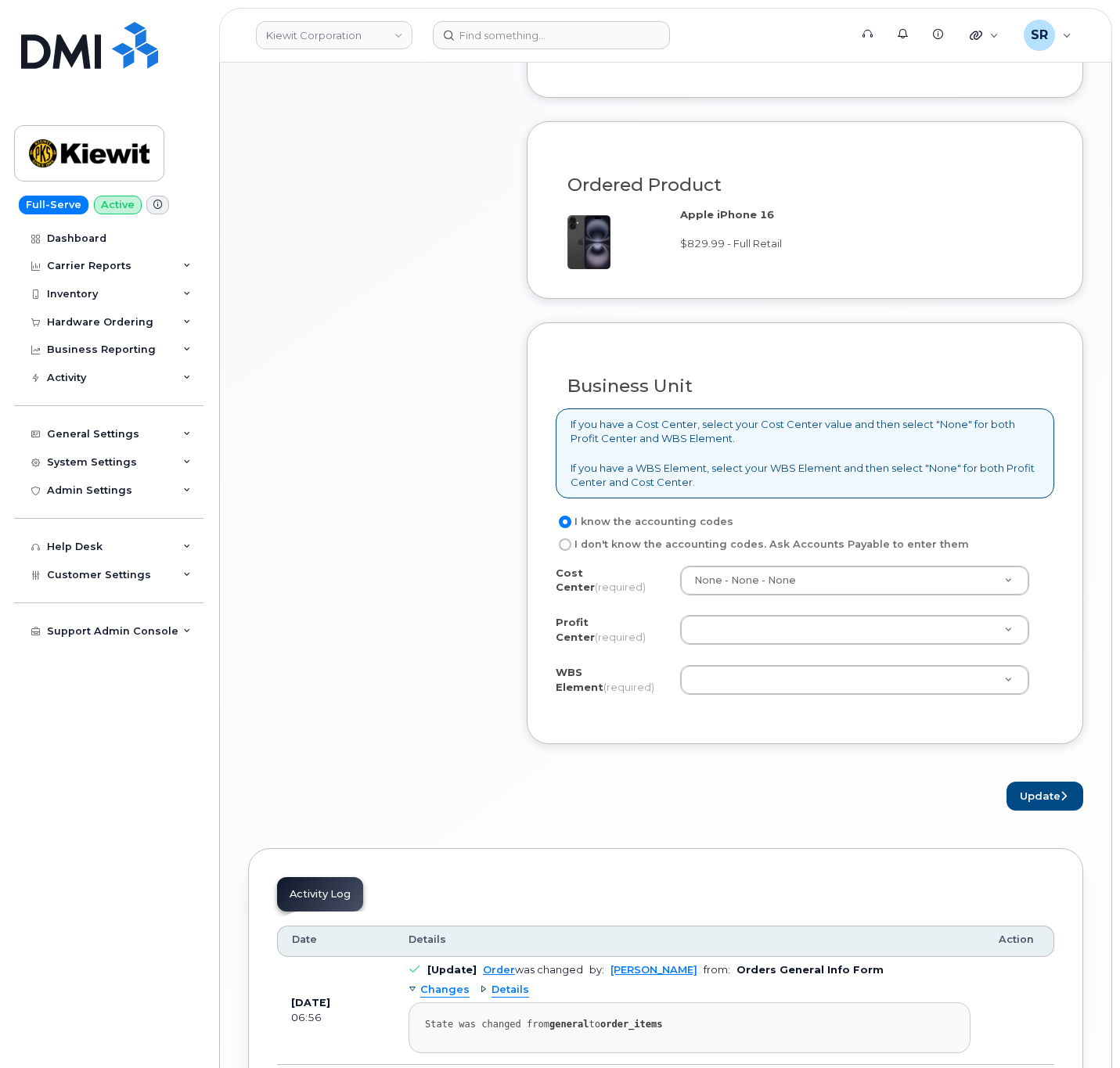
scroll to position [1408, 0]
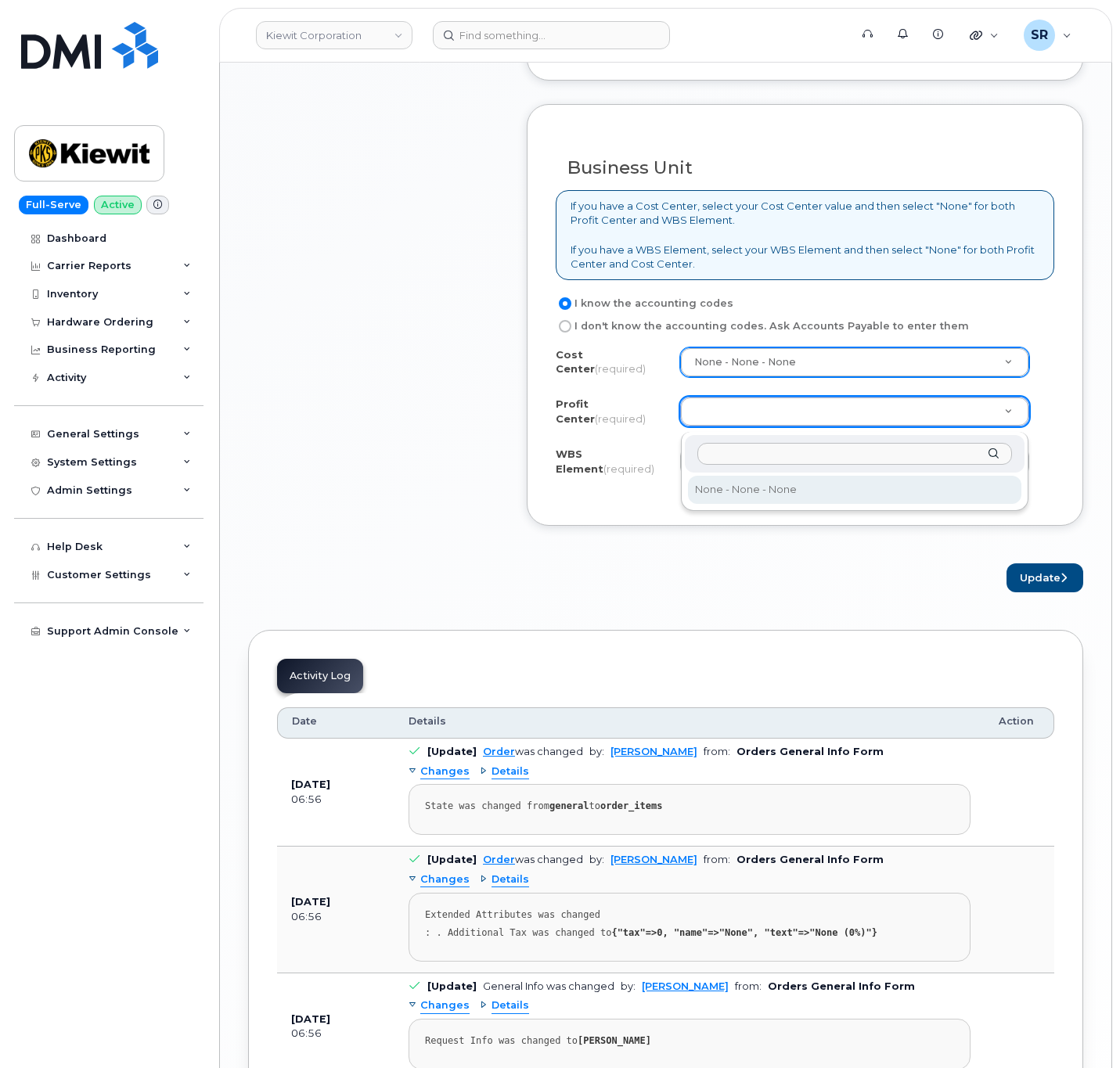
select select "None"
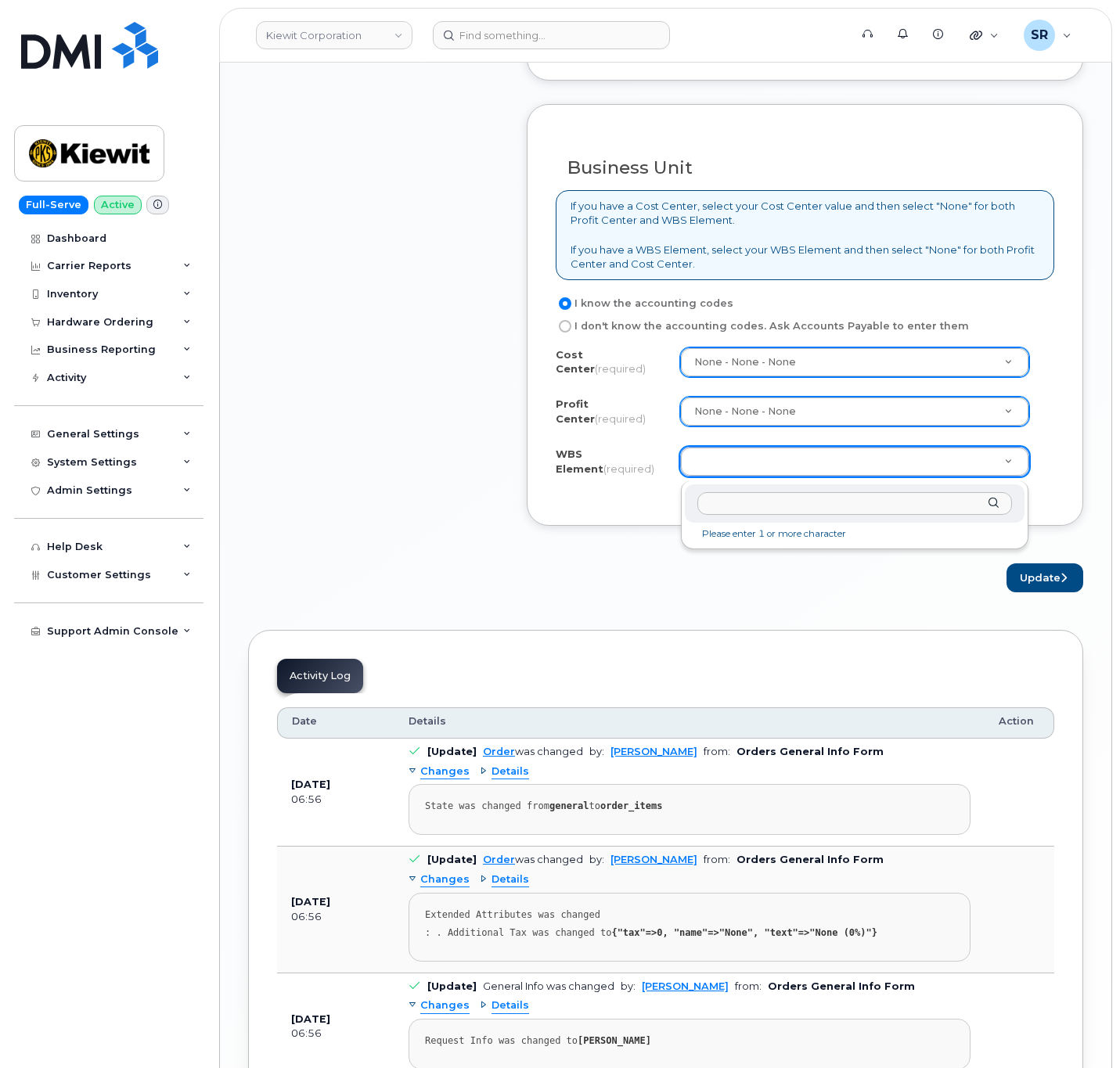
click at [802, 500] on input "text" at bounding box center [854, 503] width 314 height 22
paste input "106047.1736"
type input "106047.1736"
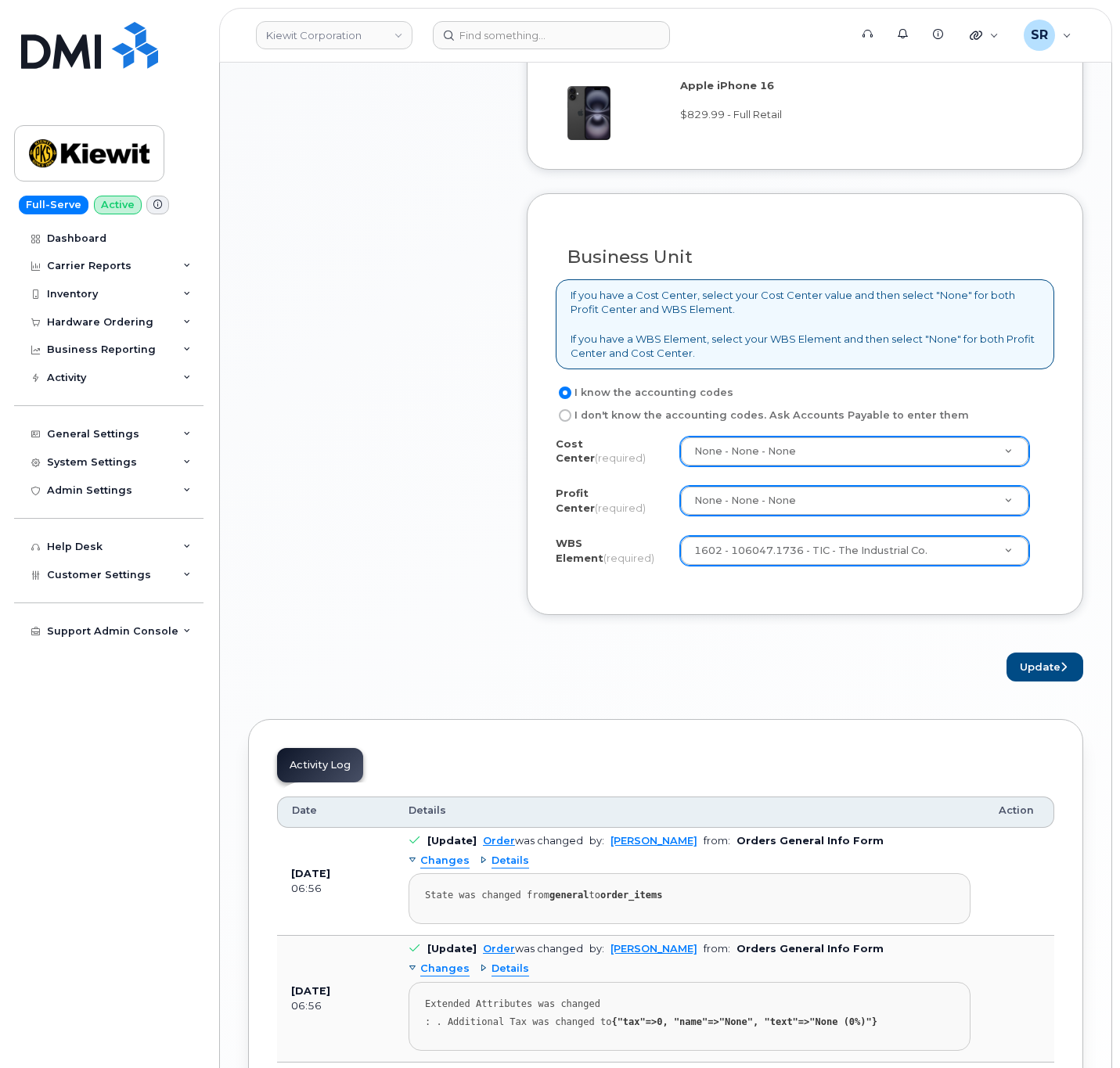
scroll to position [1174, 0]
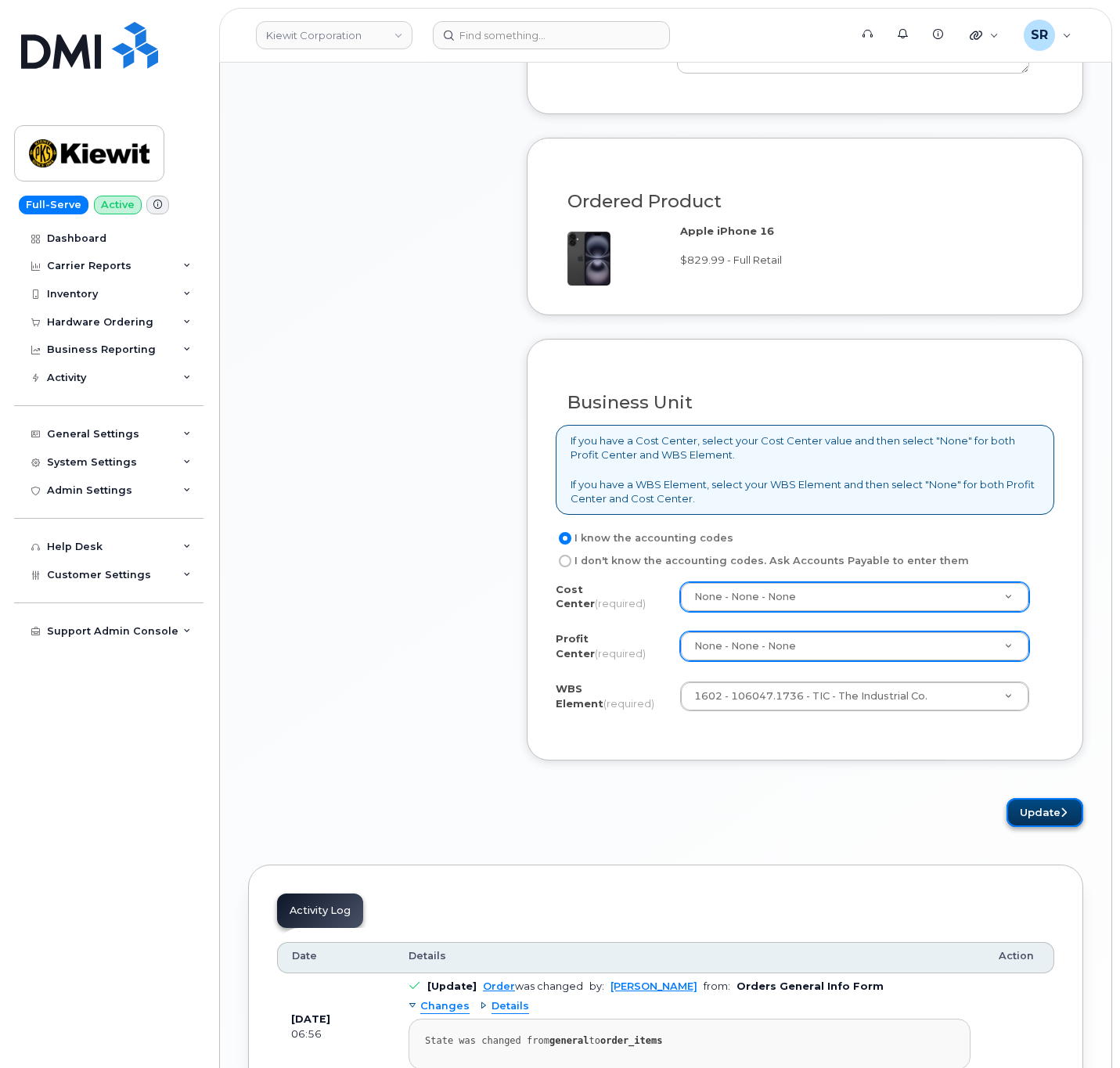
click at [1030, 815] on button "Update" at bounding box center [1045, 813] width 77 height 29
click at [1024, 818] on button "Update" at bounding box center [1045, 813] width 77 height 29
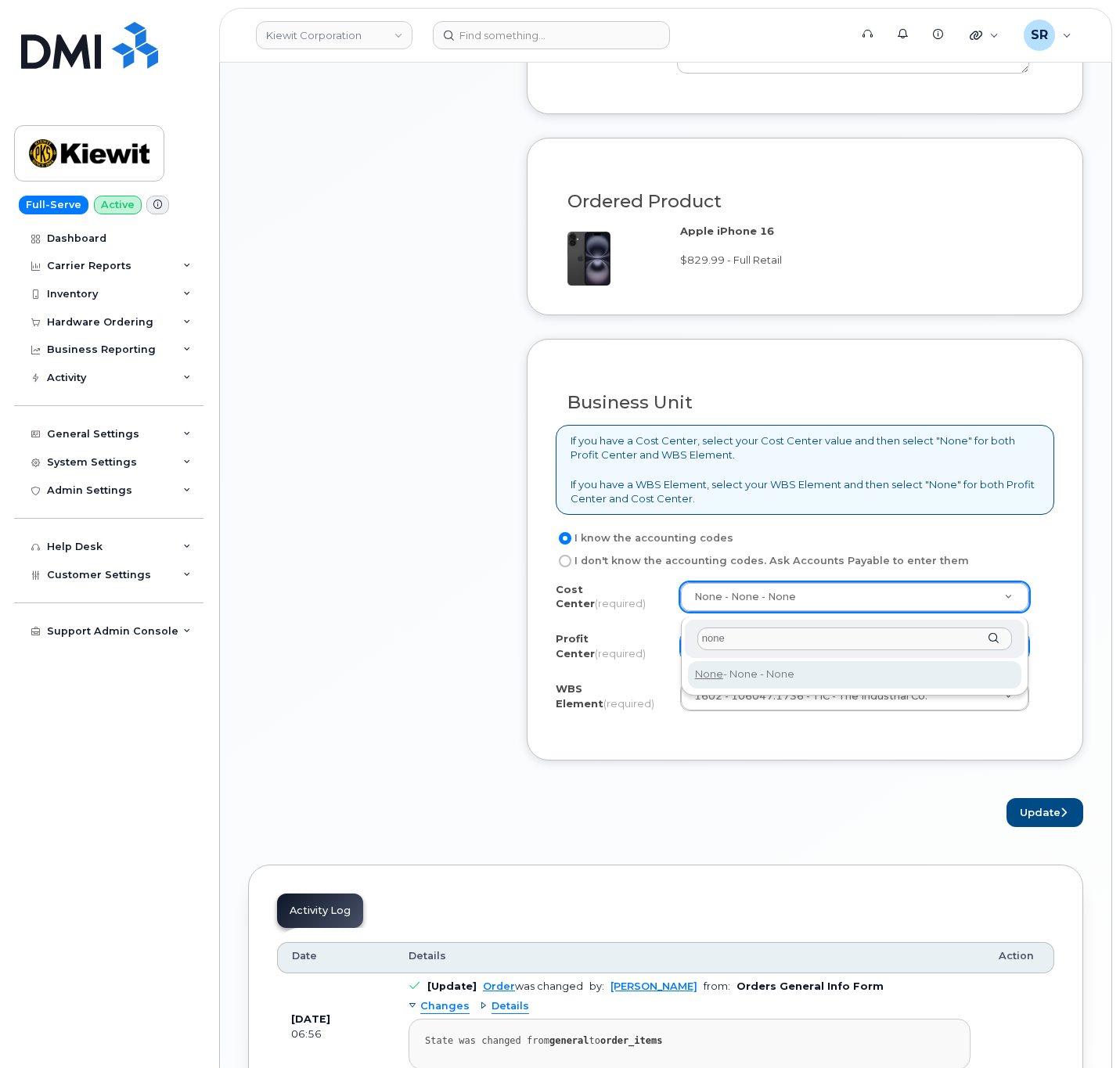
type input "none"
type input "None"
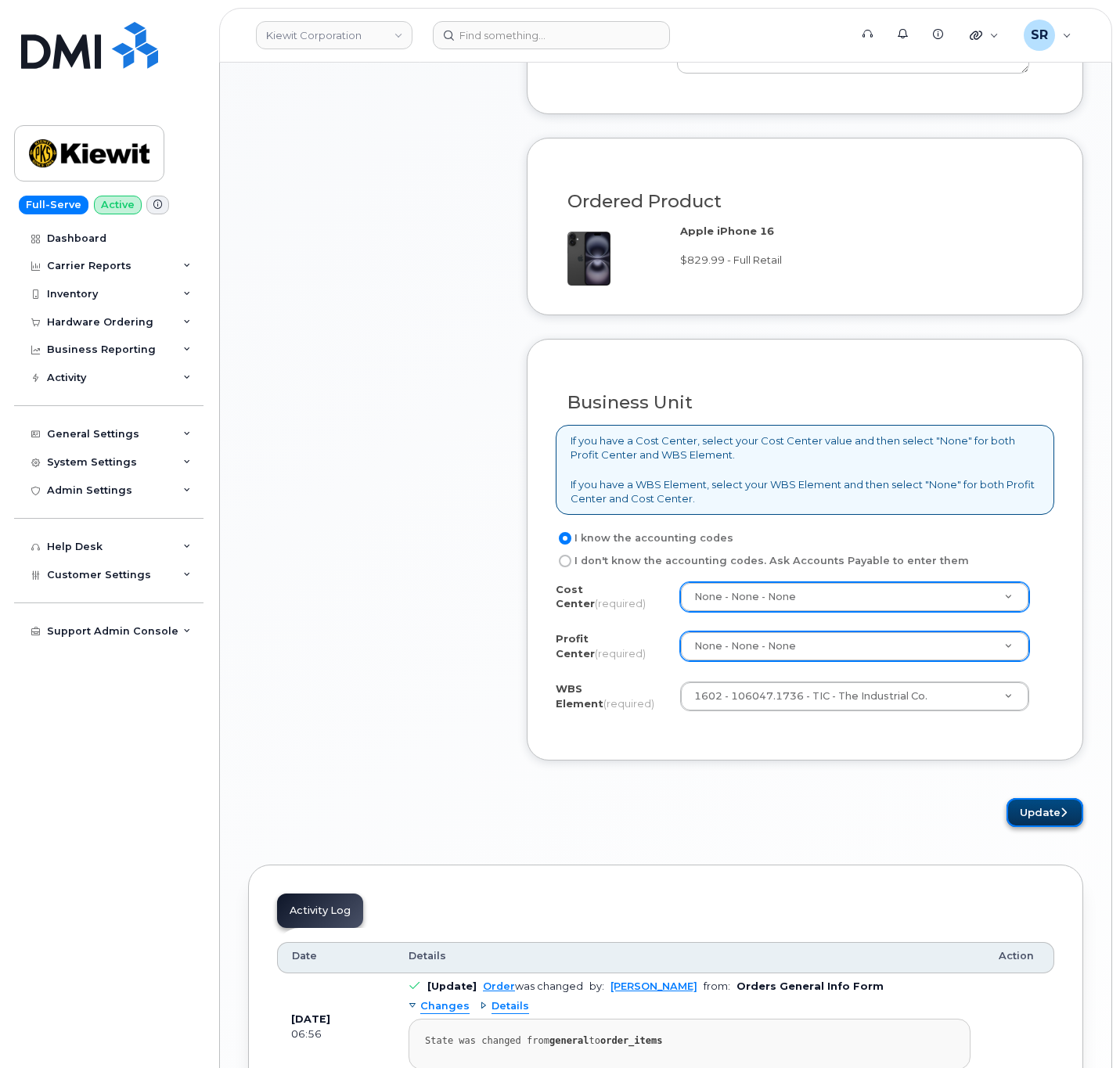
click at [1039, 806] on button "Update" at bounding box center [1045, 813] width 77 height 29
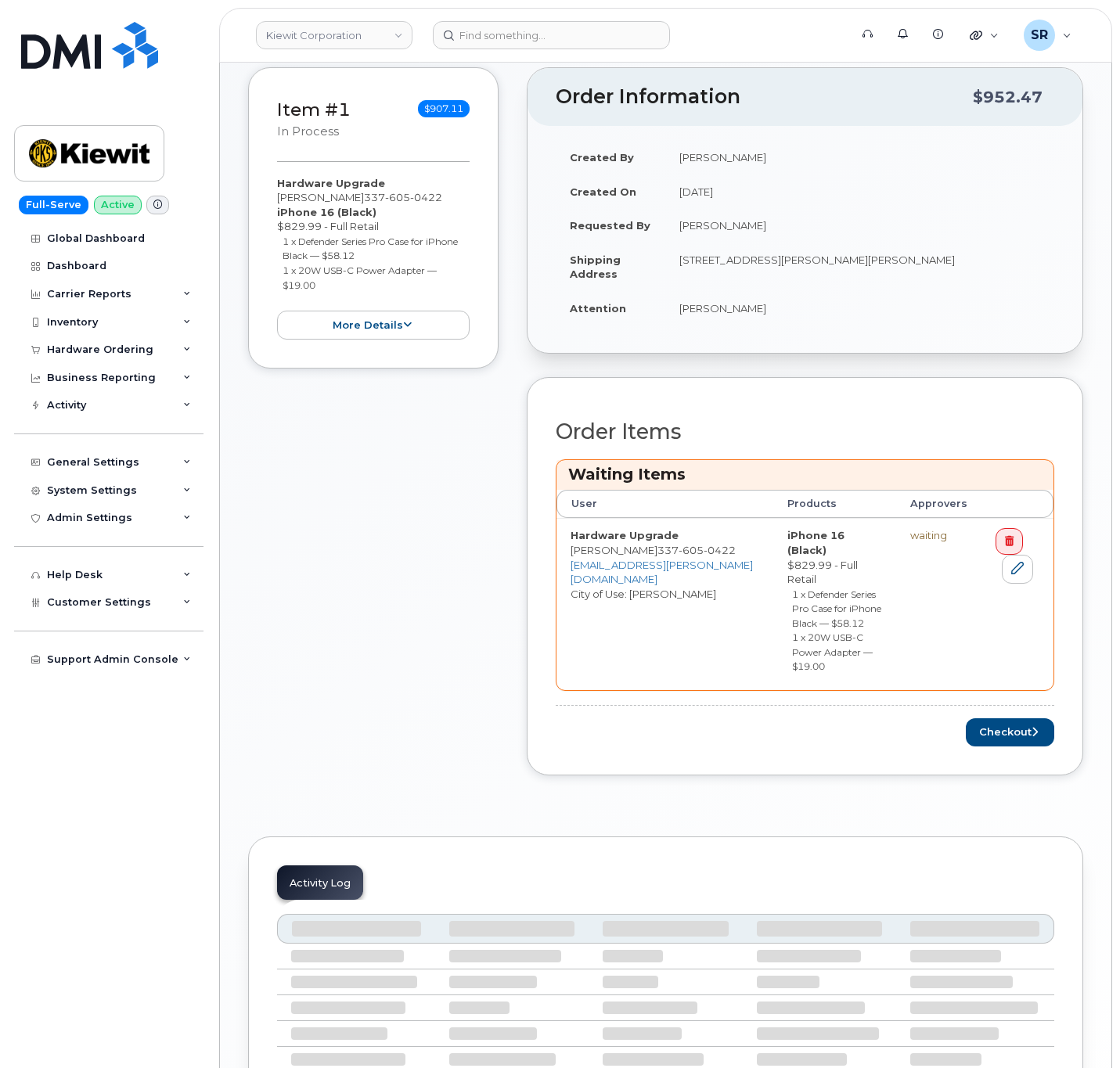
scroll to position [338, 0]
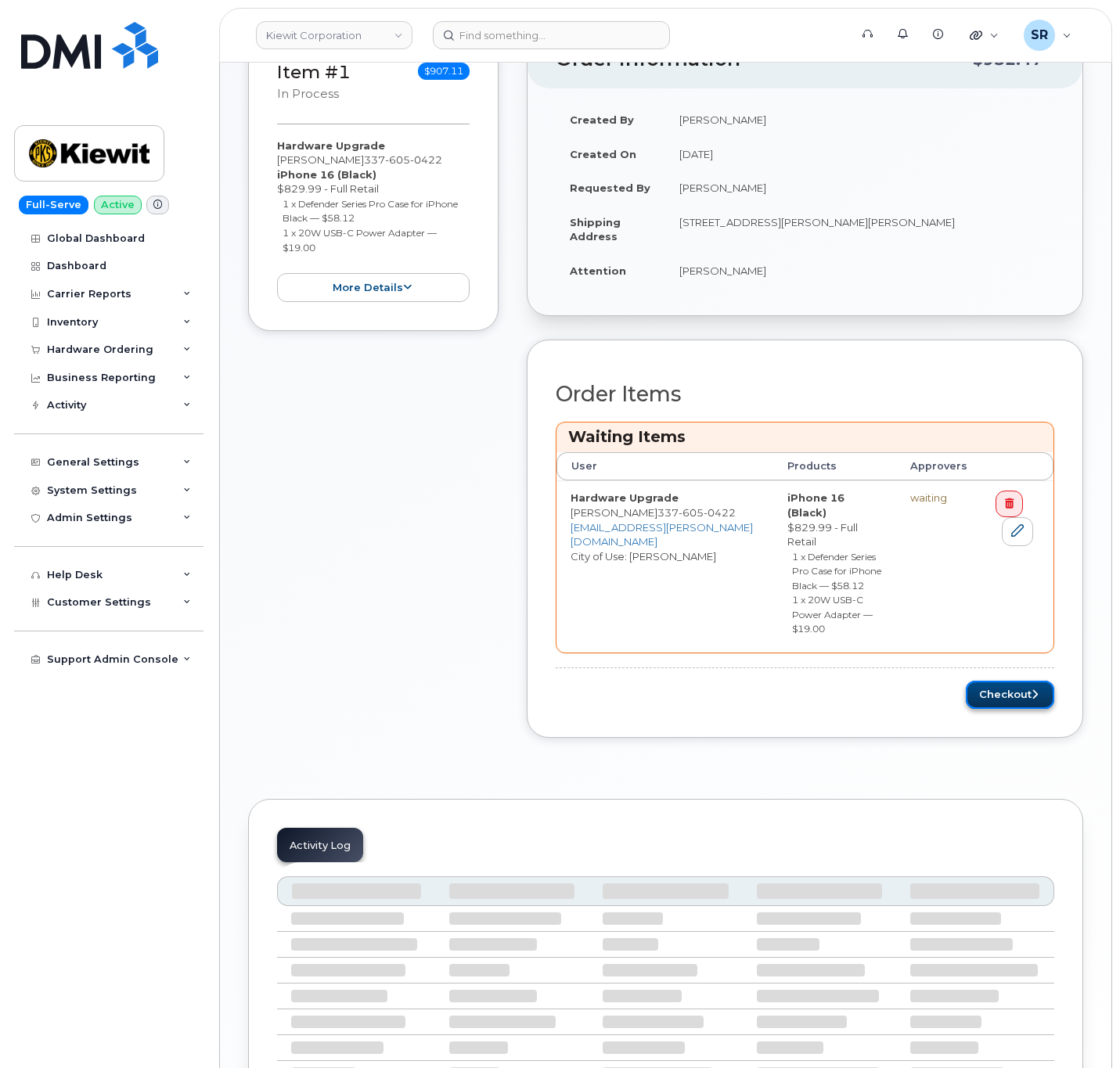
click at [1025, 681] on button "Checkout" at bounding box center [1010, 695] width 89 height 29
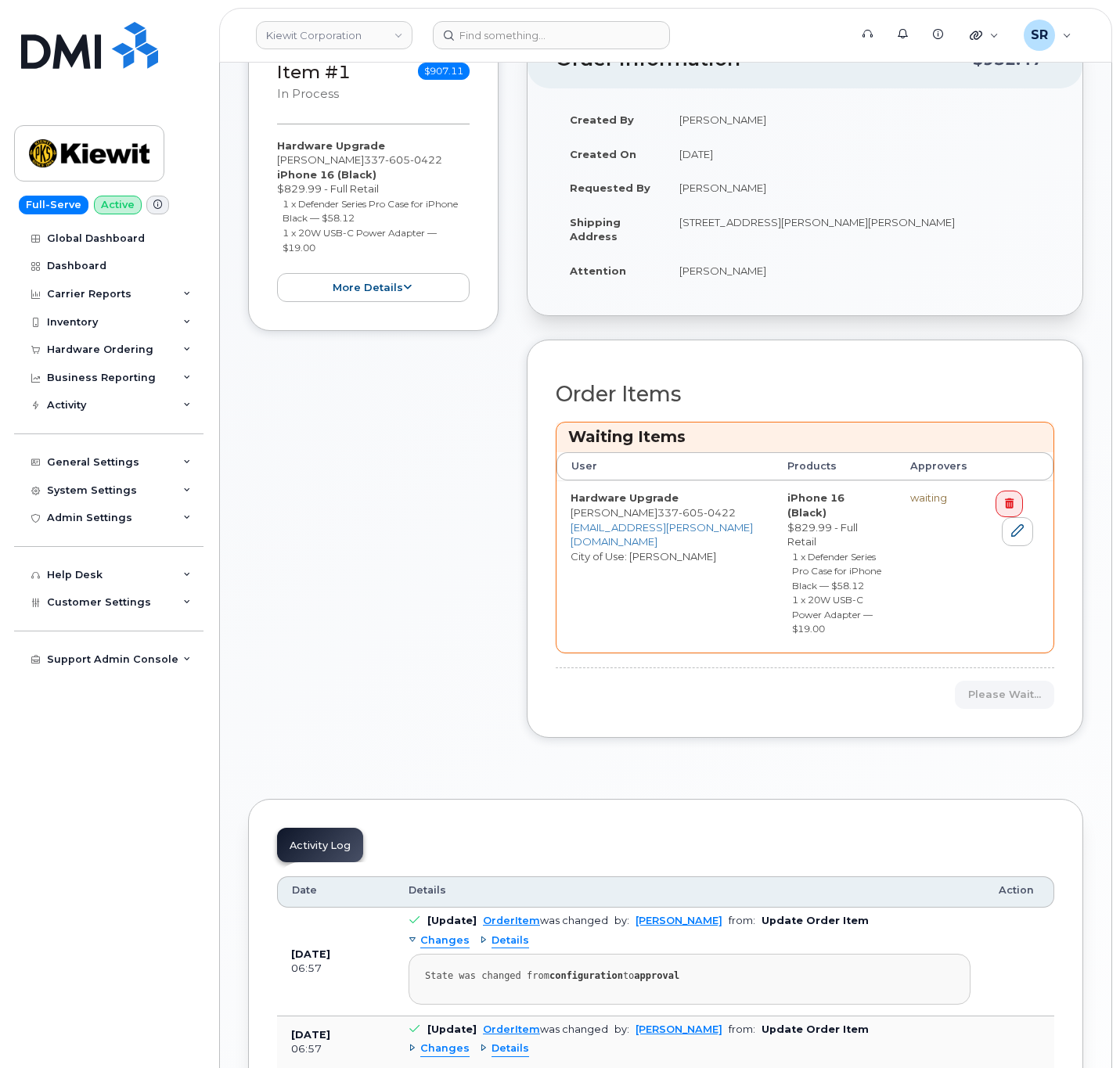
scroll to position [435, 0]
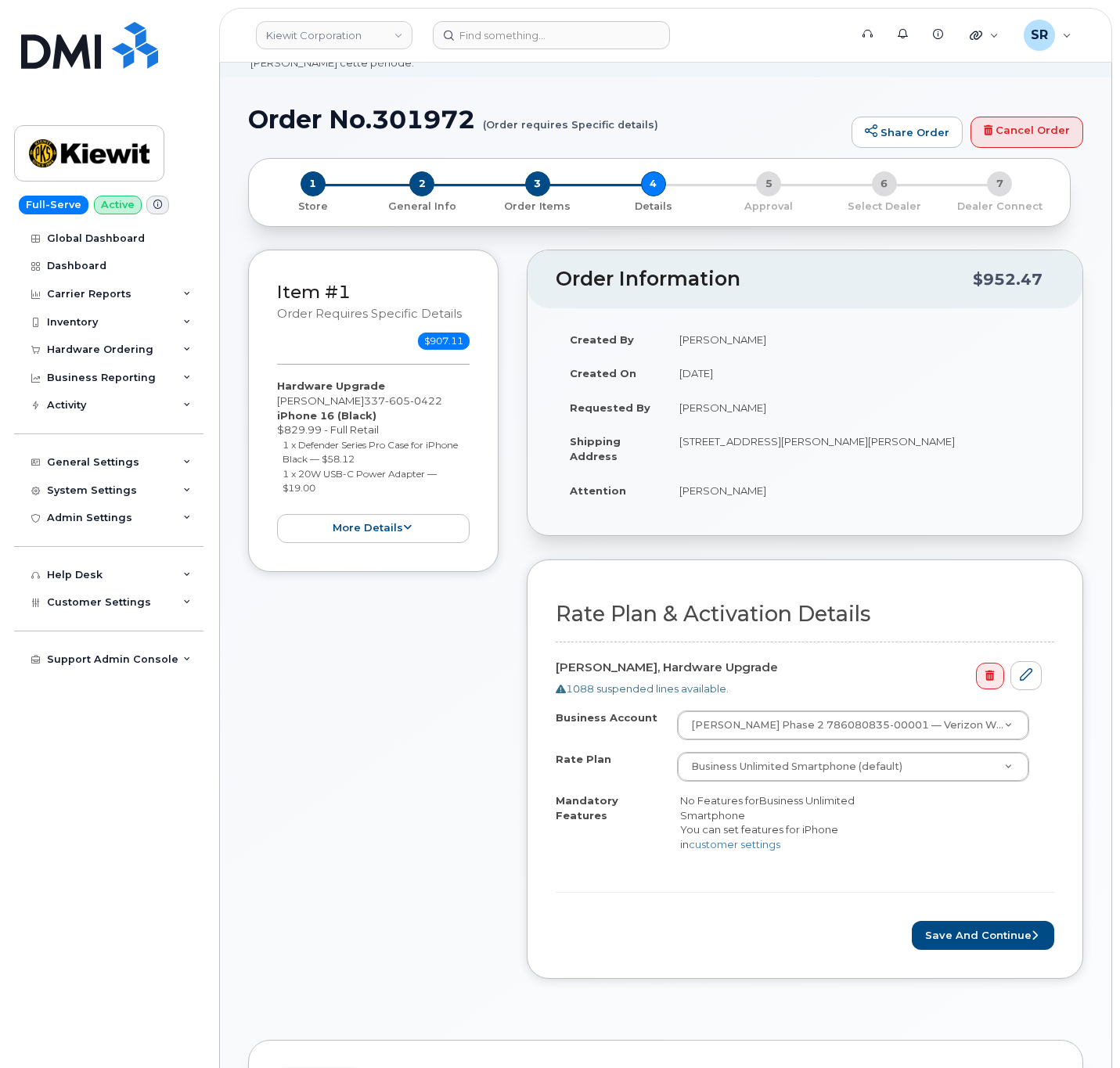
scroll to position [118, 0]
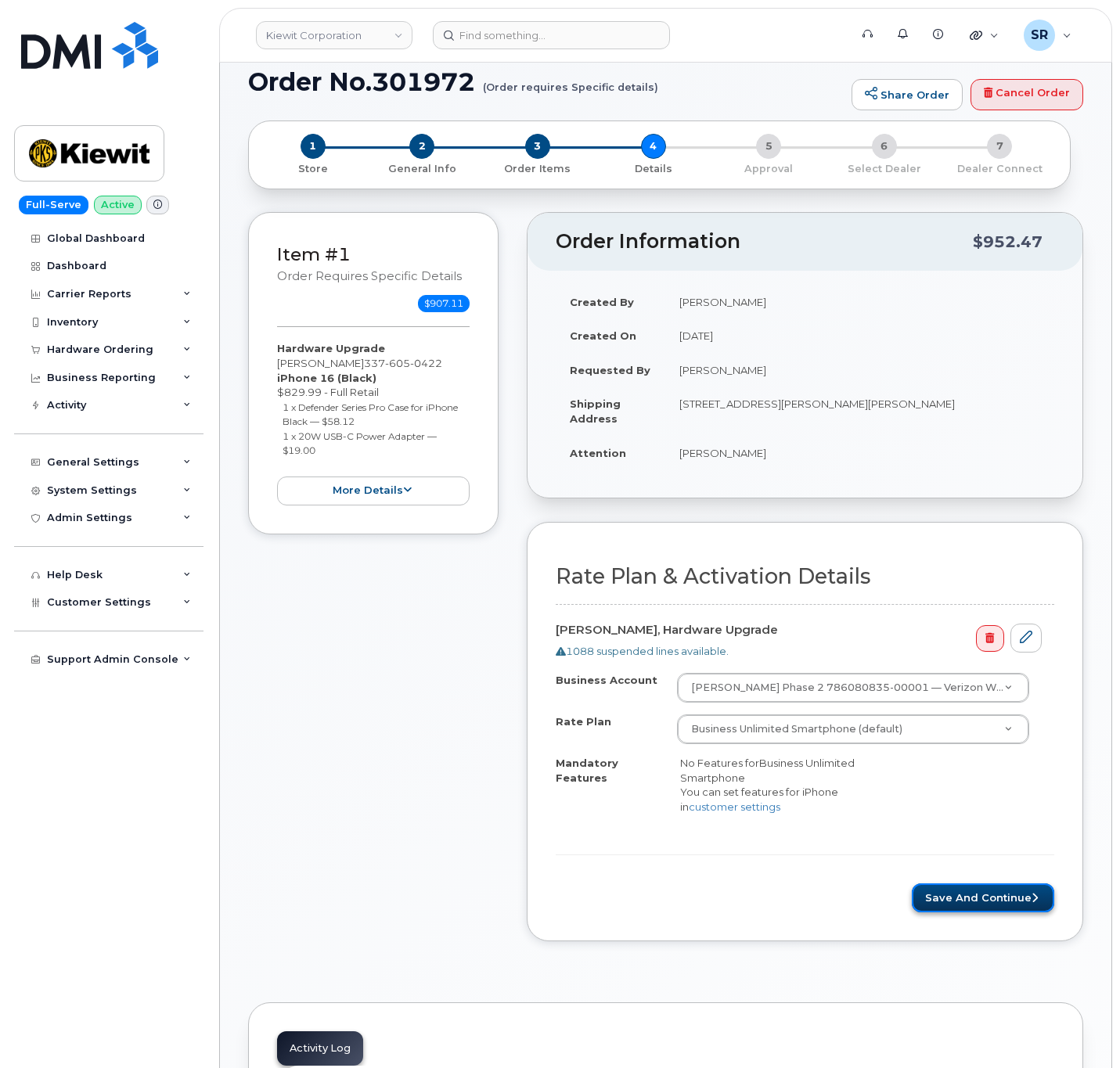
click at [1017, 900] on button "Save and Continue" at bounding box center [983, 898] width 142 height 29
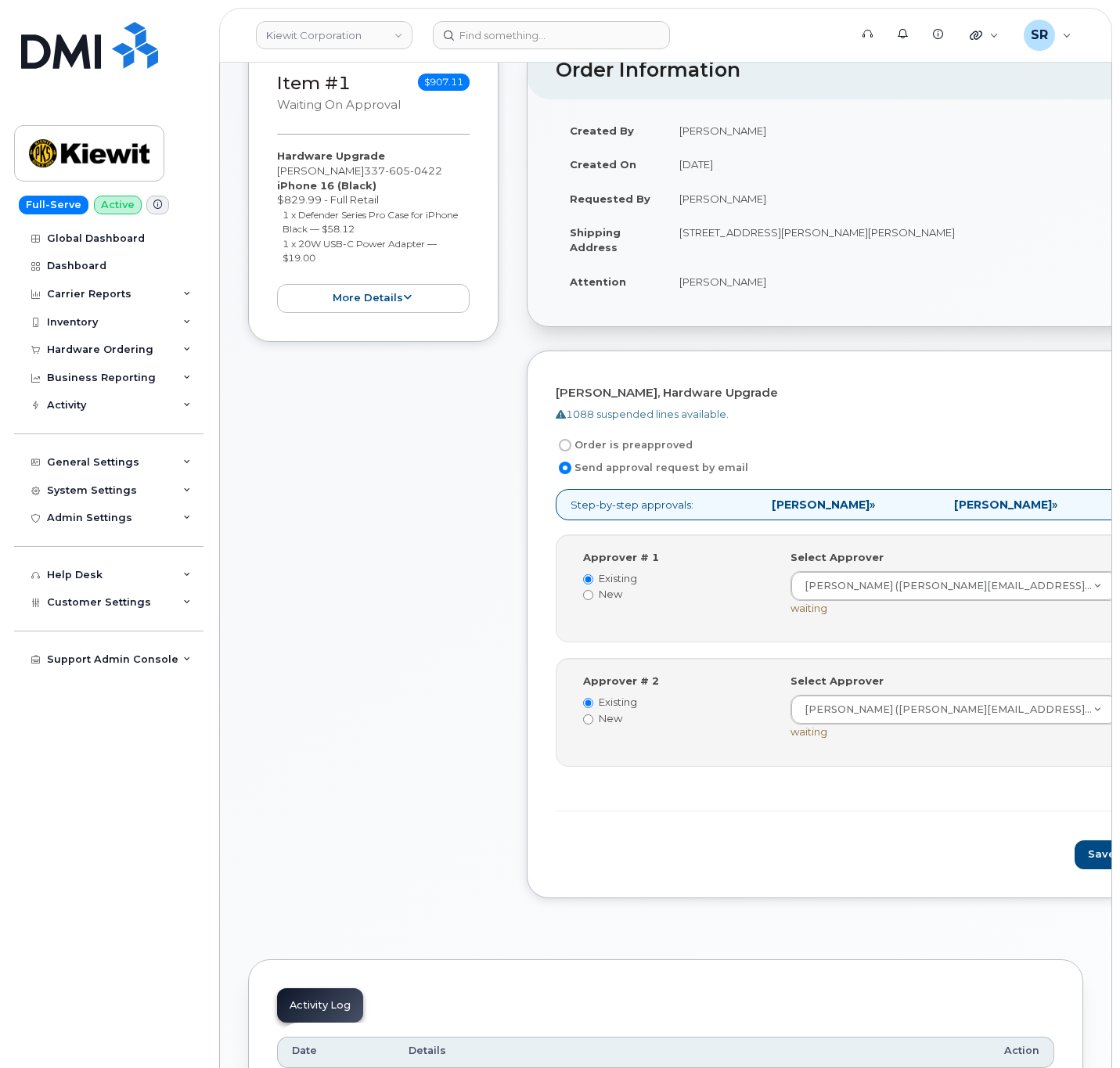
scroll to position [330, 0]
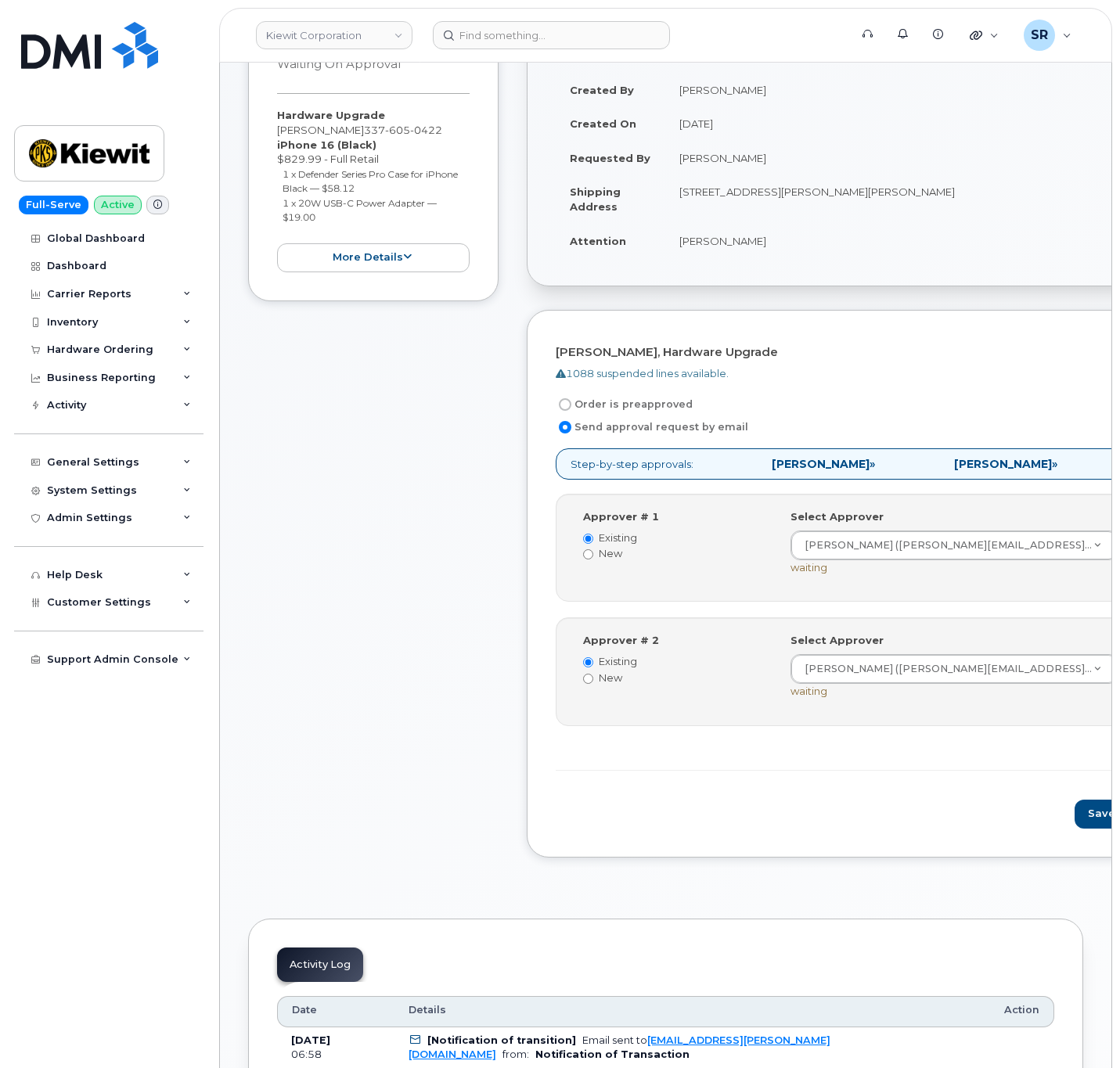
click at [876, 615] on div "Step-by-step approvals: Emma Buikema » Zachary Griner » Approved Approver # 1 E…" at bounding box center [882, 610] width 652 height 323
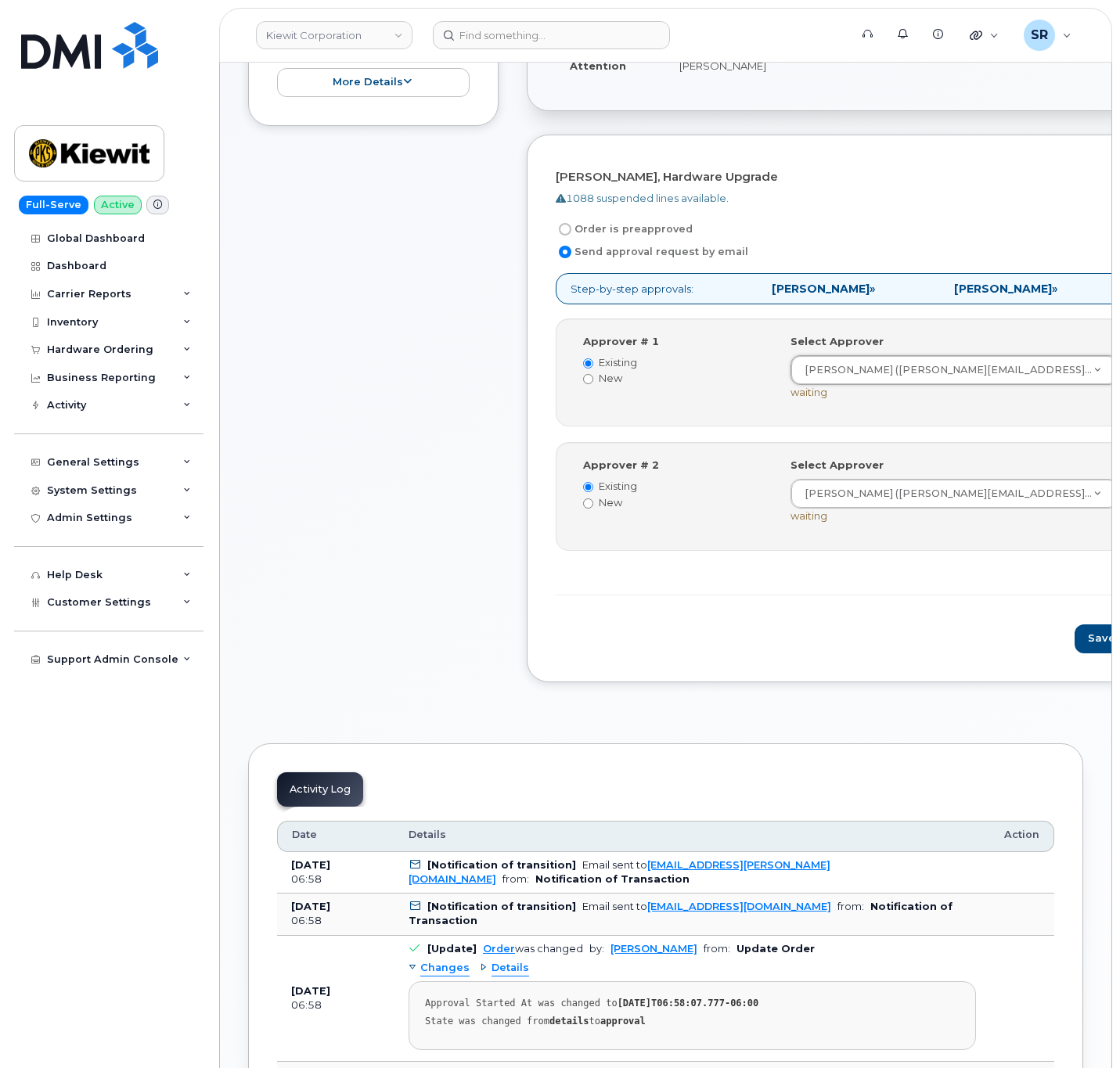
scroll to position [564, 0]
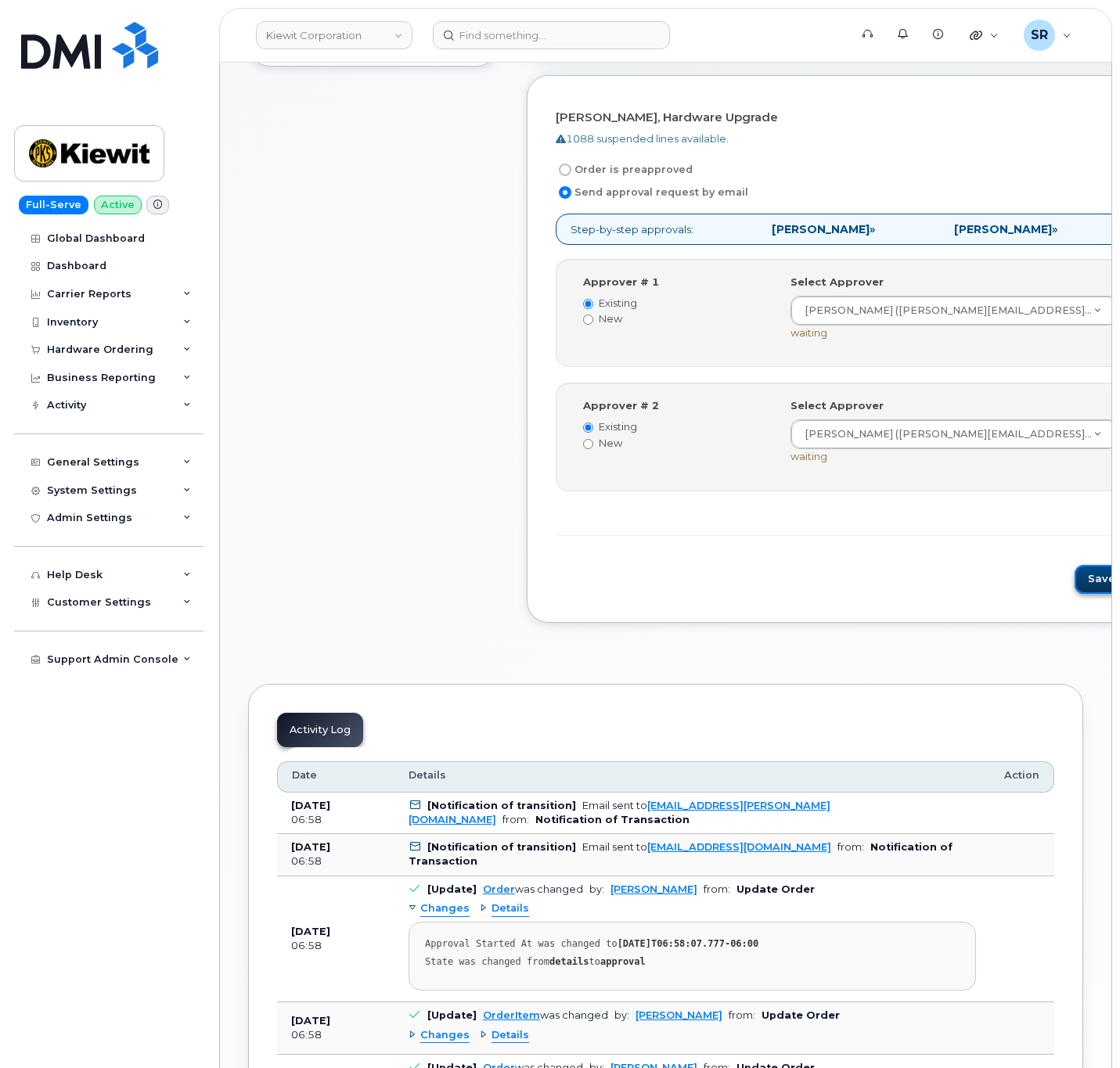
click at [1075, 581] on button "Save and Continue" at bounding box center [1141, 580] width 133 height 29
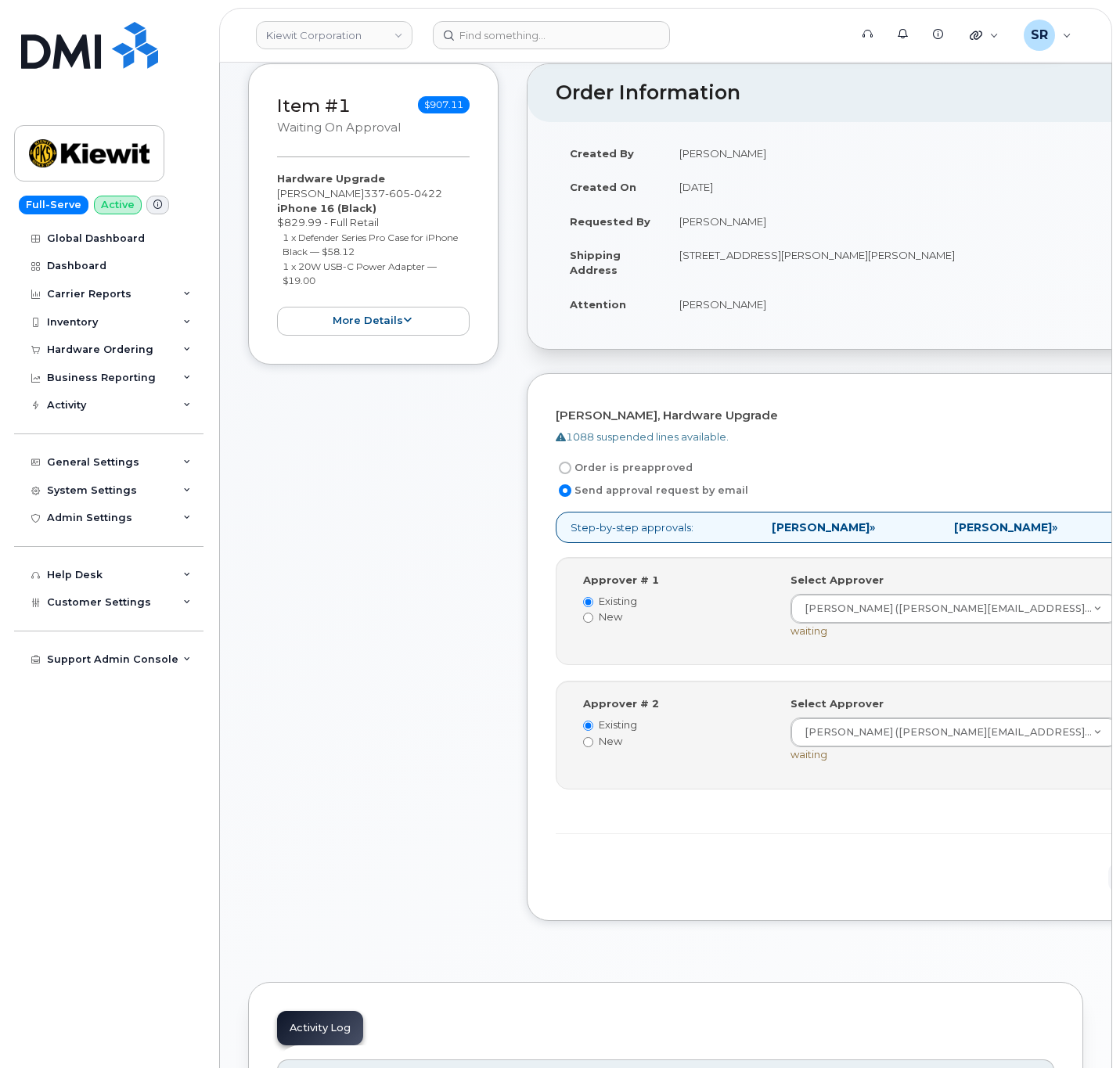
scroll to position [0, 0]
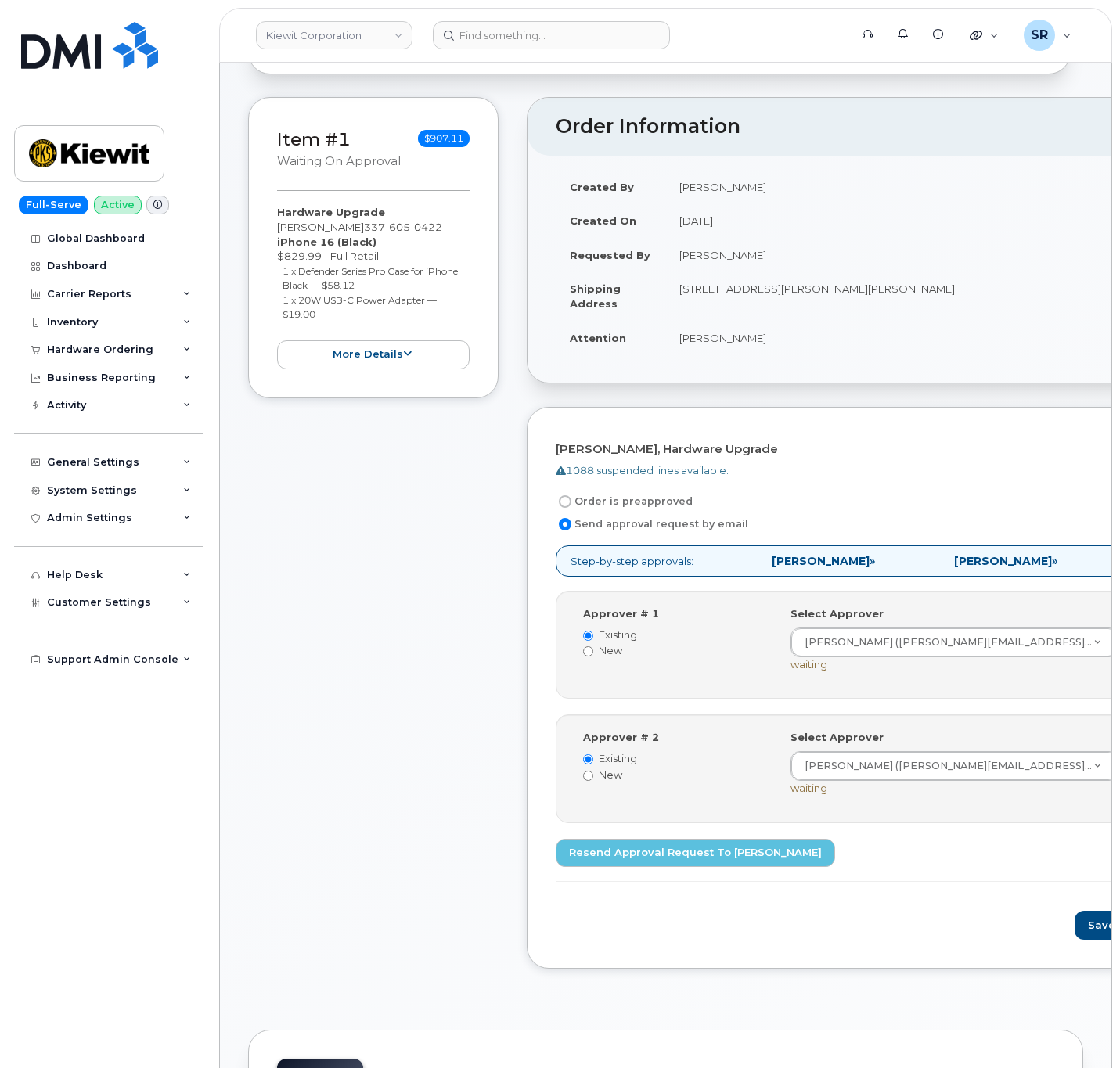
scroll to position [234, 0]
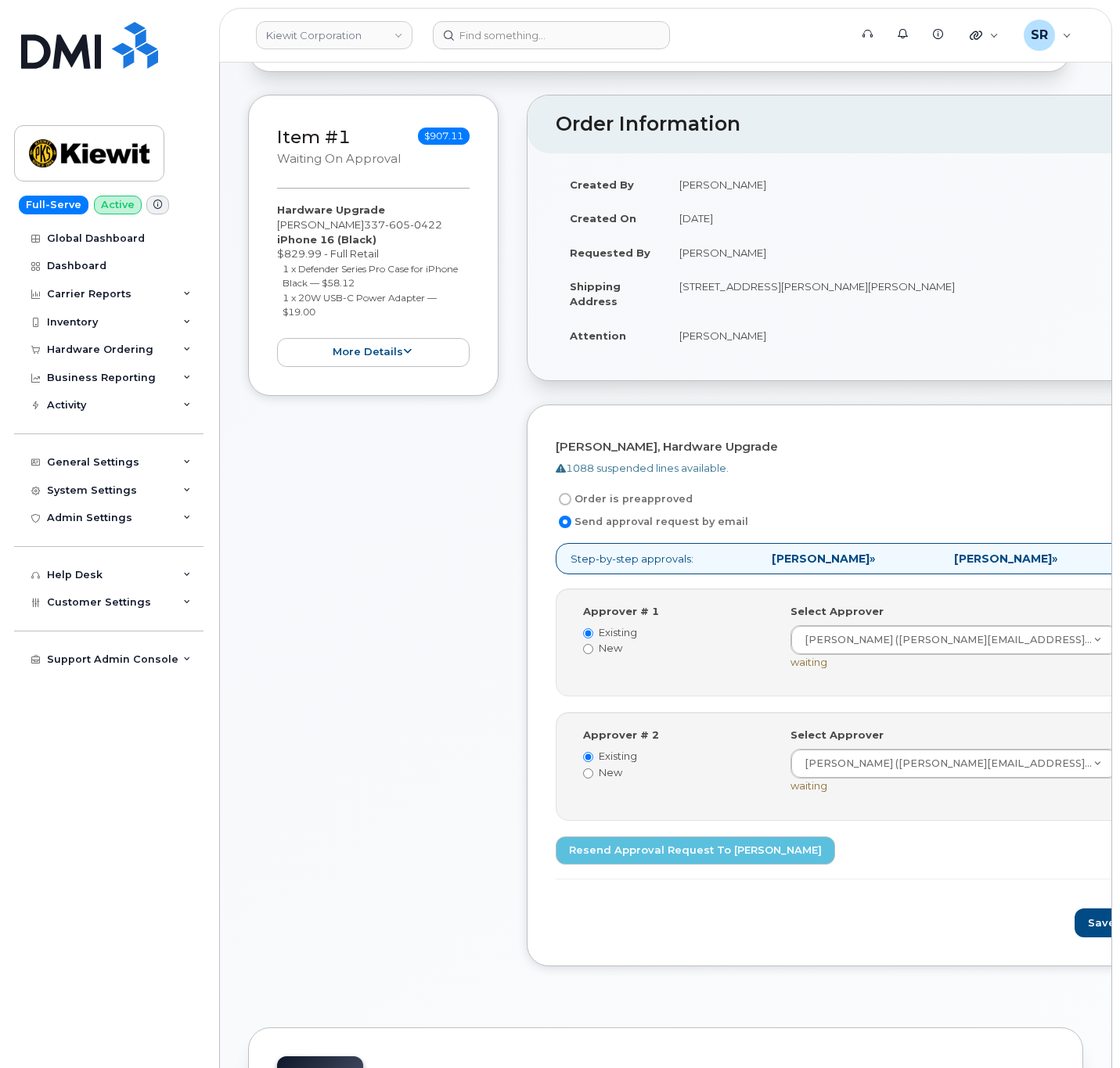
drag, startPoint x: 428, startPoint y: 660, endPoint x: 433, endPoint y: 651, distance: 10.3
click at [433, 651] on div "Item #1 Waiting On Approval $907.11 Hardware Upgrade [PERSON_NAME] [PHONE_NUMBE…" at bounding box center [373, 542] width 250 height 896
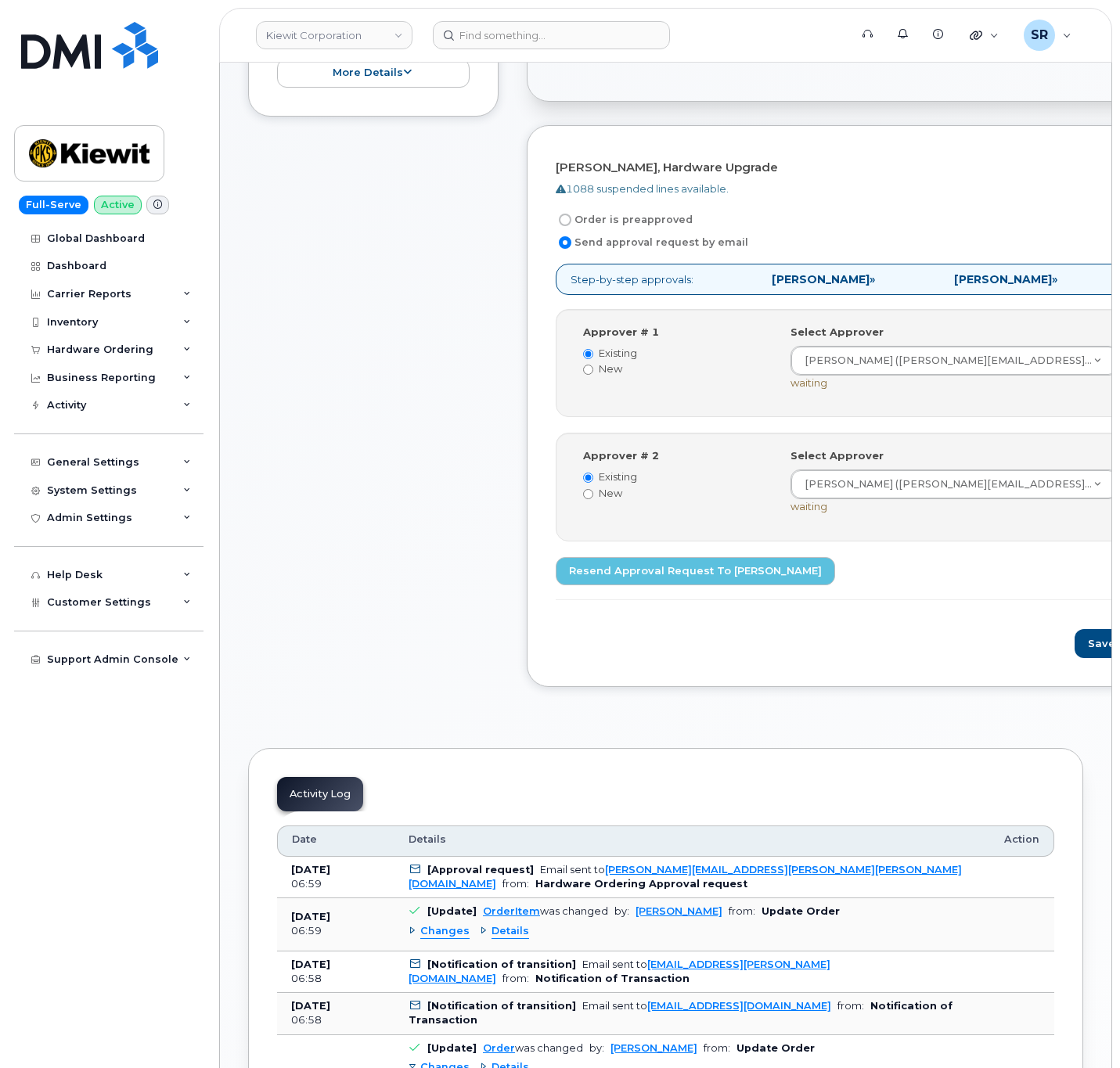
scroll to position [0, 0]
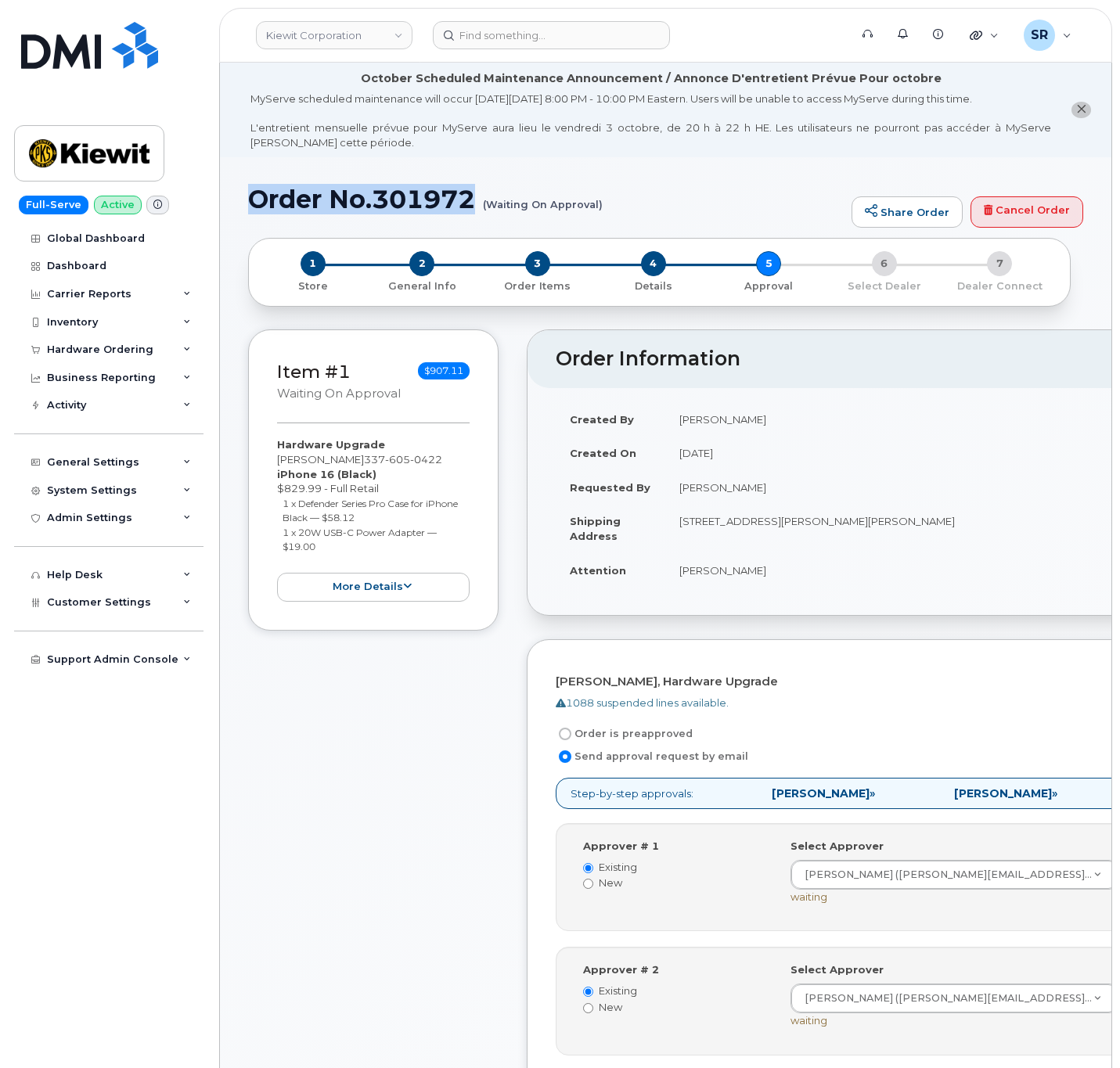
drag, startPoint x: 478, startPoint y: 189, endPoint x: 217, endPoint y: 202, distance: 261.3
copy h1 "Order No.301972"
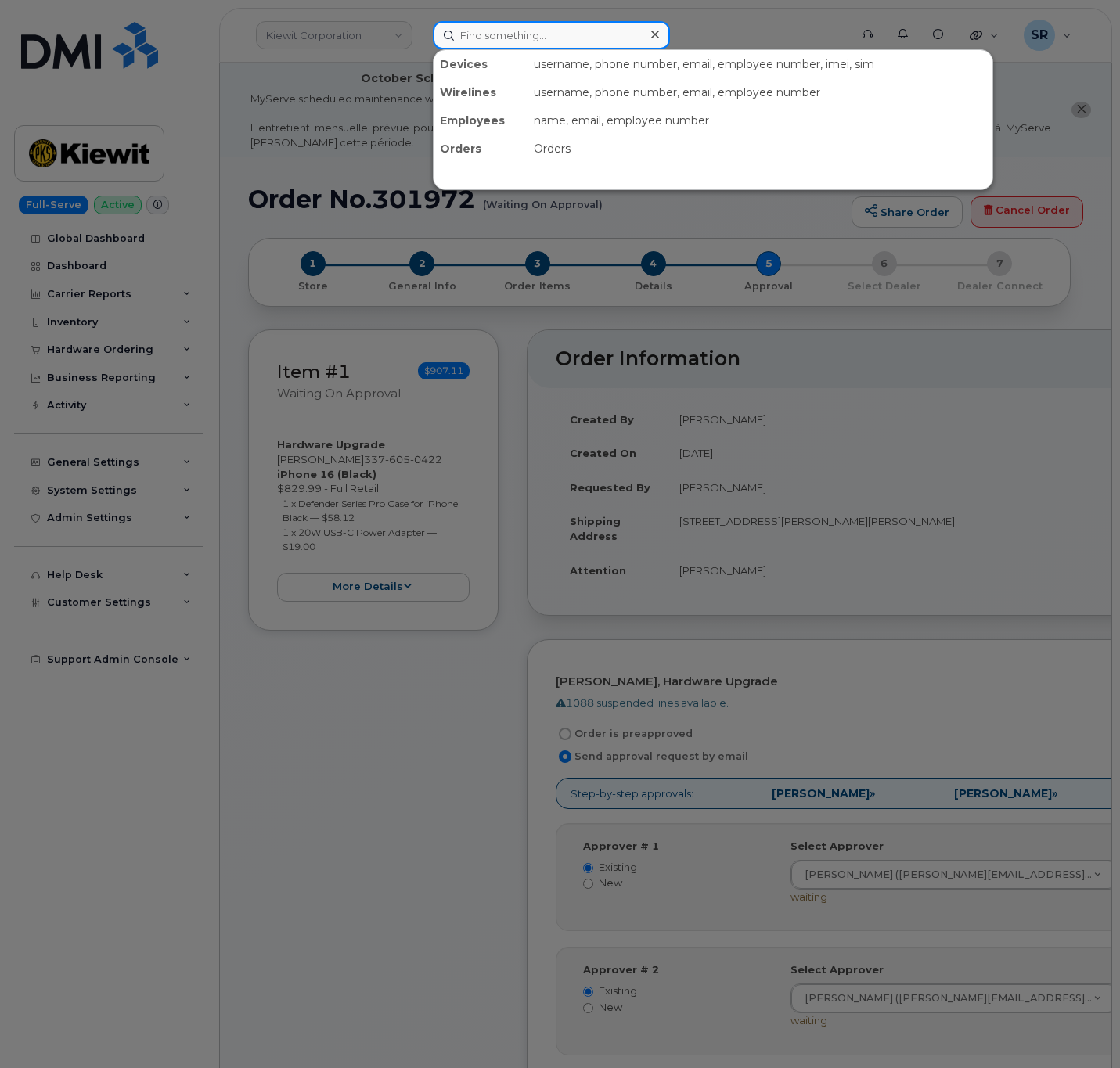
click at [475, 35] on input at bounding box center [552, 35] width 237 height 28
paste input "6468475872"
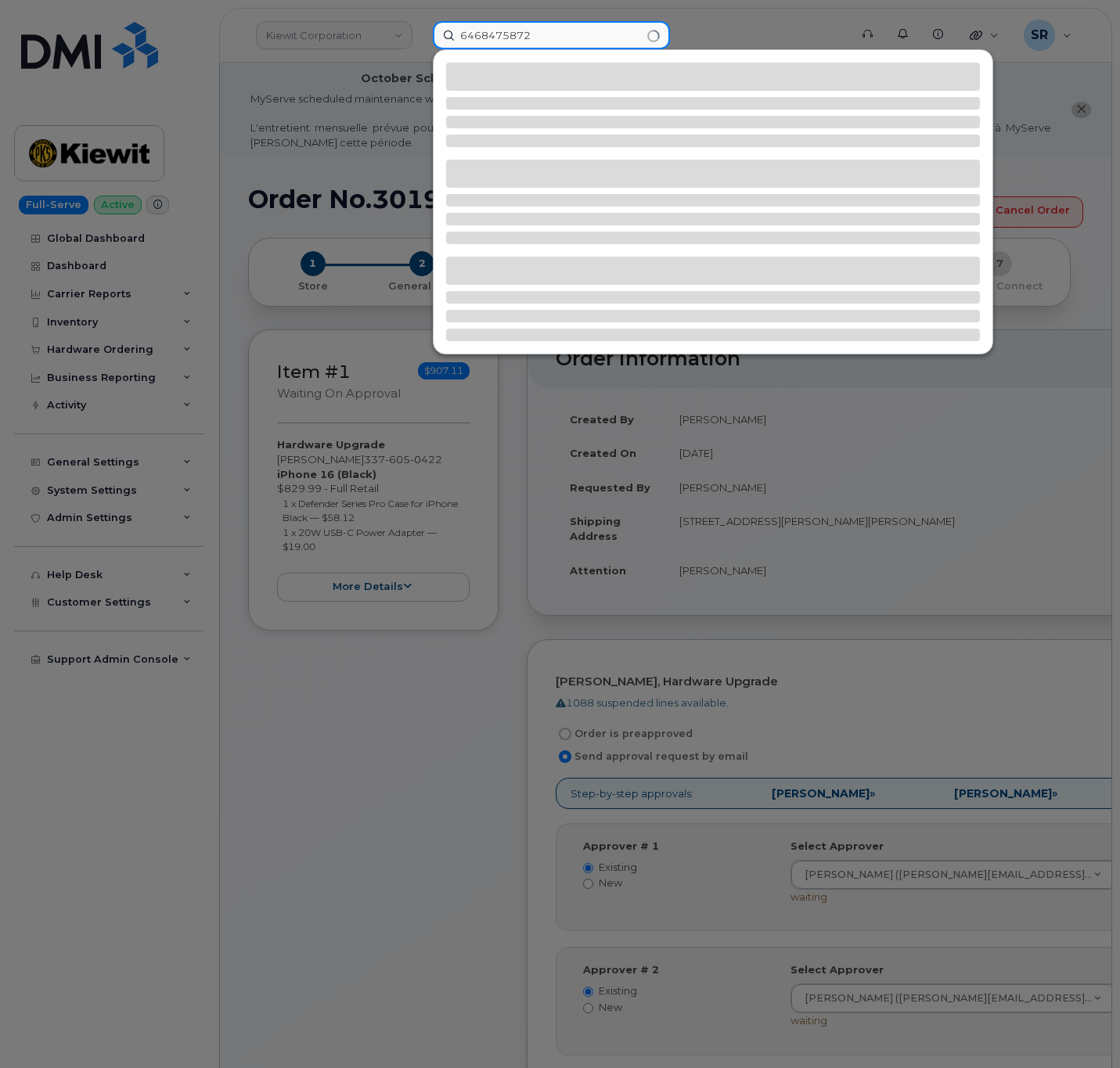
type input "6468475872"
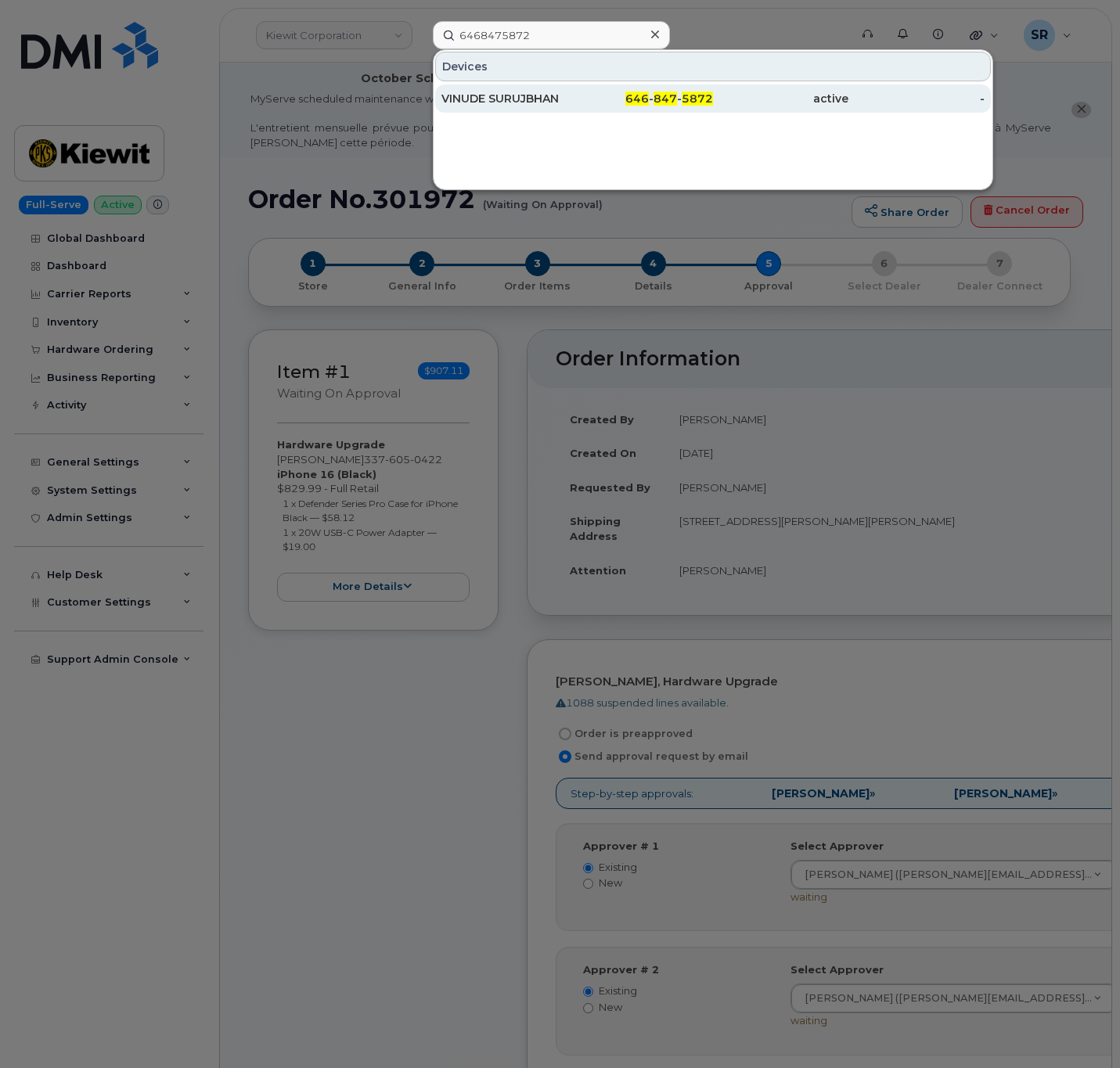
click at [500, 104] on div "VINUDE SURUJBHAN" at bounding box center [509, 98] width 135 height 16
click at [503, 108] on div "VINUDE SURUJBHAN" at bounding box center [509, 98] width 135 height 28
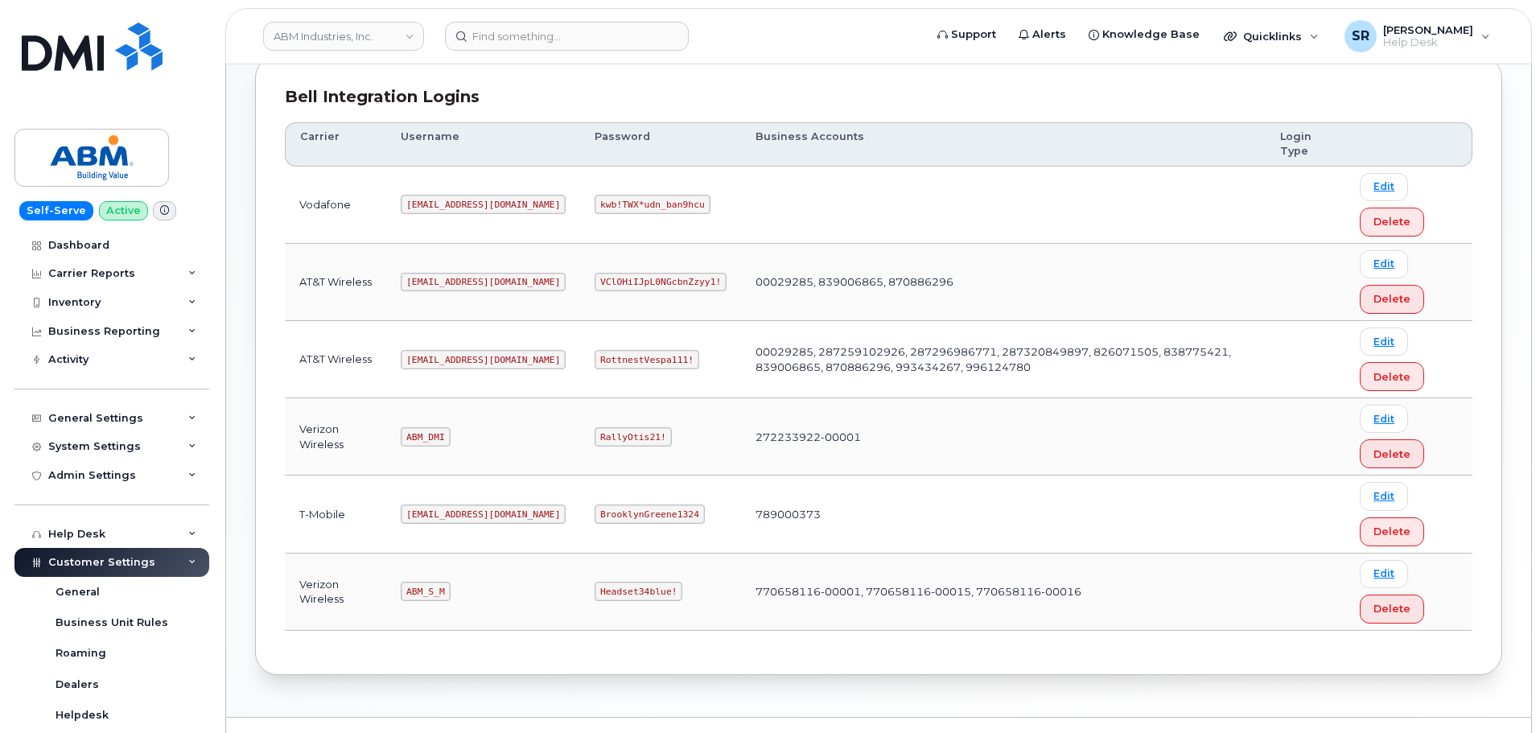
scroll to position [241, 0]
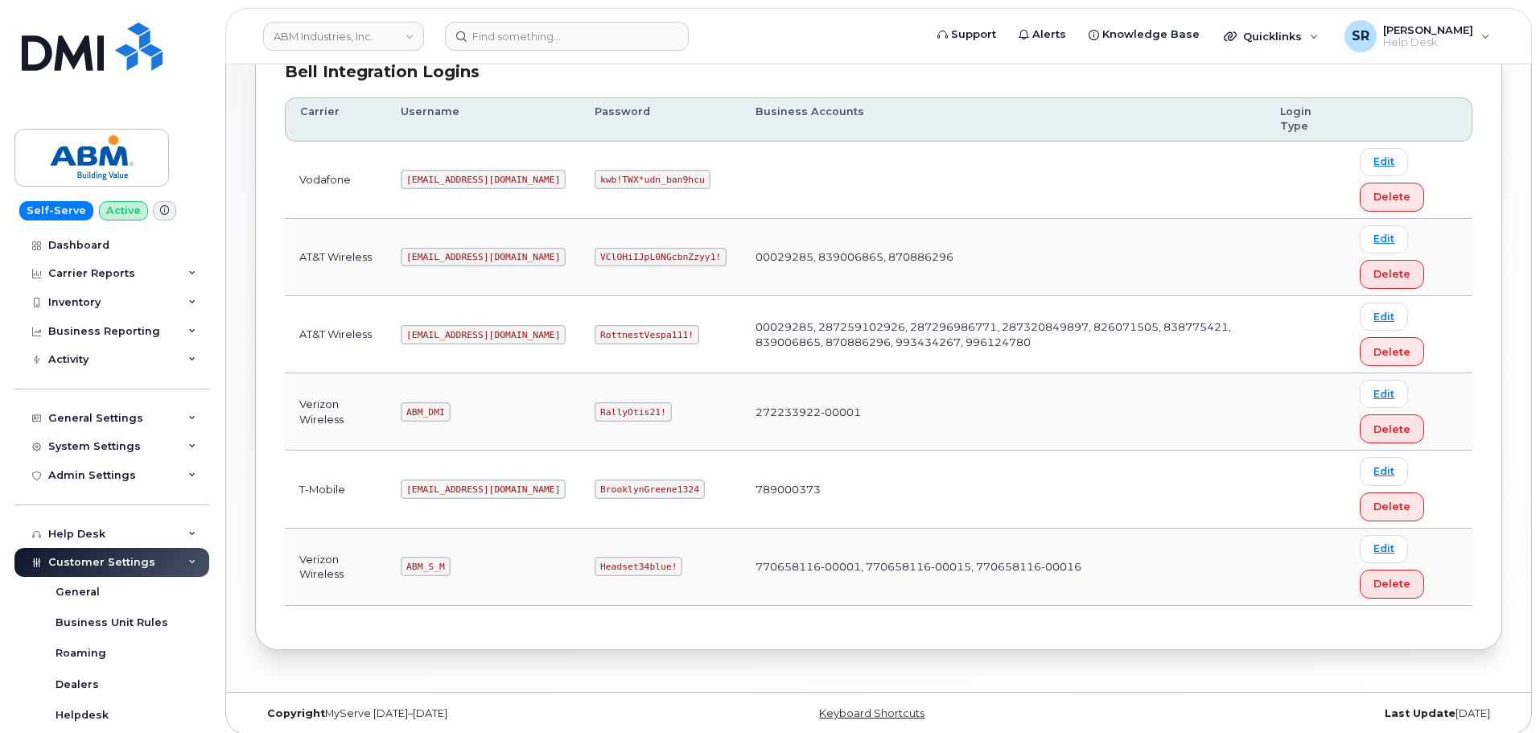
click at [425, 562] on code "ABM_S_M" at bounding box center [425, 566] width 49 height 19
copy code "ABM_S_M"
click at [595, 570] on code "Headset34blue!" at bounding box center [639, 566] width 88 height 19
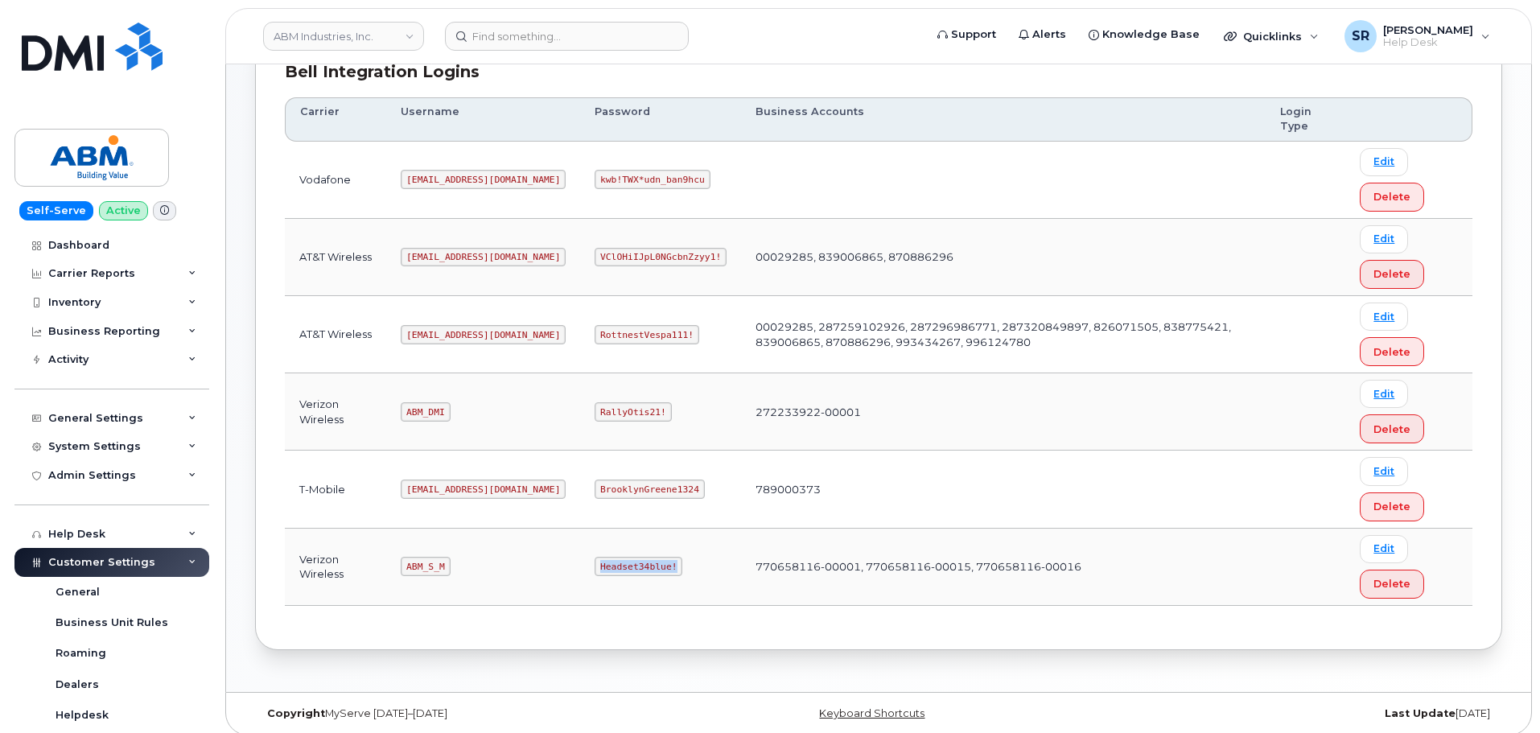
click at [595, 570] on code "Headset34blue!" at bounding box center [639, 566] width 88 height 19
copy code "Headset34blue!"
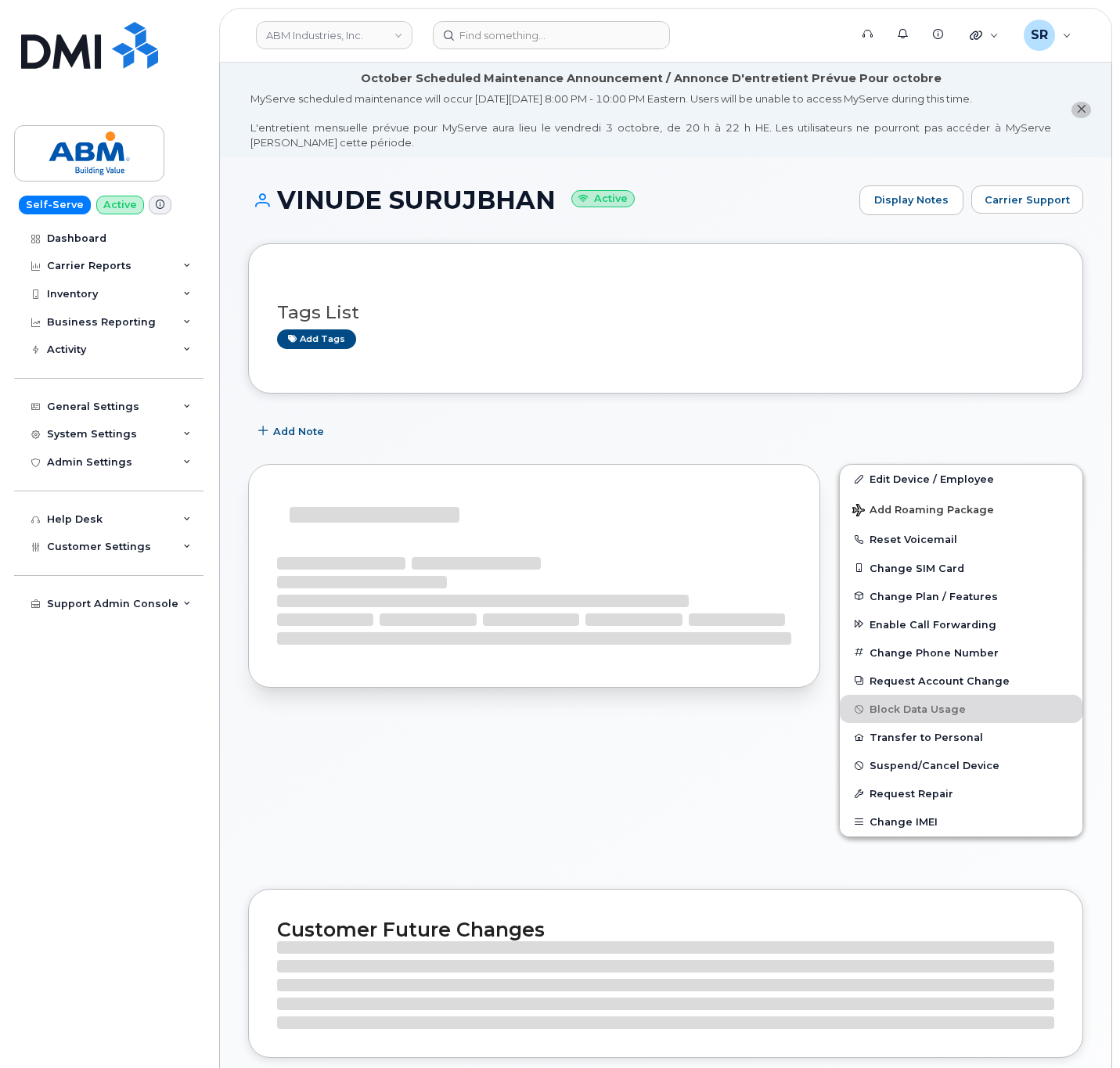
drag, startPoint x: 555, startPoint y: 196, endPoint x: 263, endPoint y: 207, distance: 292.2
click at [263, 207] on h1 "VINUDE SURUJBHAN Active" at bounding box center [550, 200] width 603 height 27
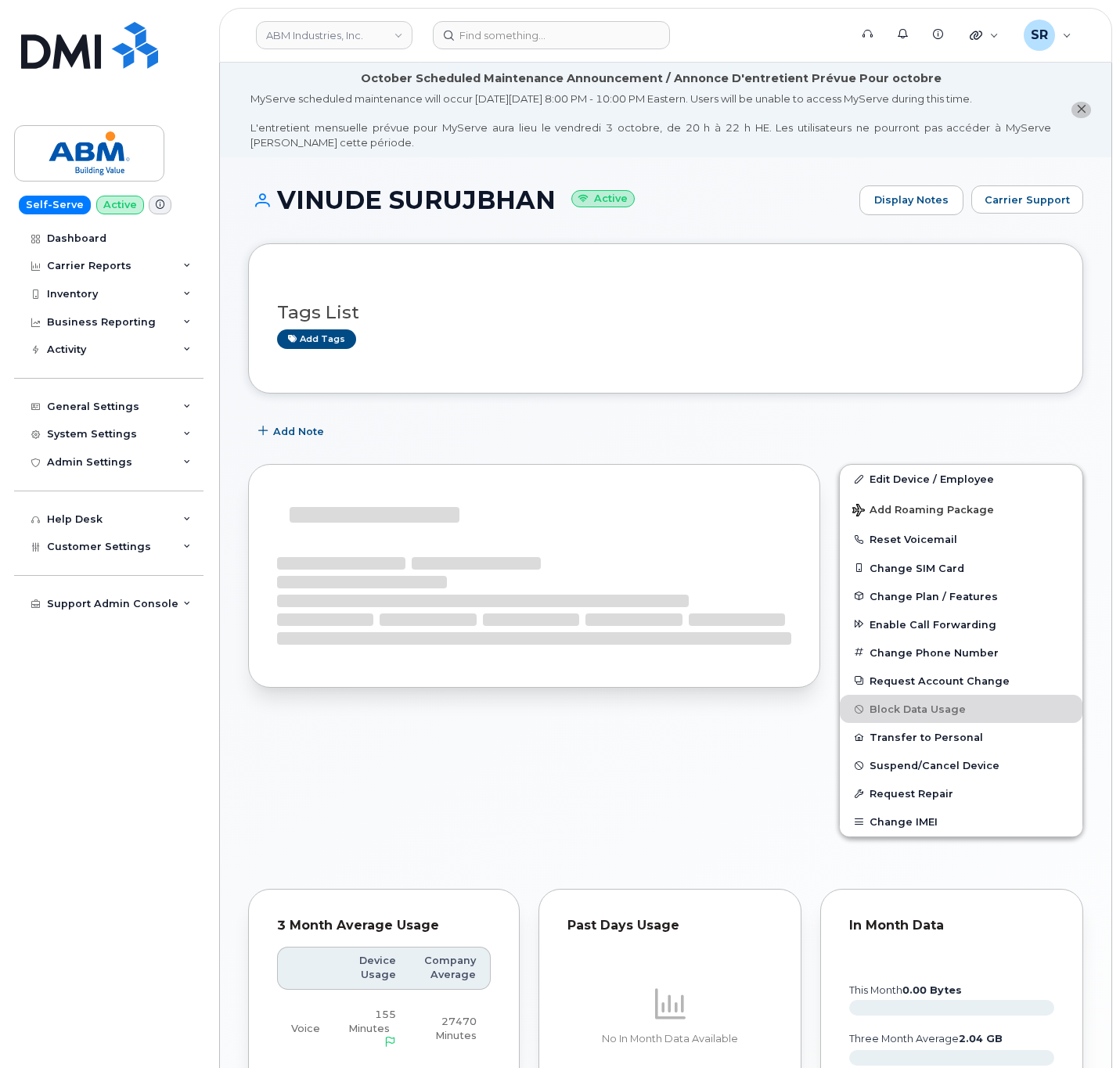
copy h1 "VINUDE SURUJBHAN"
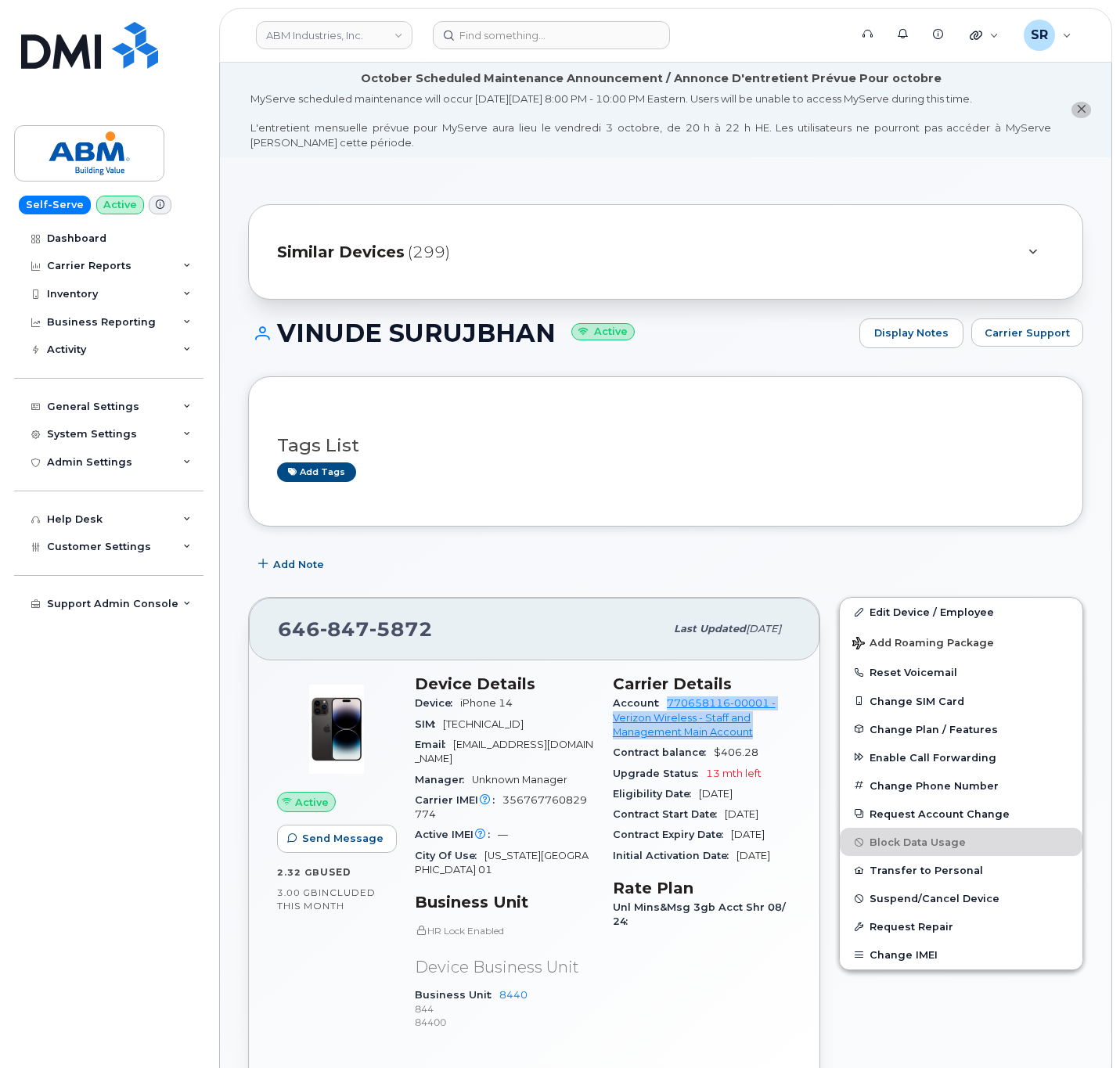
drag, startPoint x: 660, startPoint y: 569, endPoint x: 757, endPoint y: 739, distance: 195.7
click at [757, 739] on div "Account 770658116-00001 - Verizon Wireless - Staff and Management Main Account" at bounding box center [703, 718] width 179 height 50
copy link "770658116-00001 - Verizon Wireless - Staff and Management Main Account"
